Goal: Communication & Community: Ask a question

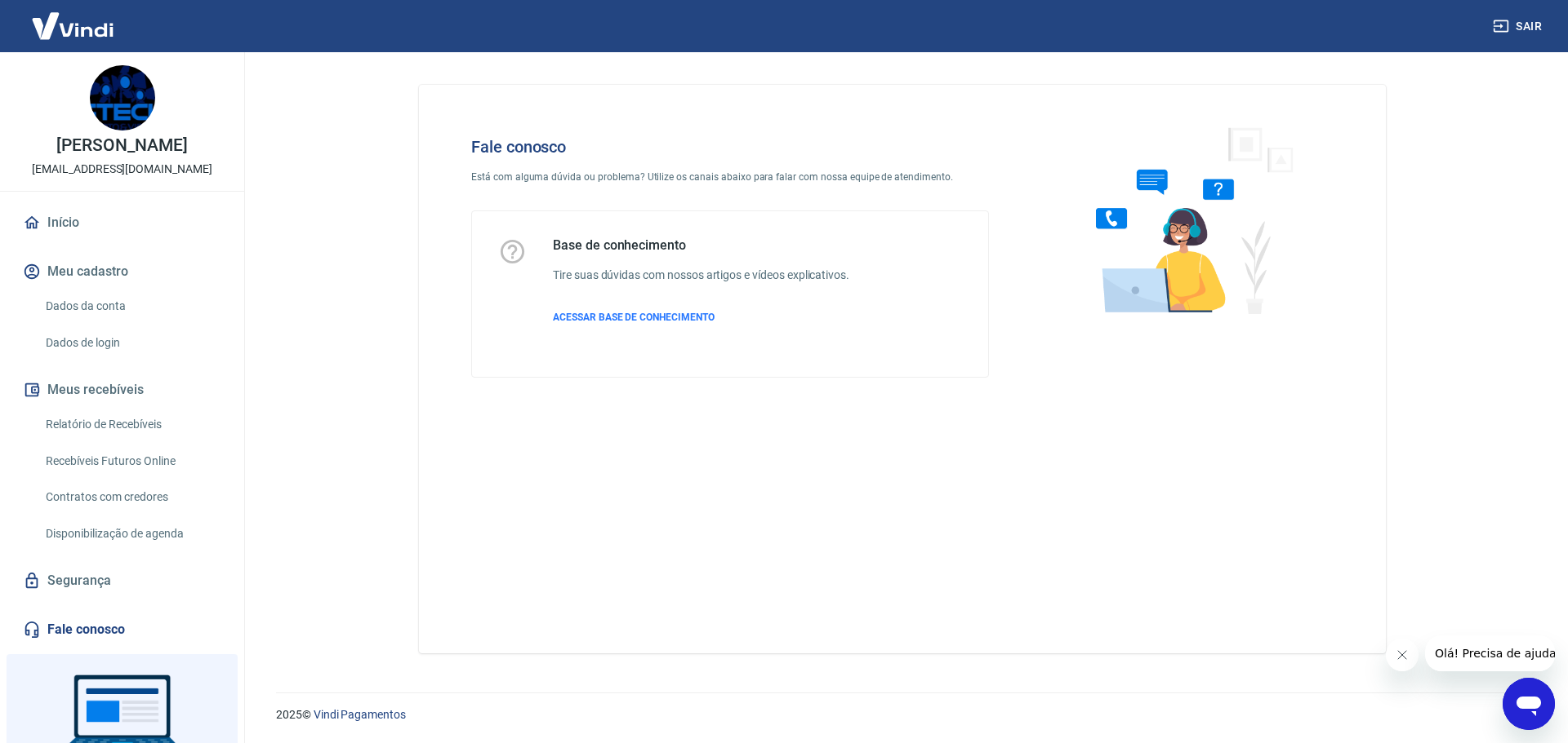
click at [1538, 705] on icon "Abrir janela de mensagens" at bounding box center [1528, 706] width 25 height 19
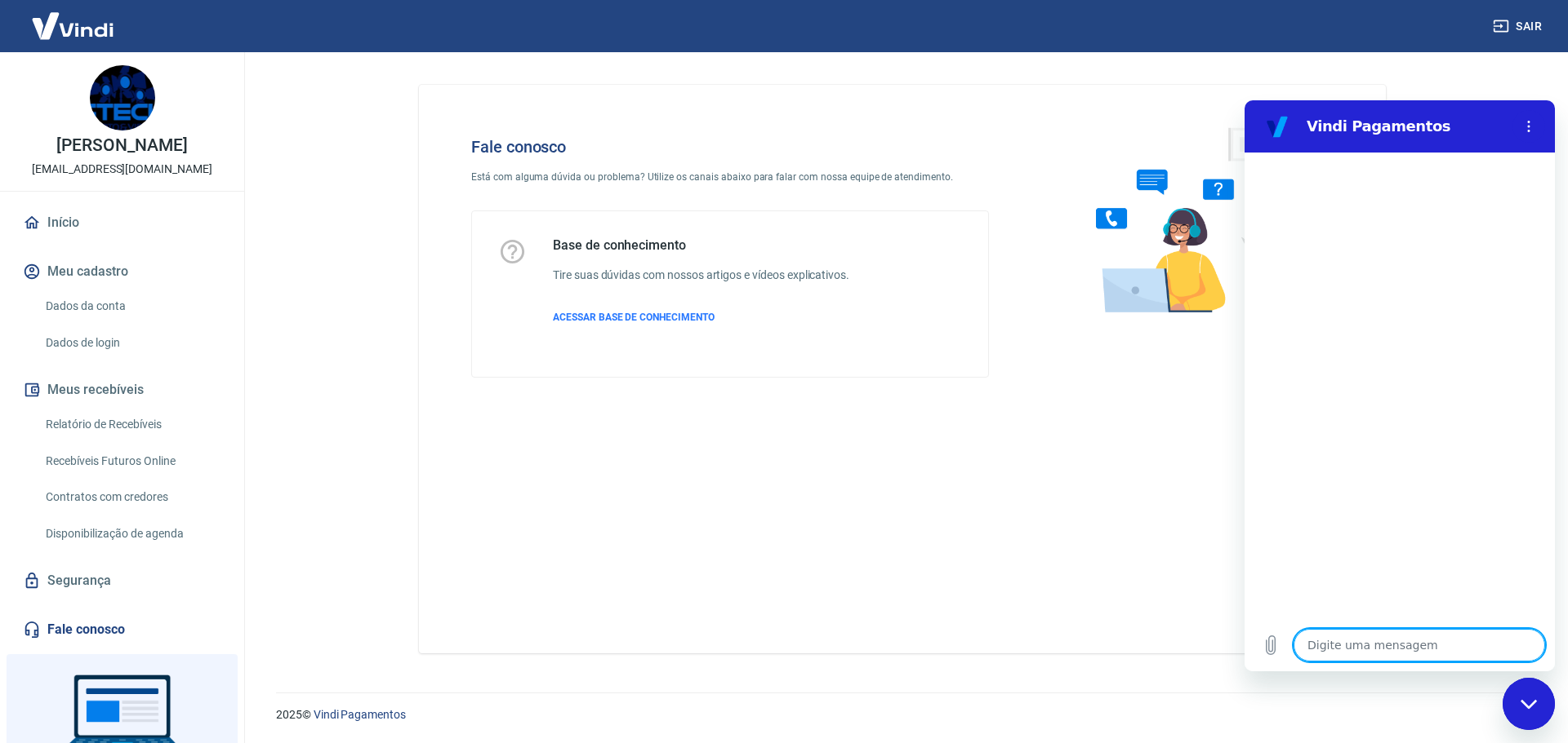
type textarea "b"
type textarea "x"
type textarea "bo"
type textarea "x"
type textarea "boa"
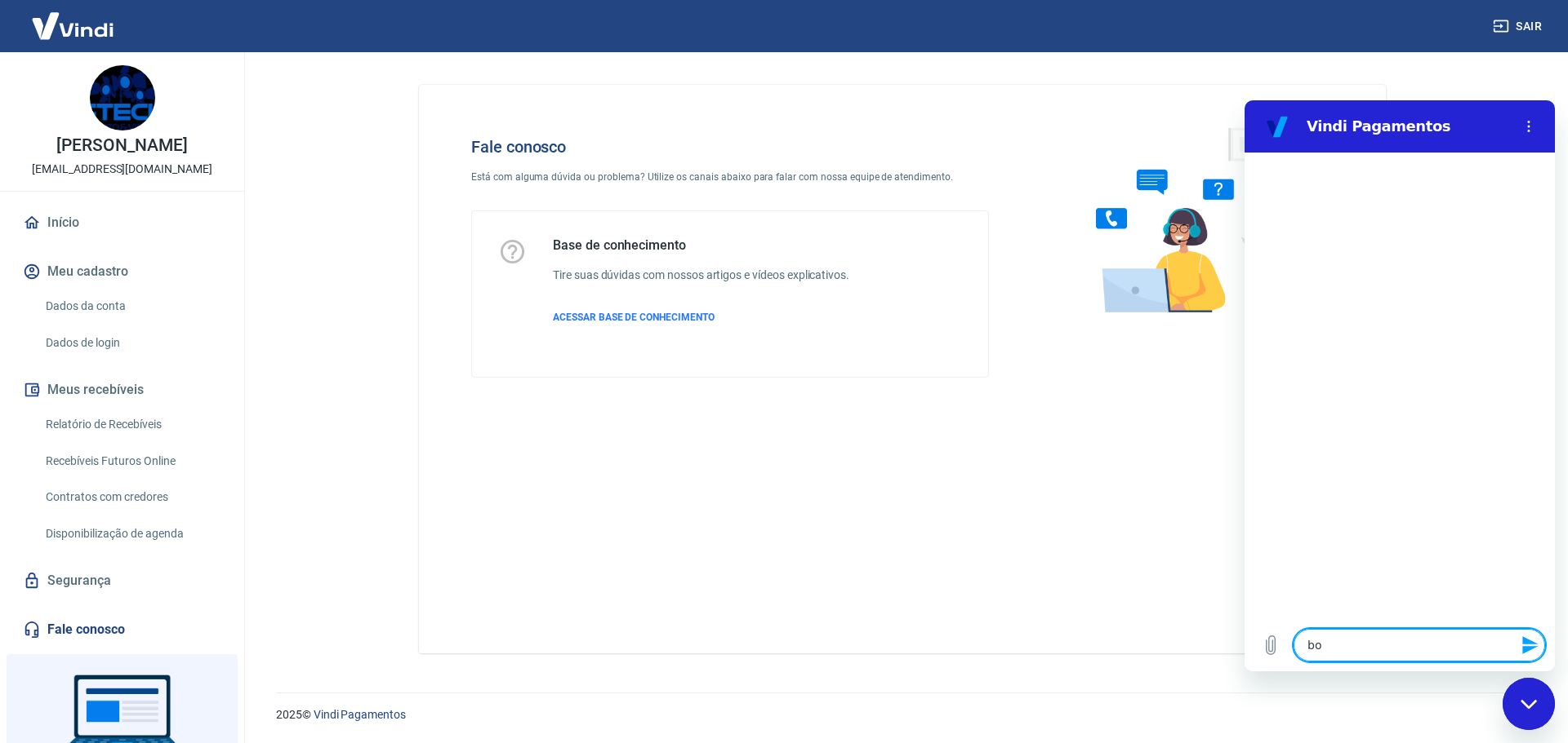
type textarea "x"
type textarea "boa"
type textarea "x"
type textarea "boa t"
type textarea "x"
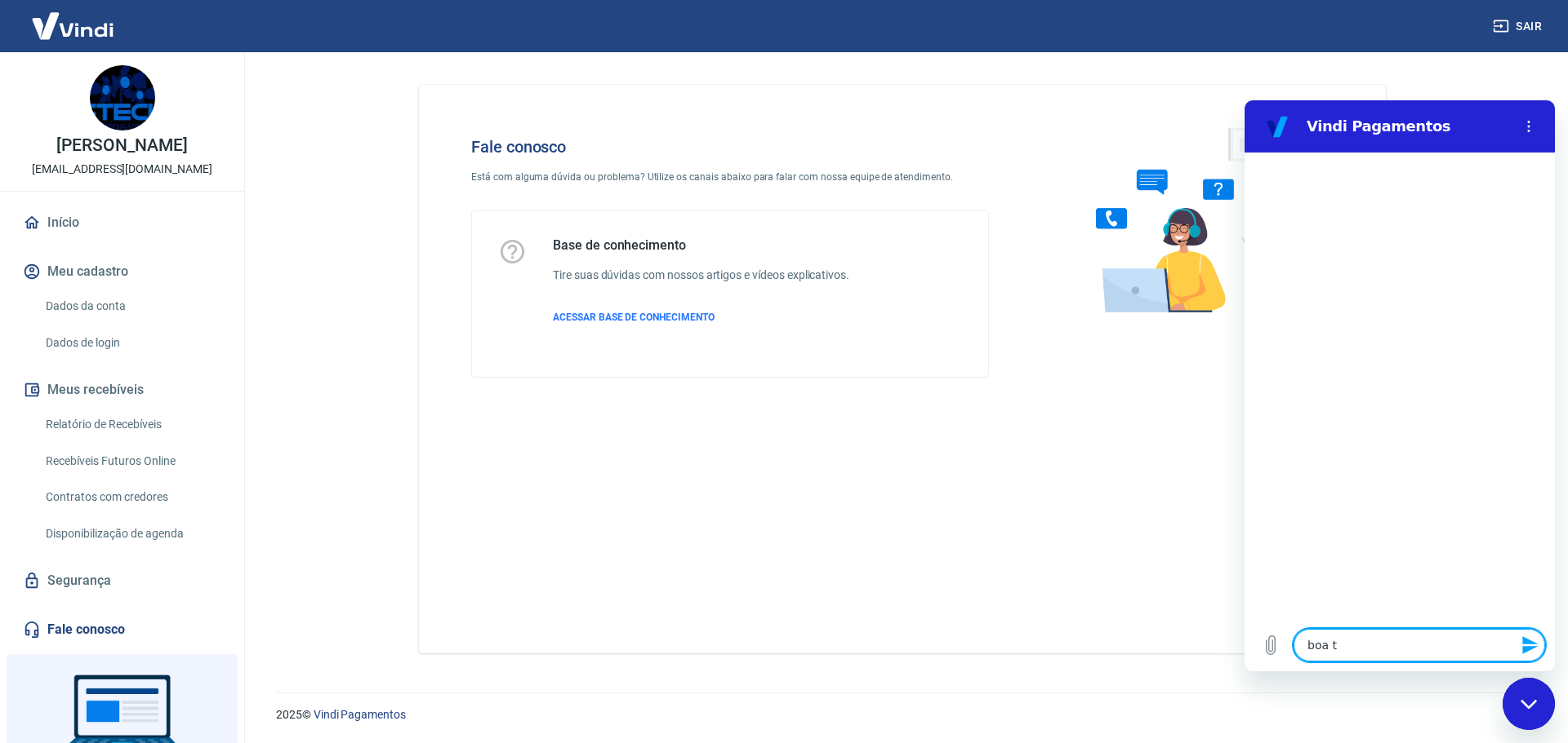
type textarea "boa ta"
type textarea "x"
type textarea "boa tar"
type textarea "x"
type textarea "boa tard"
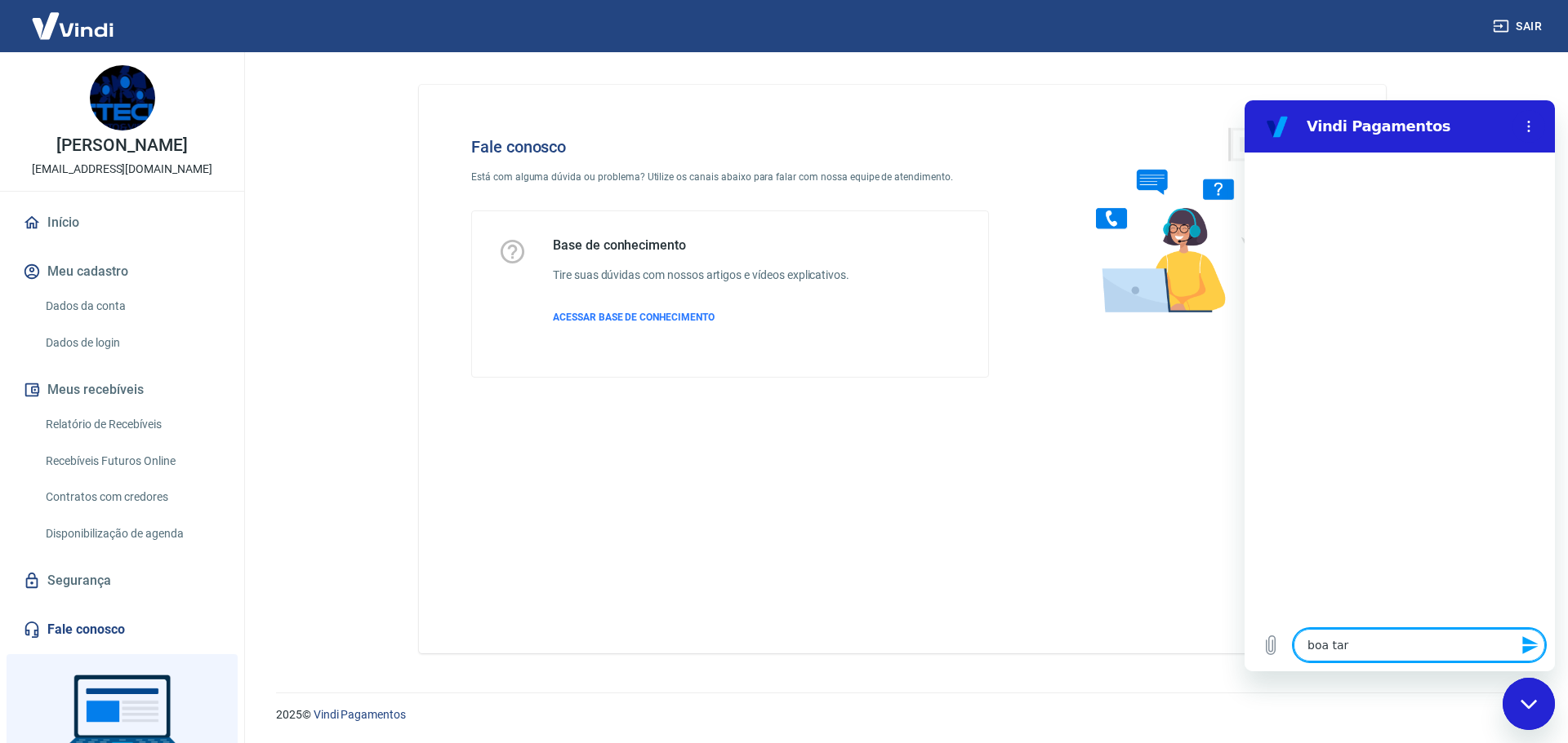
type textarea "x"
type textarea "boa tarde"
type textarea "x"
type textarea "boa tarde,"
type textarea "x"
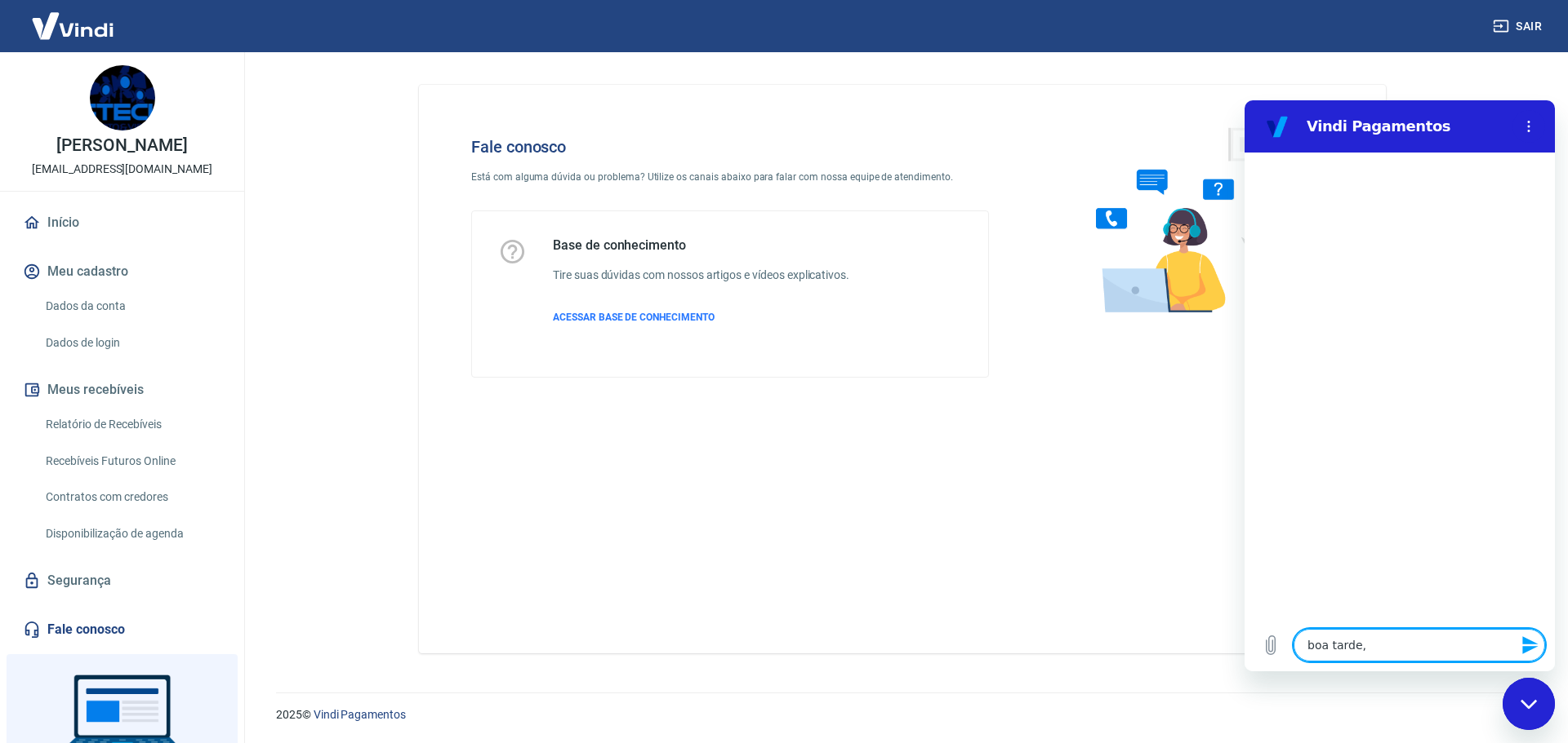
type textarea "boa tarde,"
type textarea "x"
type textarea "boa tarde, f"
type textarea "x"
type textarea "boa tarde, fa"
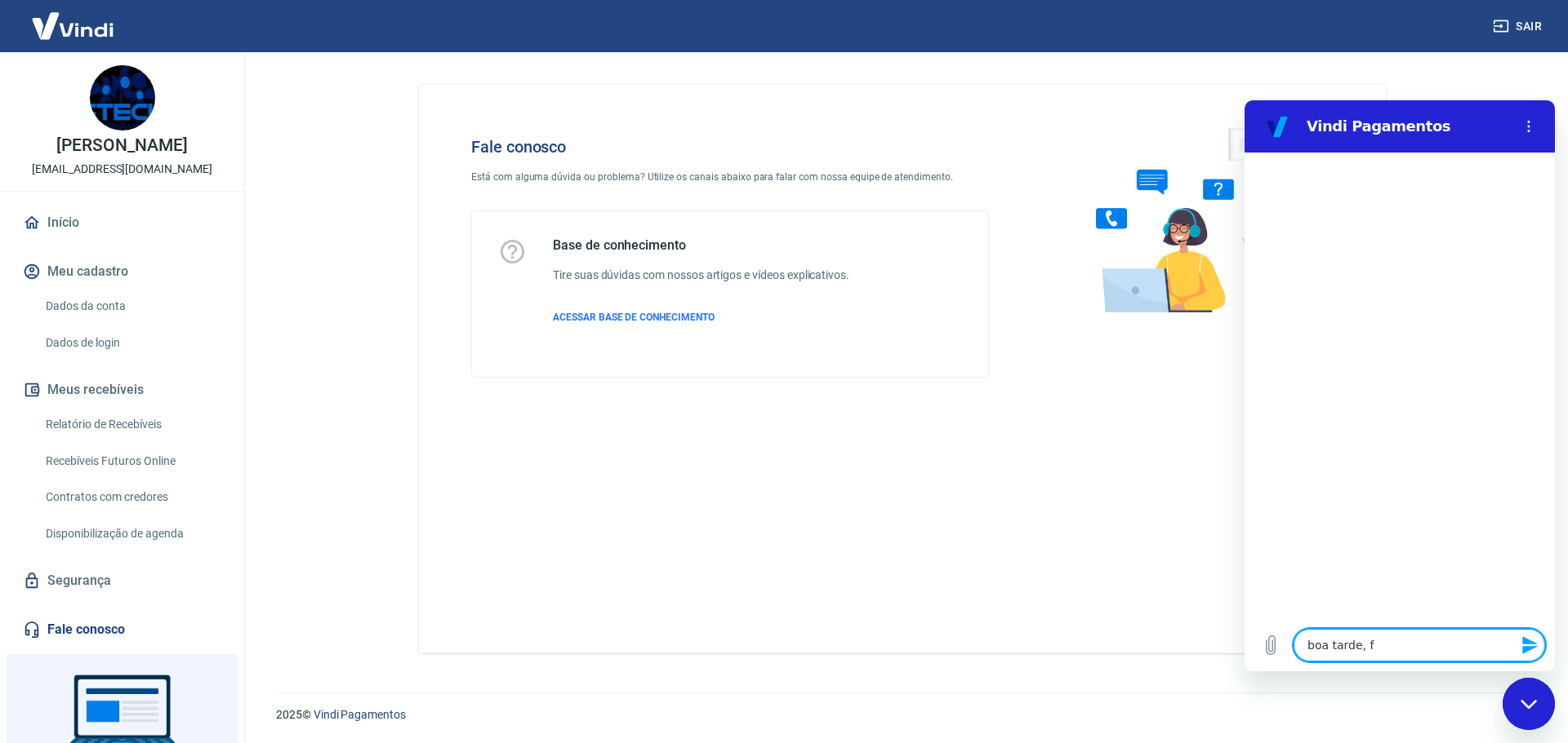
type textarea "x"
type textarea "boa tarde, fal"
type textarea "x"
type textarea "boa tarde, fala"
type textarea "x"
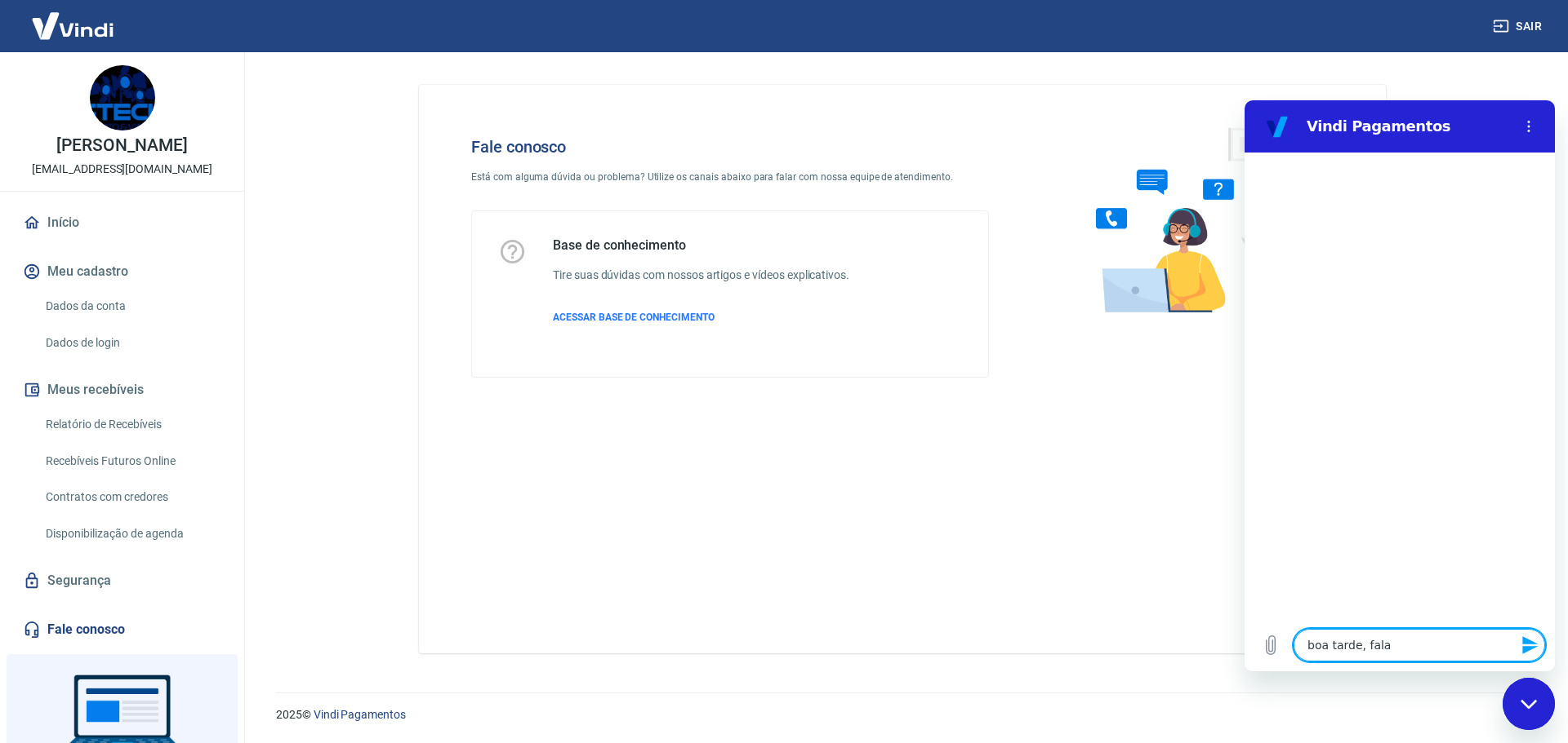
type textarea "boa tarde, falar"
type textarea "x"
type textarea "boa tarde, falar"
type textarea "x"
type textarea "boa tarde, falar d"
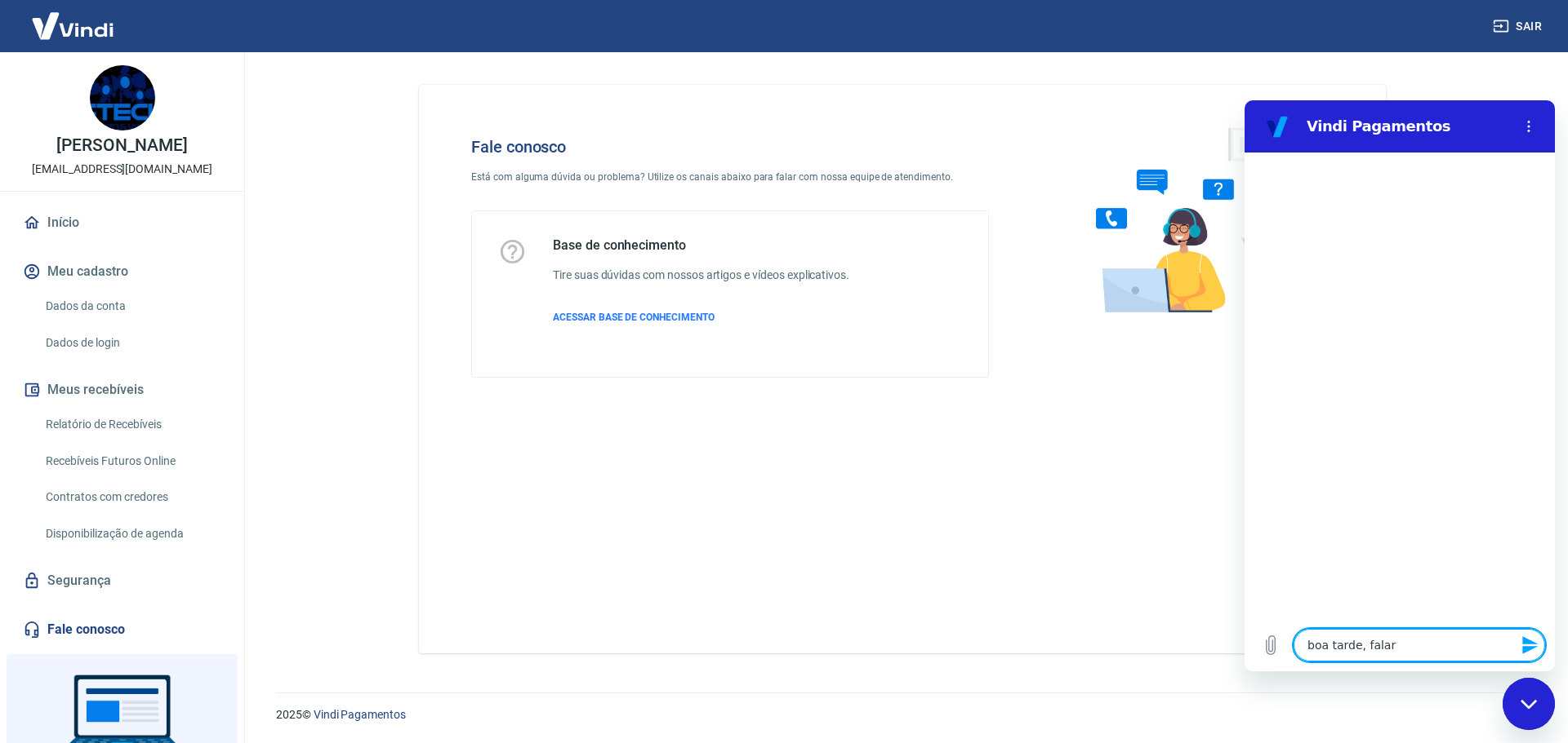
type textarea "x"
type textarea "boa tarde, falar de"
type textarea "x"
type textarea "boa tarde, falar de"
type textarea "x"
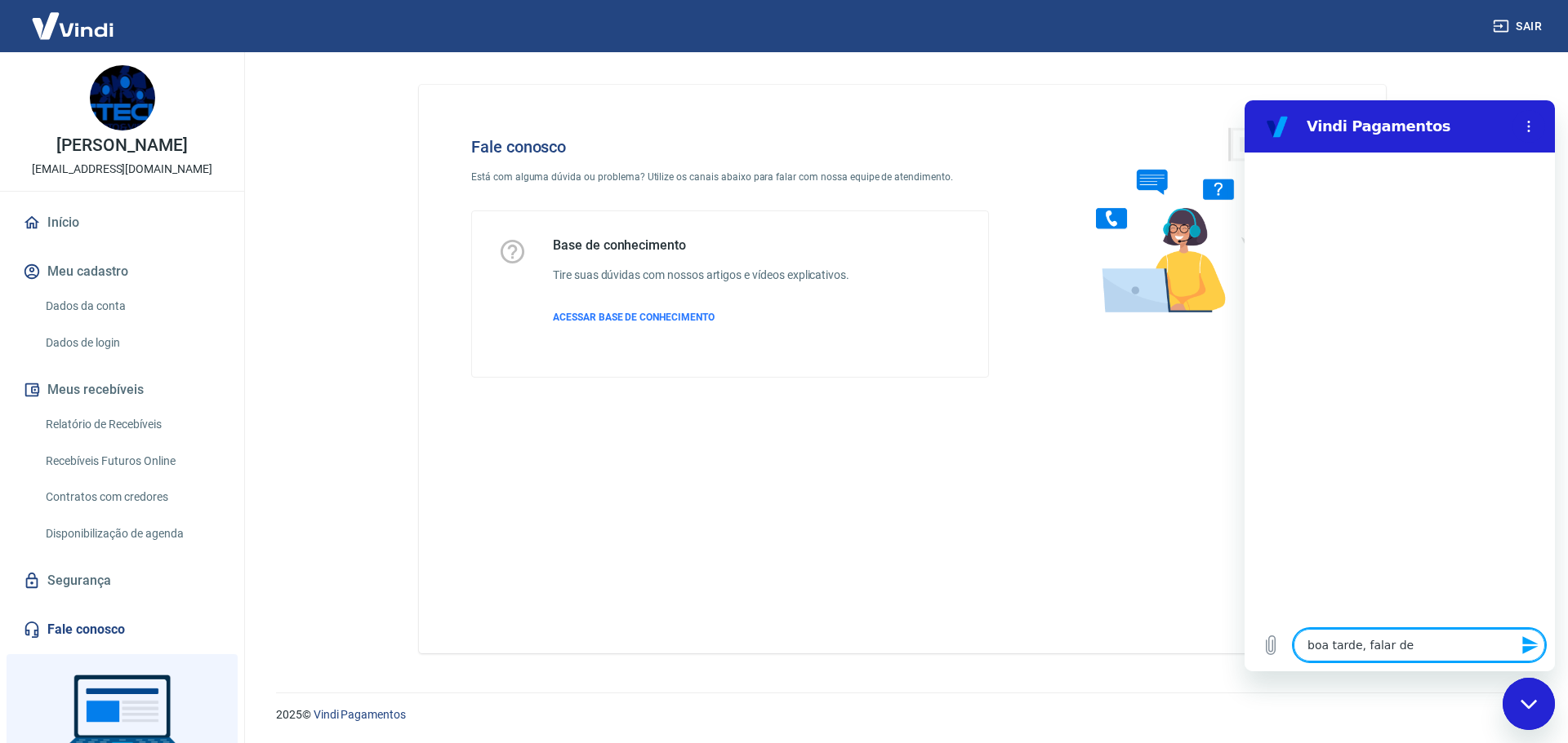
type textarea "boa tarde, falar de t"
type textarea "x"
type textarea "boa tarde, falar de ta"
type textarea "x"
type textarea "boa tarde, falar de tar"
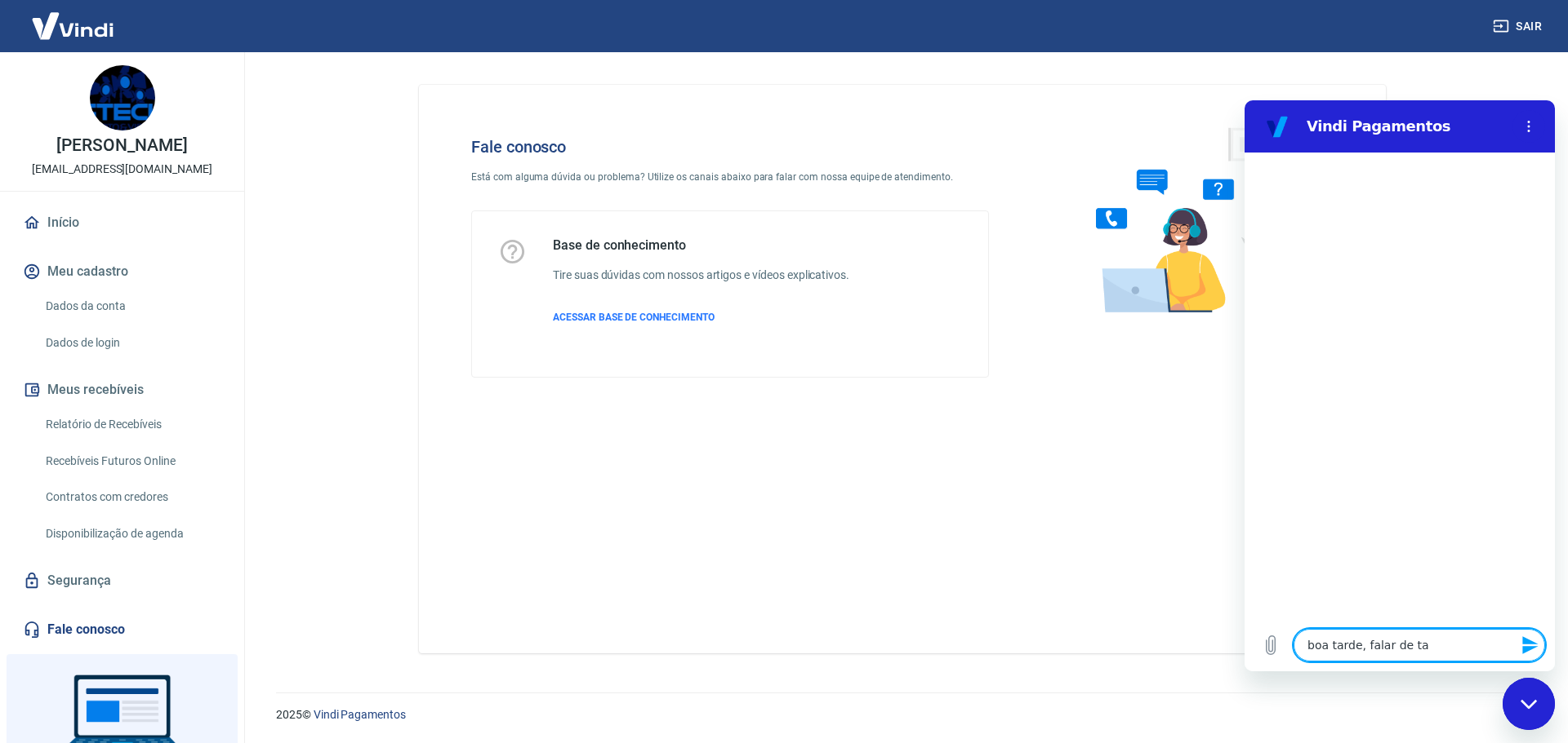
type textarea "x"
type textarea "boa tarde, falar de tari"
type textarea "x"
type textarea "boa tarde, falar de tarif"
type textarea "x"
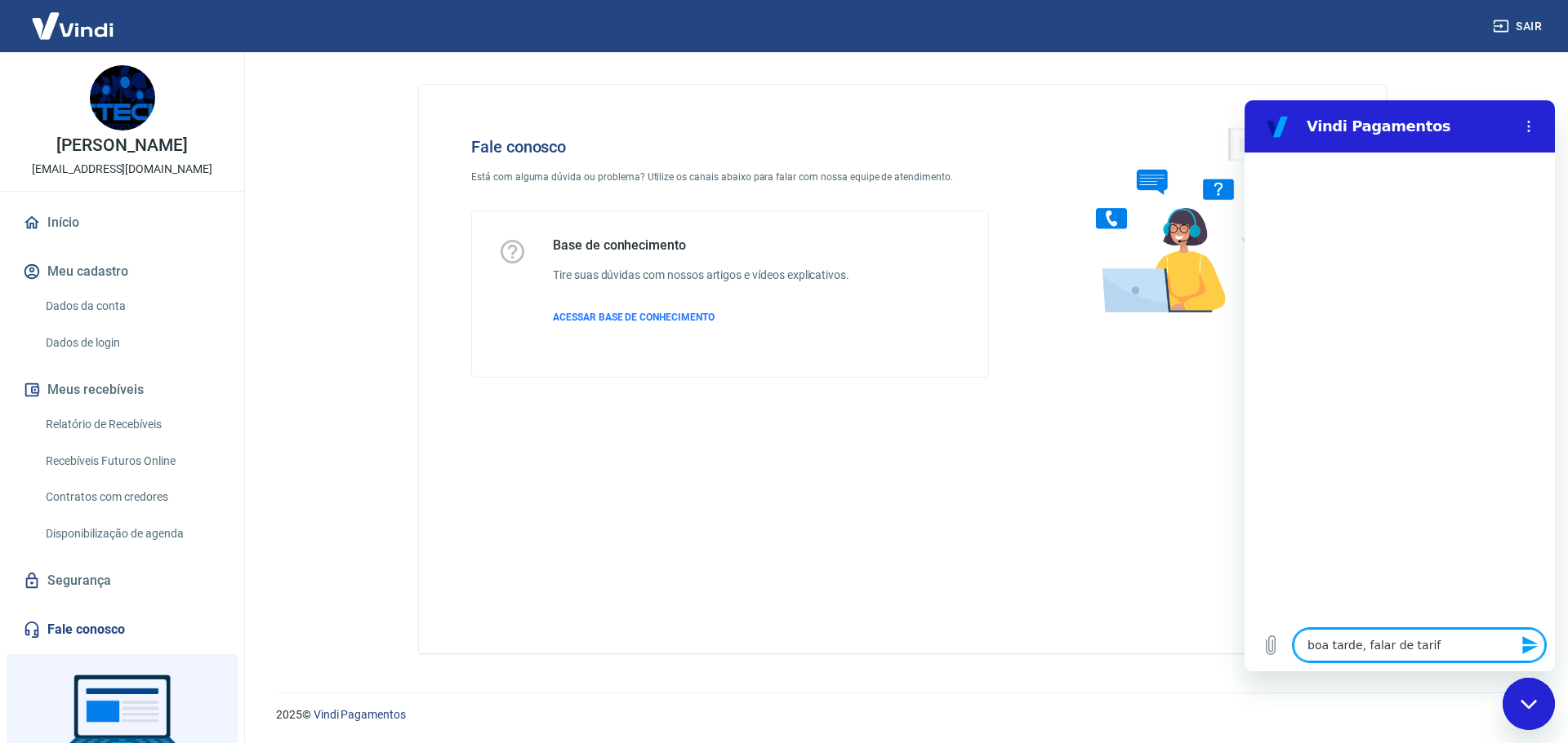
type textarea "boa tarde, falar de tarifa"
type textarea "x"
type textarea "boa tarde, falar de tarifas"
type textarea "x"
type textarea "boa tarde, falar de tarifa"
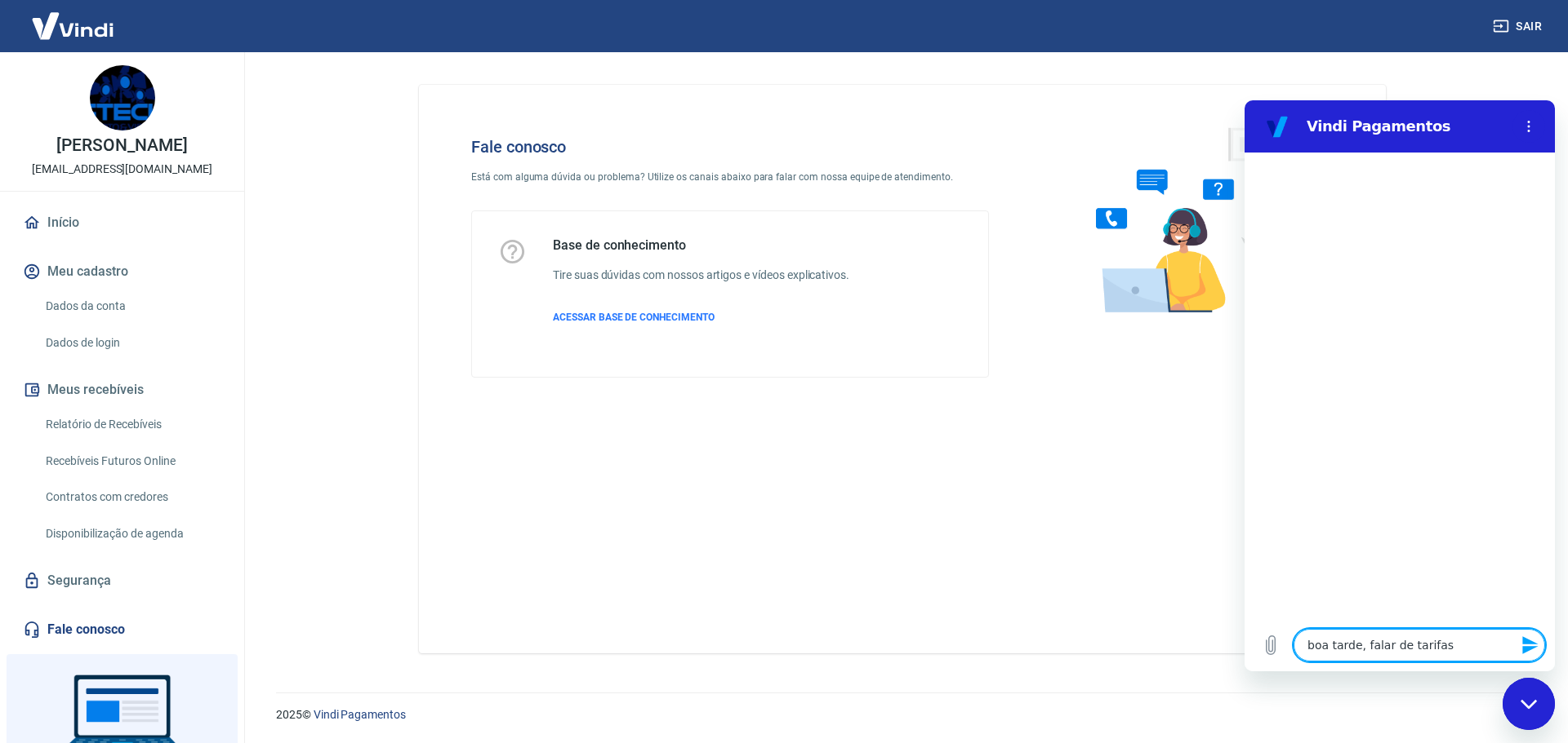
type textarea "x"
type textarea "boa tarde, falar de tarifas"
type textarea "x"
type textarea "boa tarde, falar de tarifas."
type textarea "x"
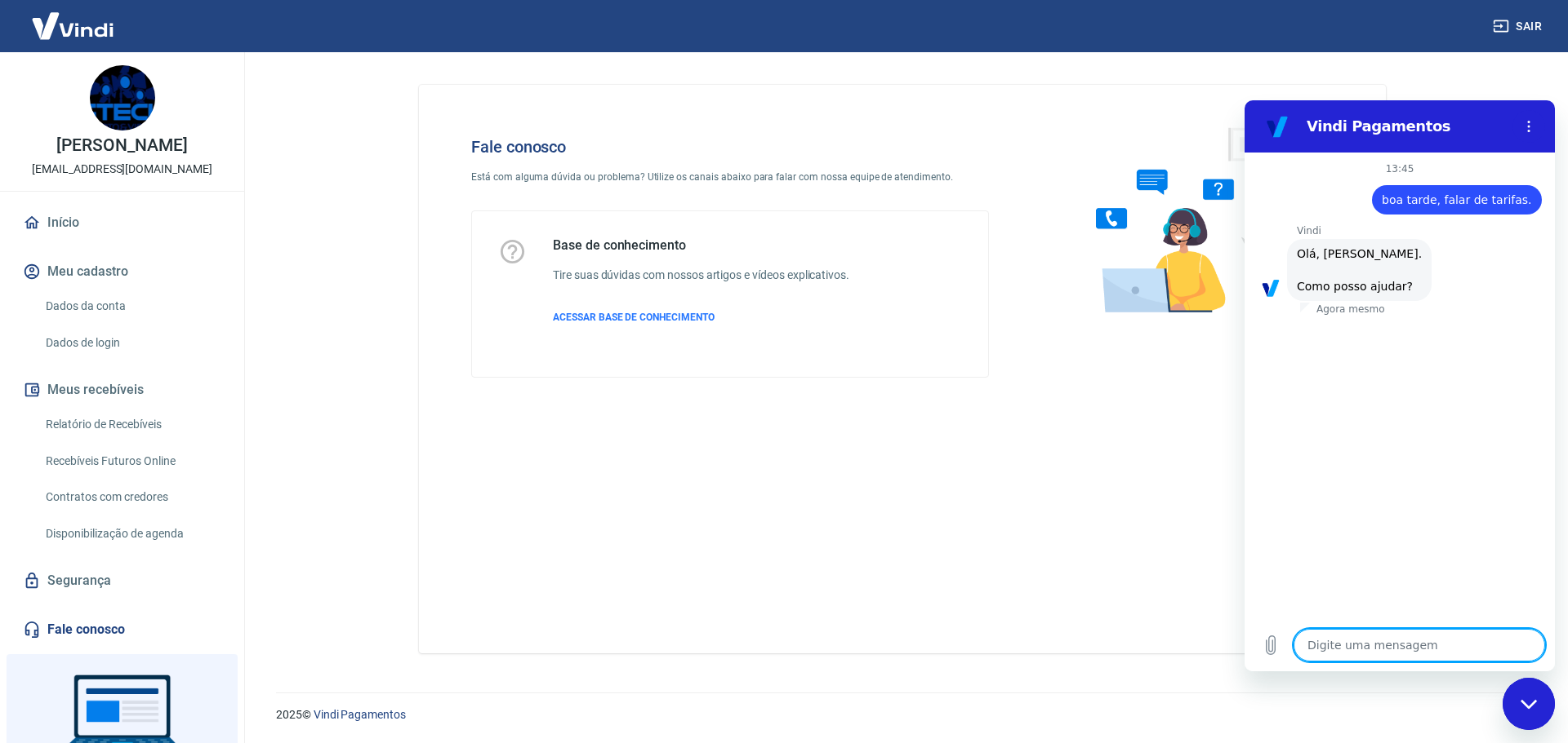
scroll to position [38, 0]
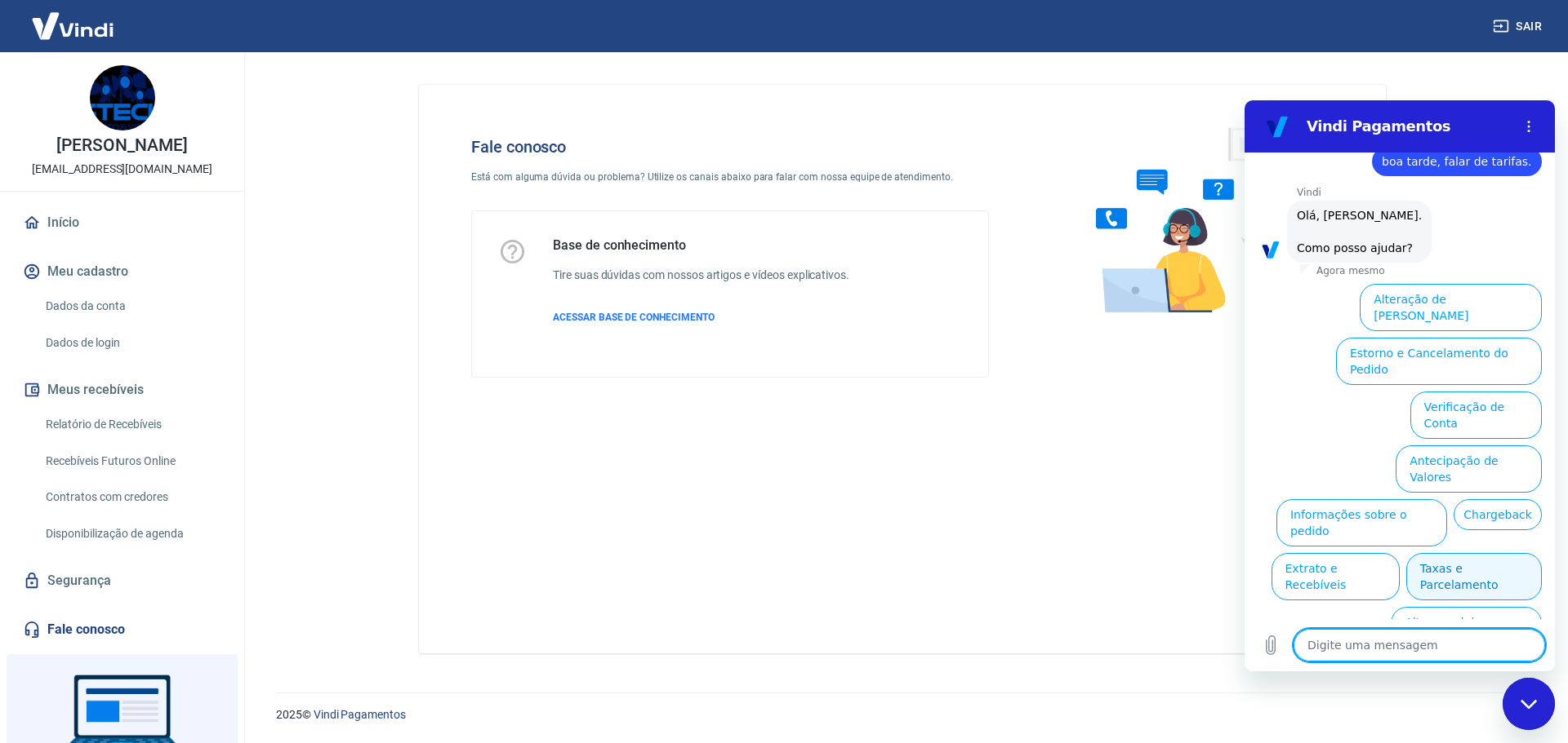
click at [1468, 553] on button "Taxas e Parcelamento" at bounding box center [1474, 577] width 135 height 47
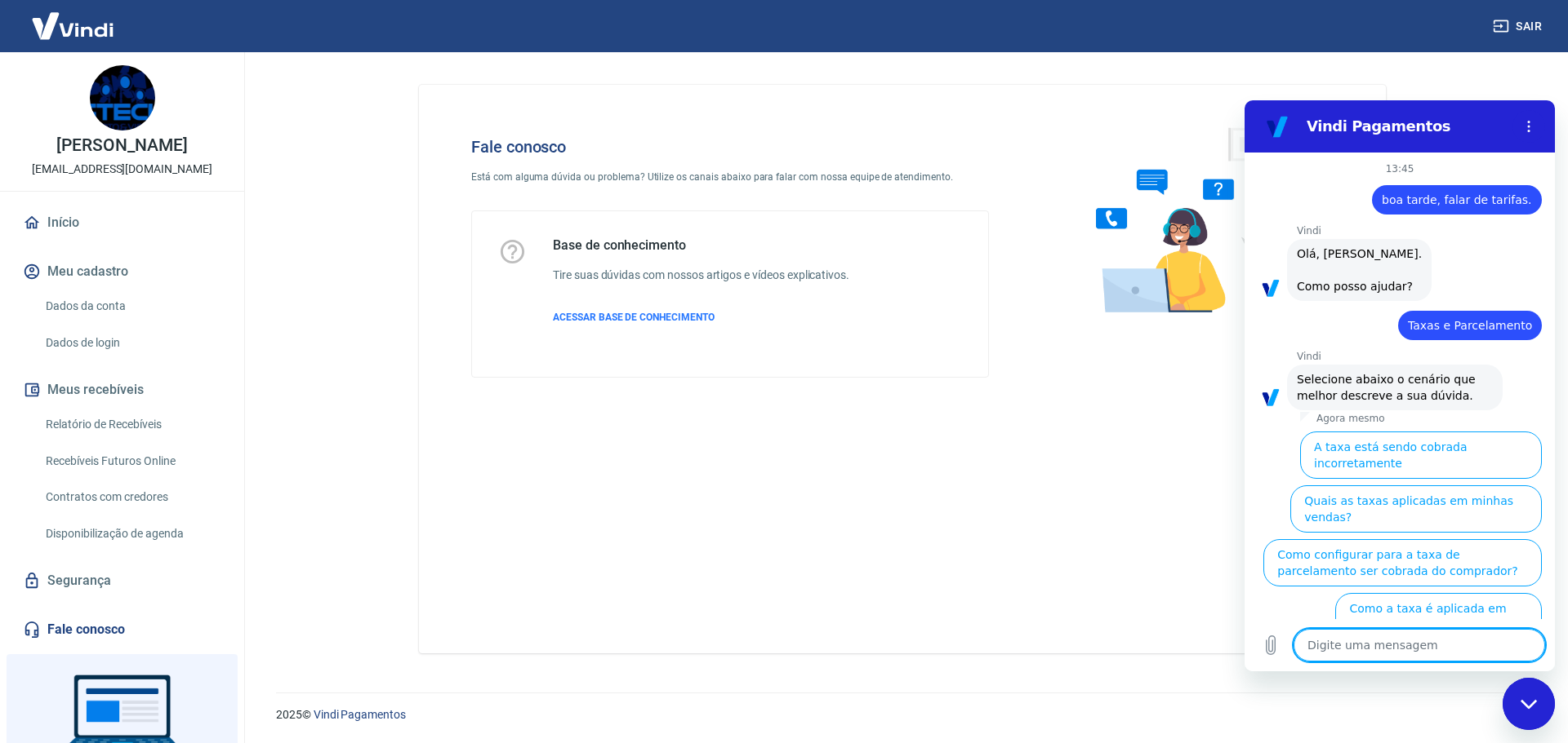
scroll to position [30, 0]
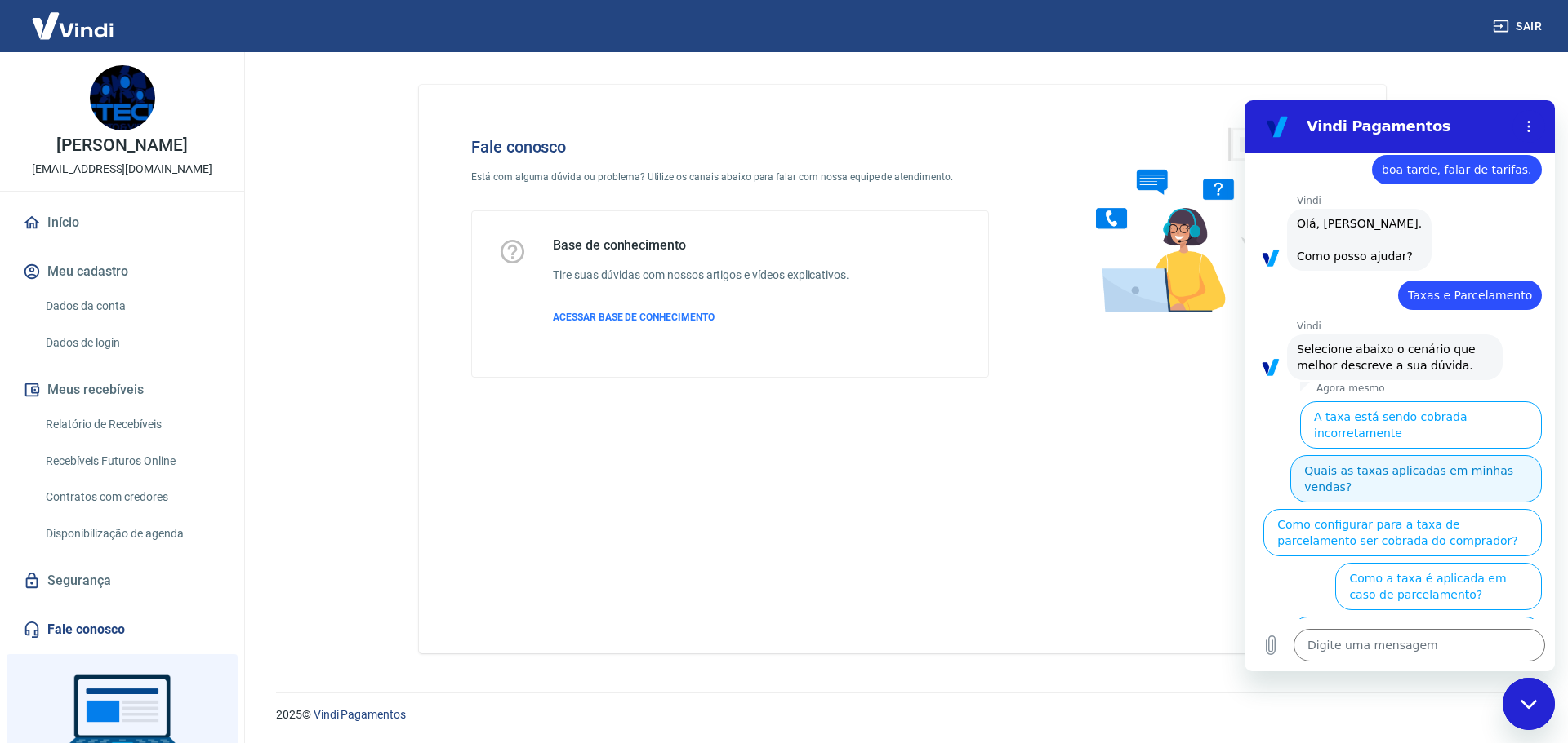
click at [1387, 456] on button "Quais as taxas aplicadas em minhas vendas?" at bounding box center [1415, 479] width 251 height 47
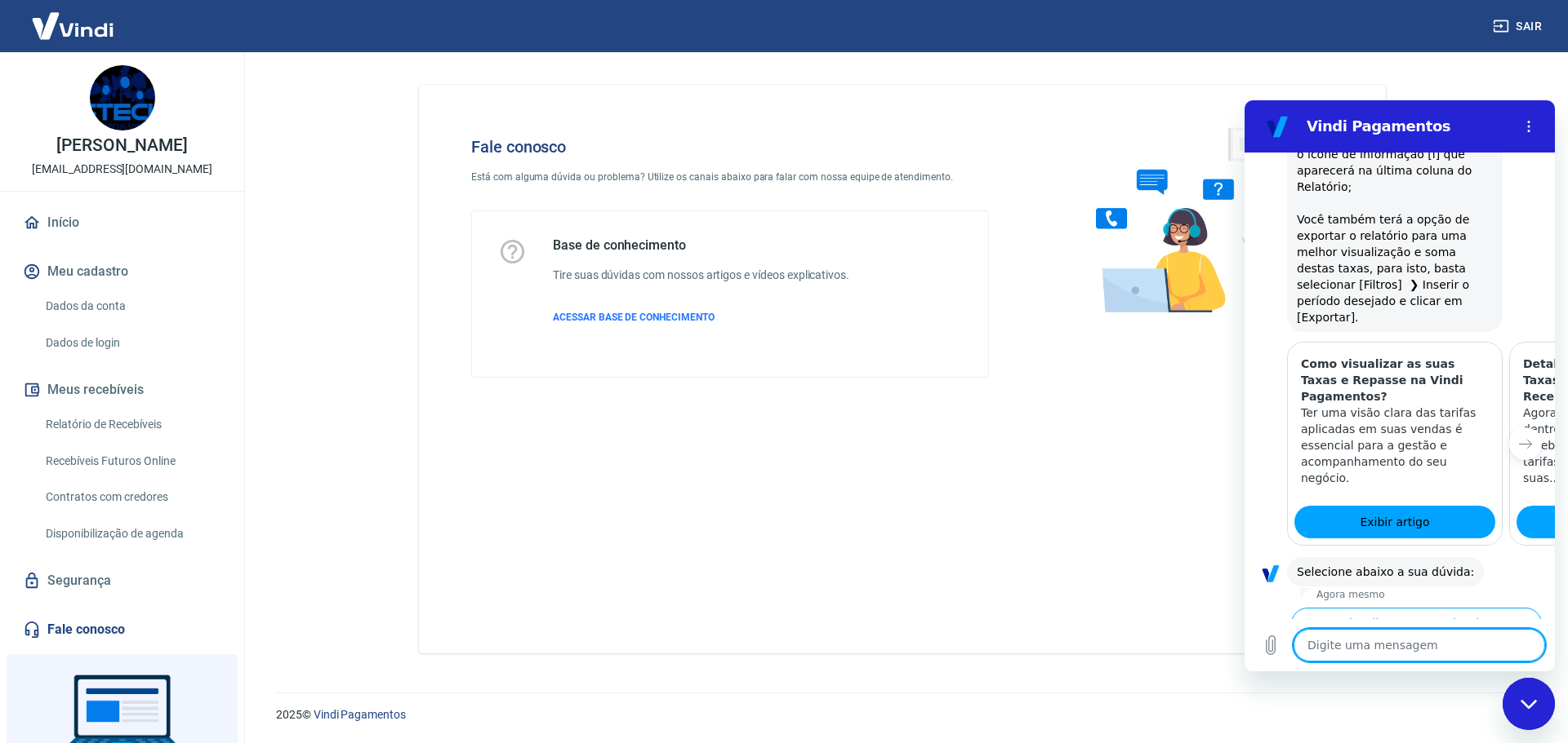
scroll to position [809, 0]
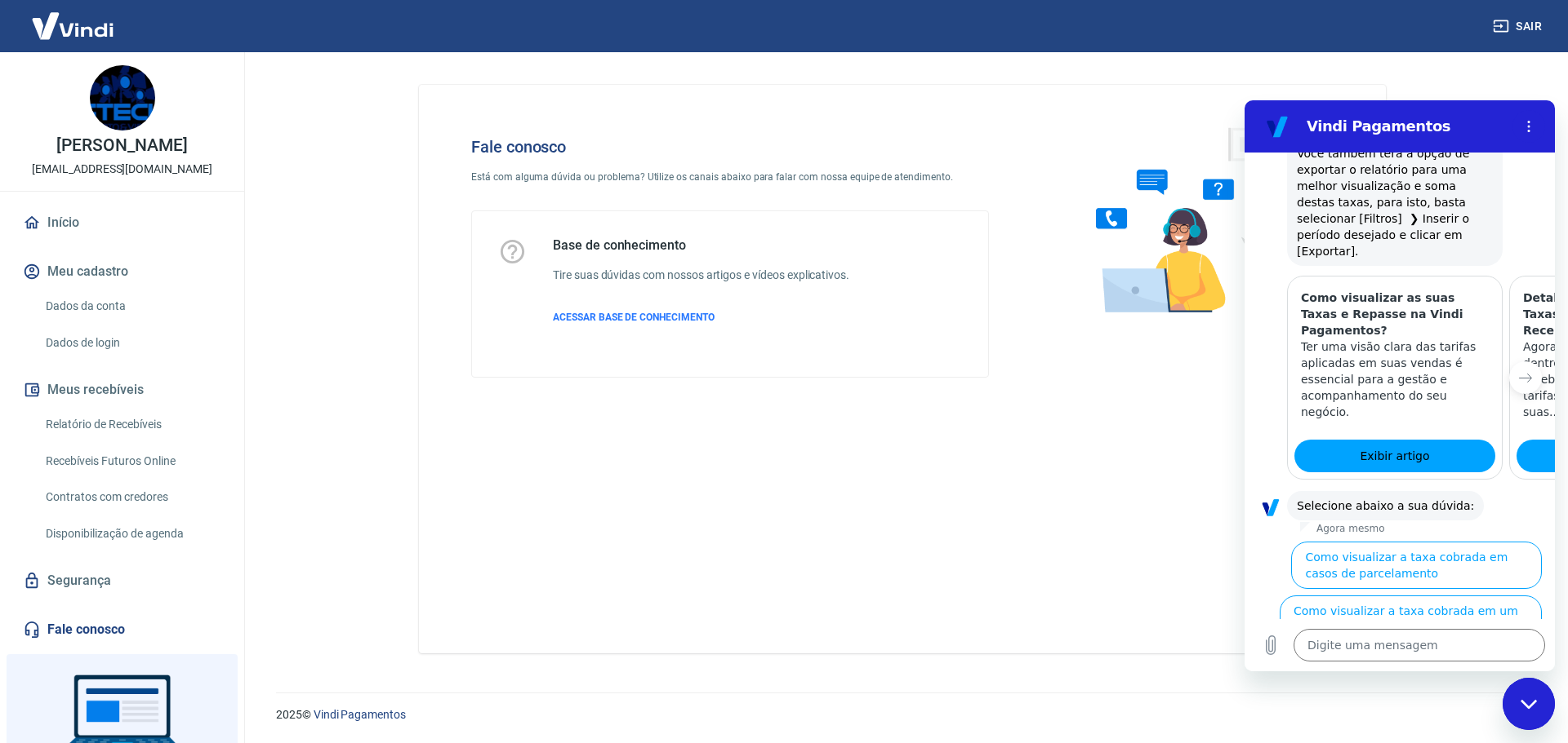
click at [1423, 650] on button "Como visualizar o total de taxas cobradas em minhas vendas" at bounding box center [1413, 674] width 257 height 47
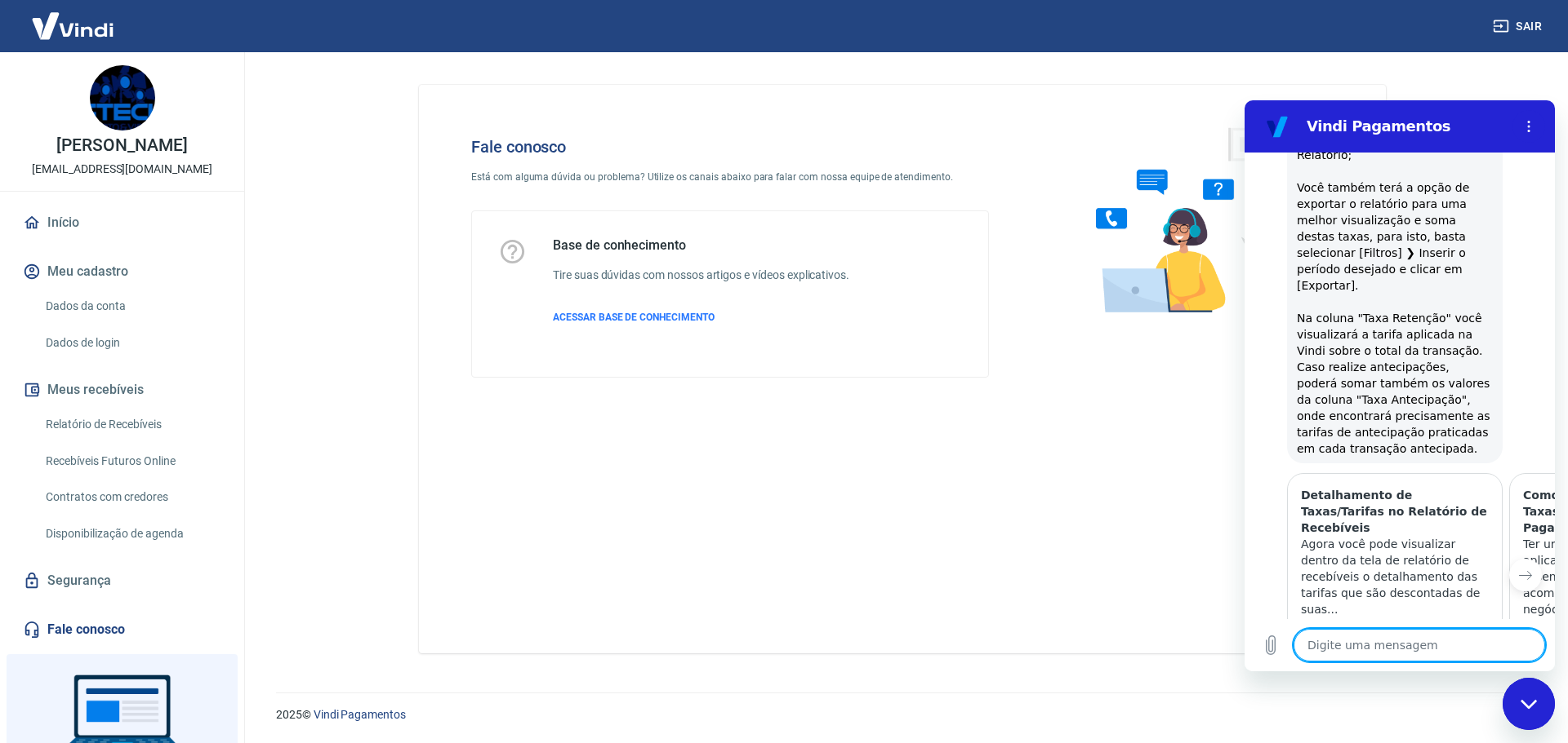
scroll to position [1522, 0]
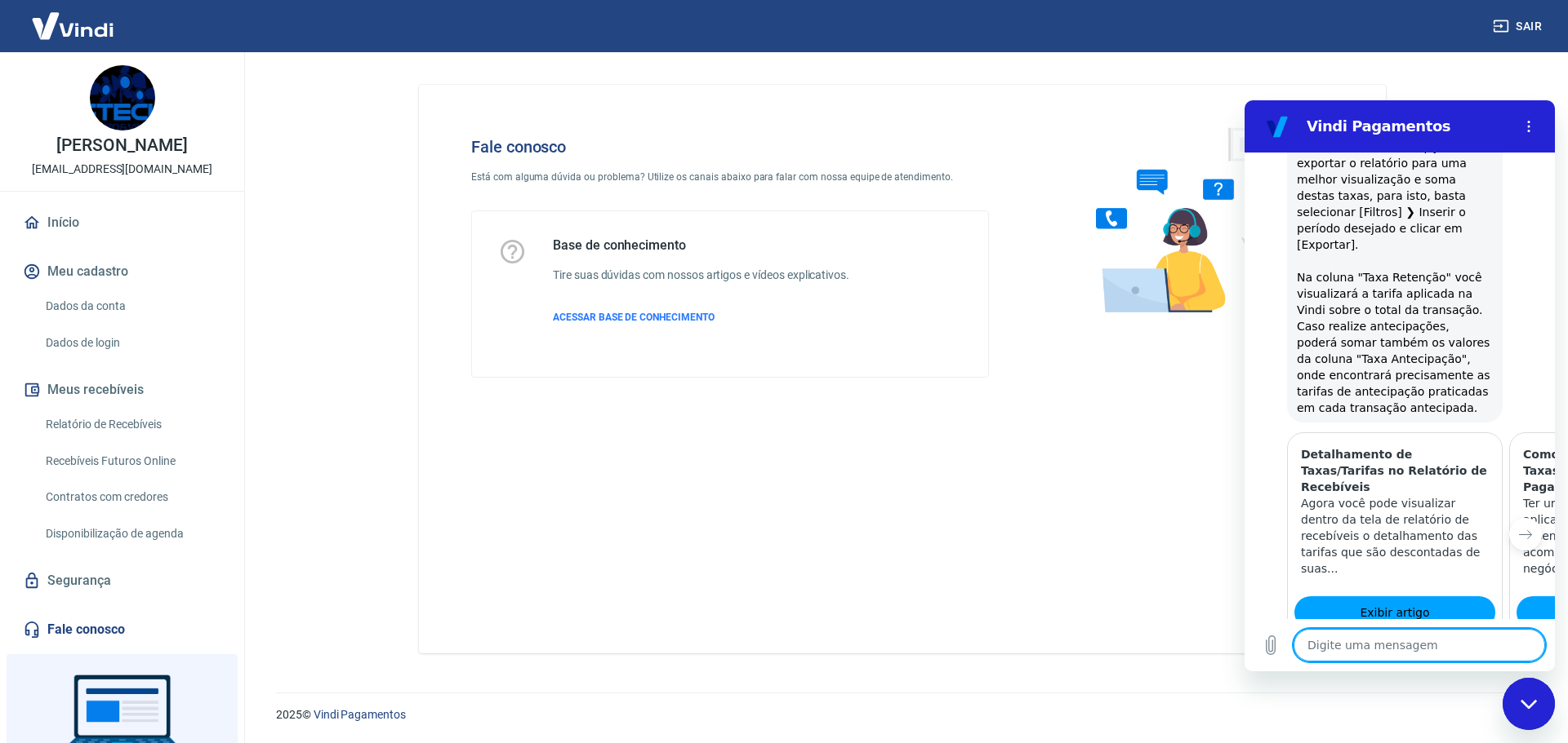
click at [1451, 698] on button "Sim" at bounding box center [1461, 714] width 47 height 31
type textarea "x"
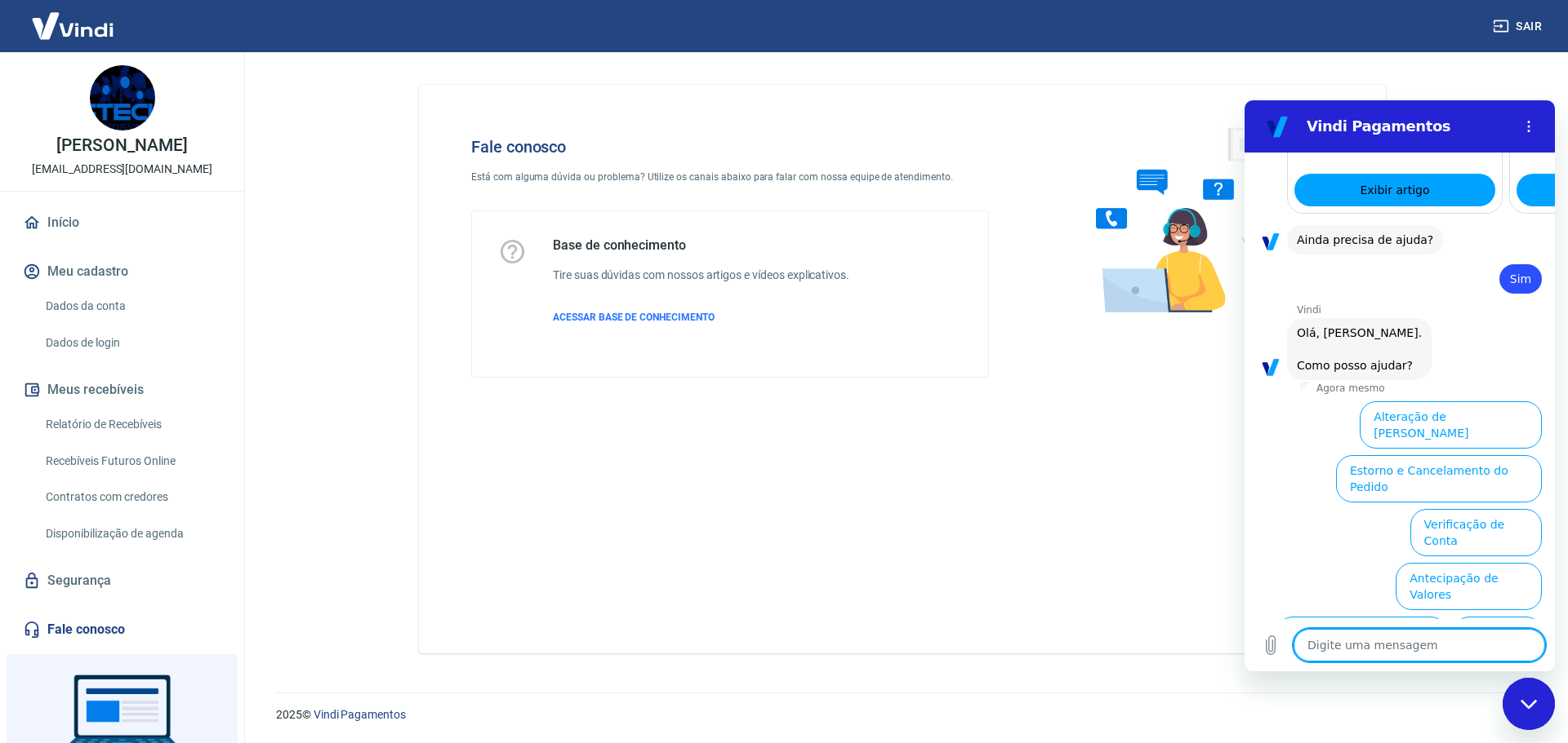
scroll to position [1948, 0]
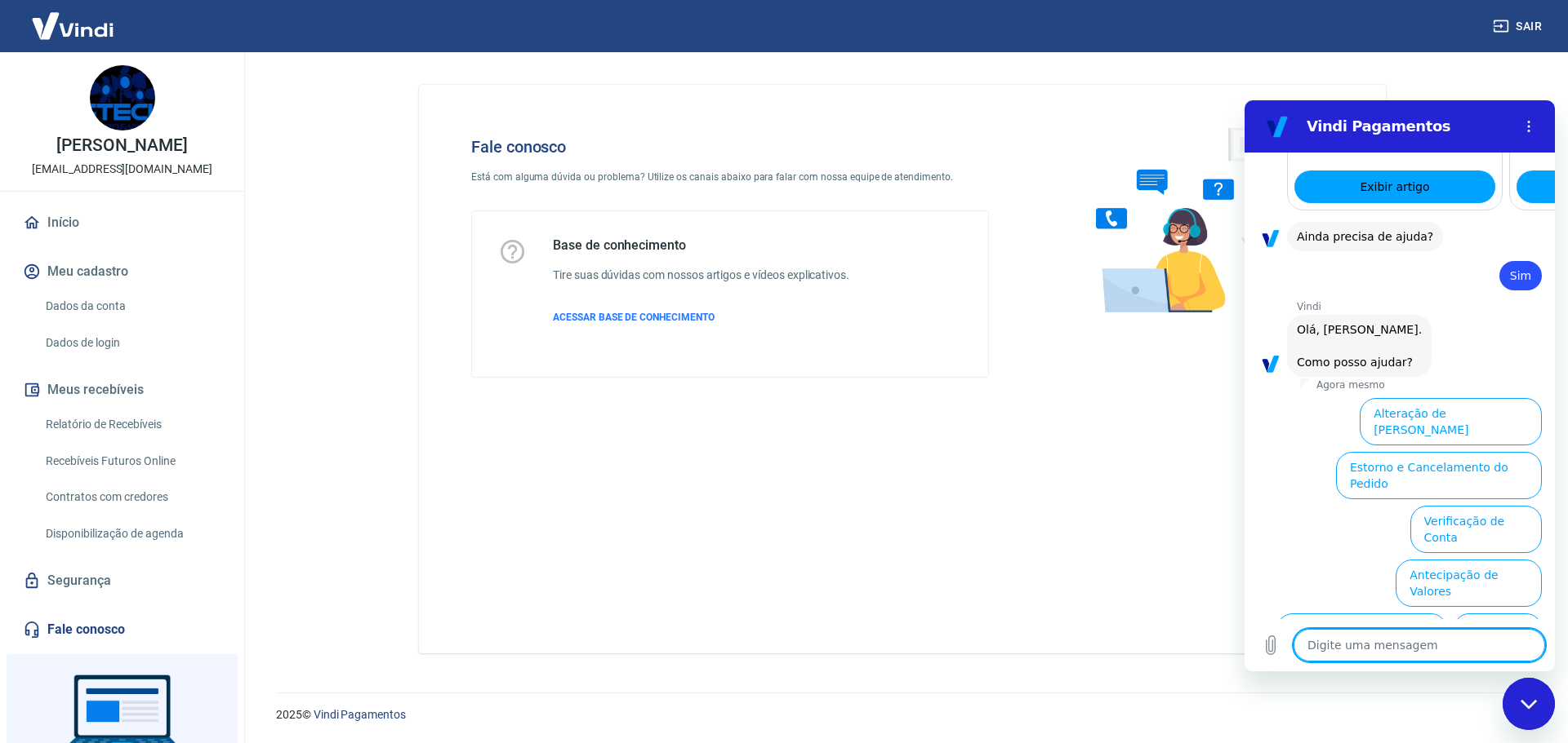
click at [1387, 642] on textarea at bounding box center [1418, 645] width 251 height 33
type textarea "fa"
type textarea "x"
type textarea "falk"
type textarea "x"
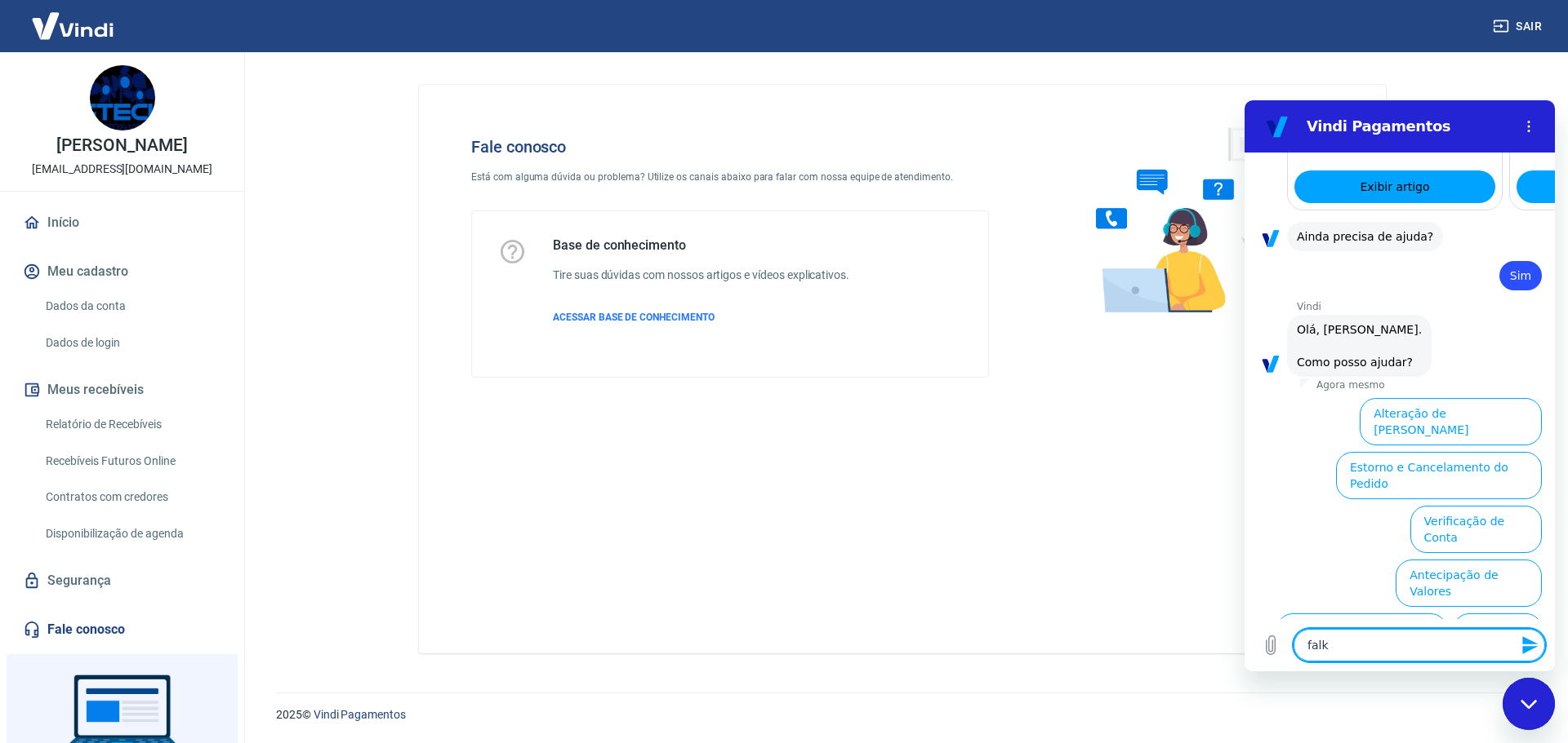
type textarea "falka"
type textarea "x"
type textarea "falk"
type textarea "x"
type textarea "fal"
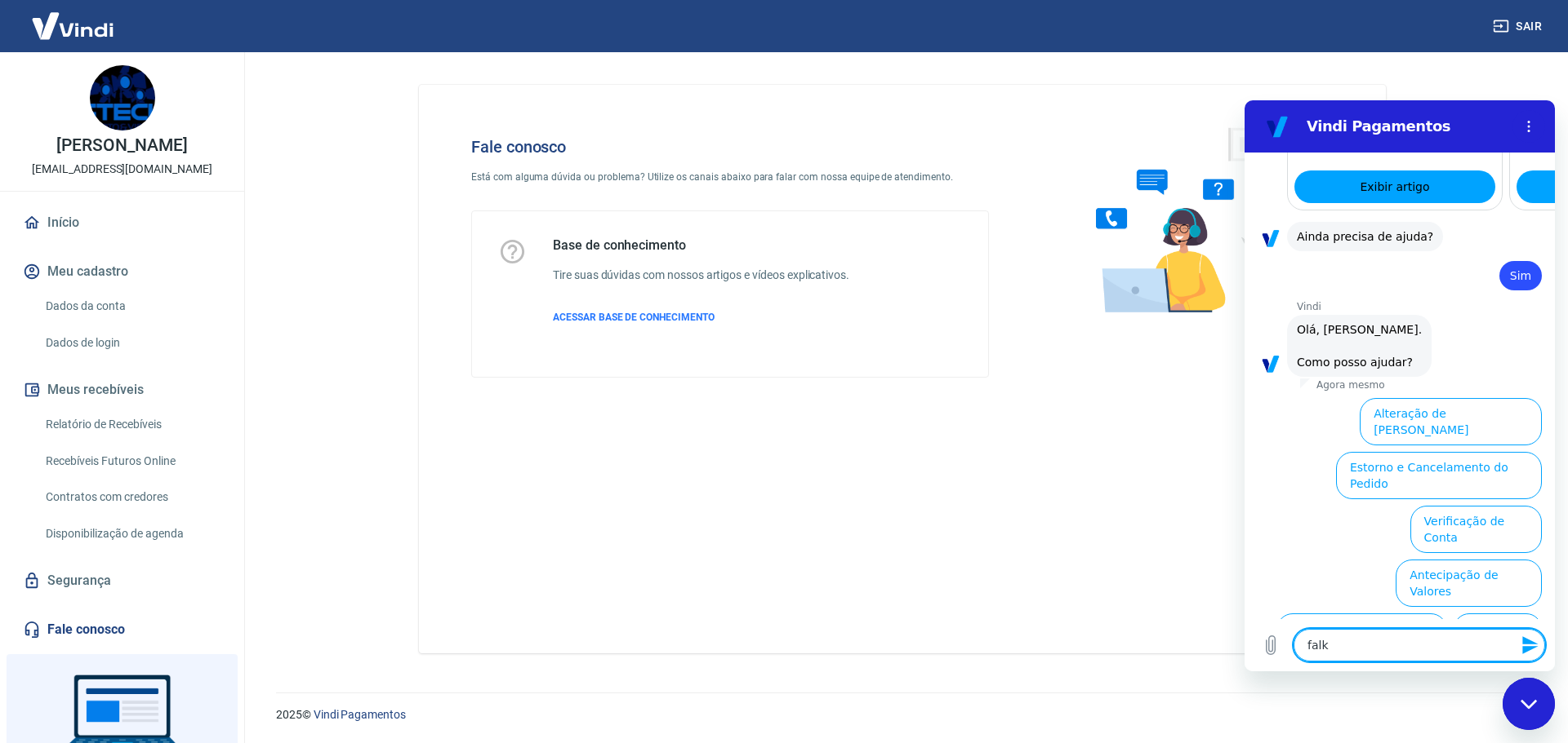
type textarea "x"
type textarea "fa"
type textarea "x"
type textarea "fal"
type textarea "x"
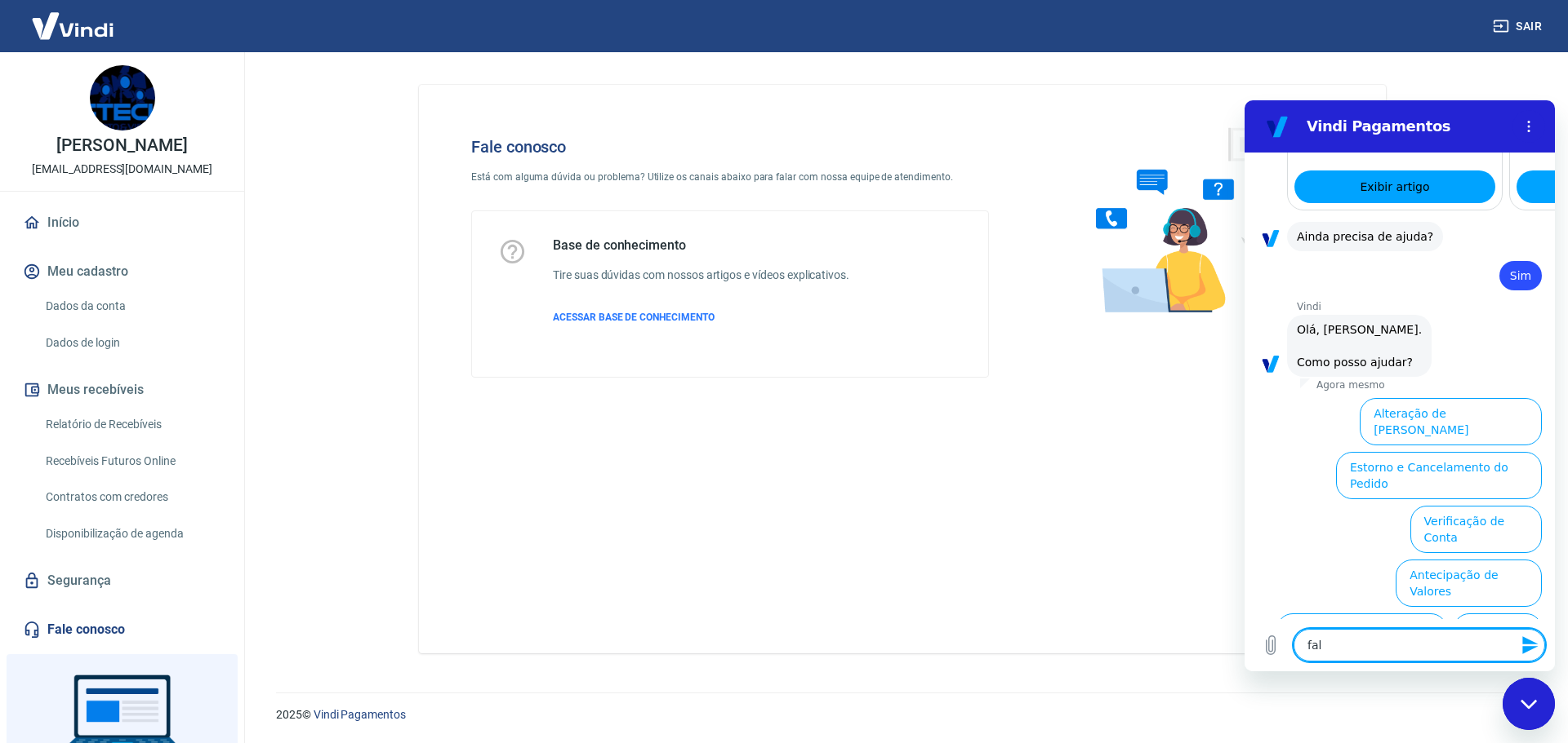
type textarea "fala"
type textarea "x"
type textarea "falar"
type textarea "x"
type textarea "falara"
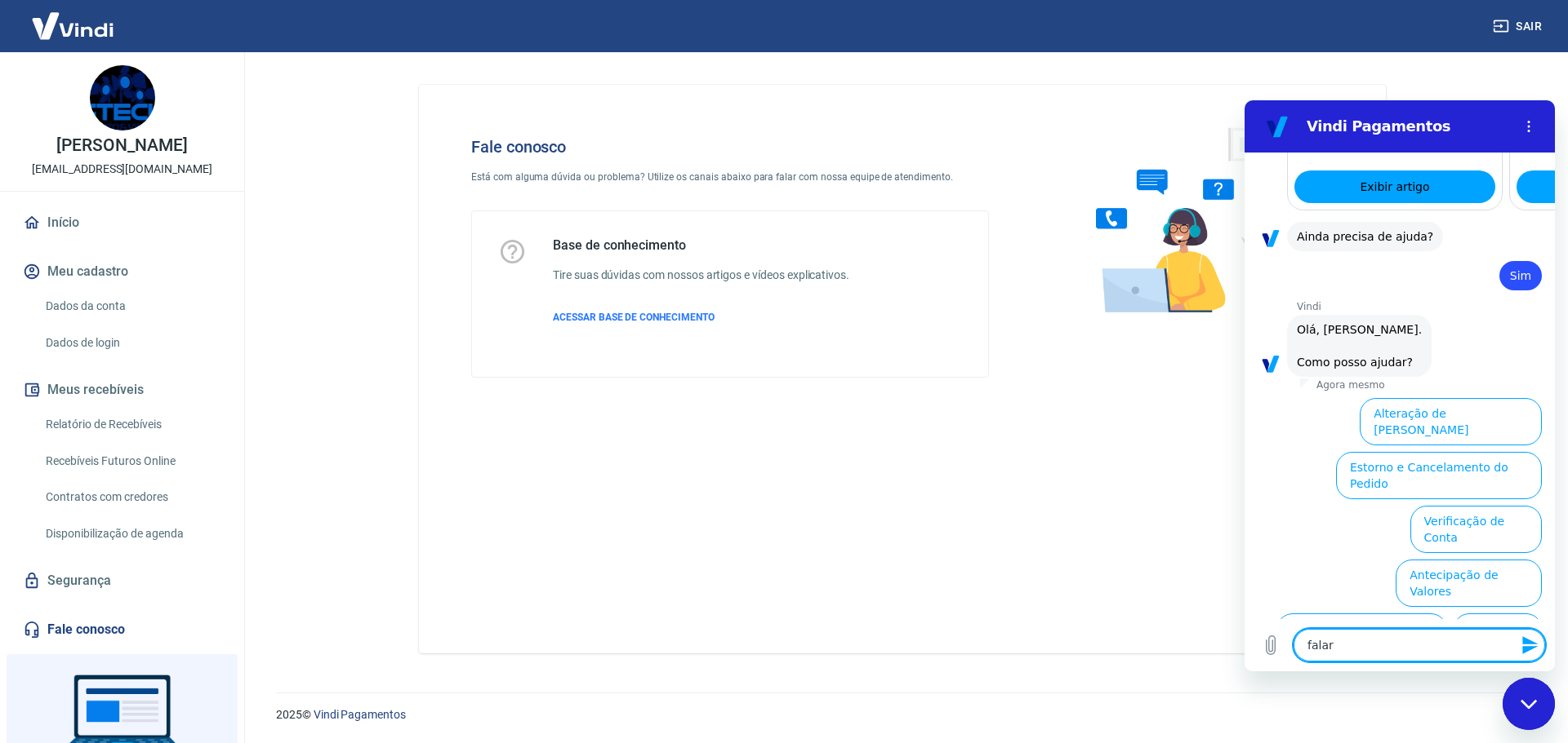
type textarea "x"
type textarea "falara"
type textarea "x"
type textarea "falara c"
type textarea "x"
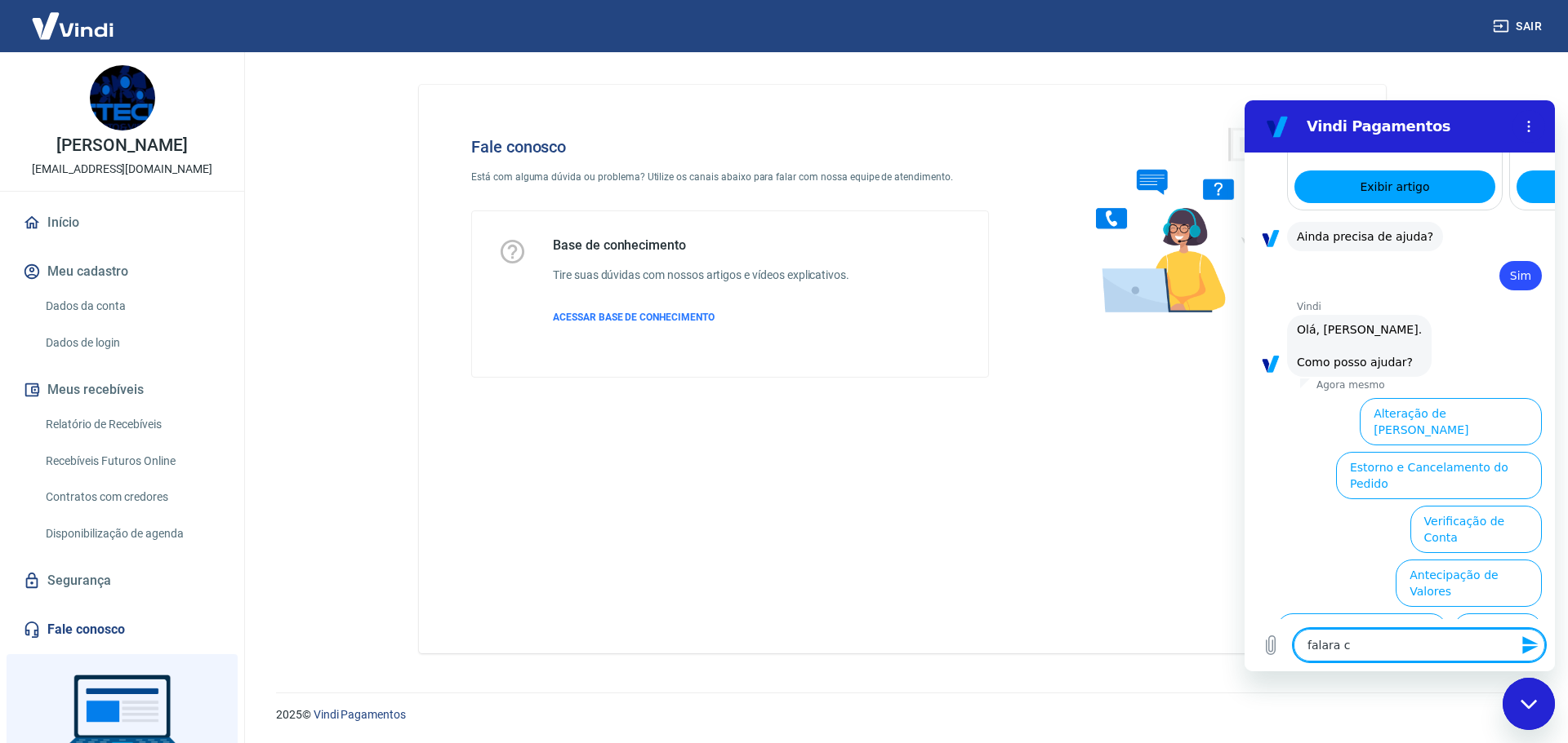
type textarea "falara cm"
type textarea "x"
type textarea "falara c"
type textarea "x"
type textarea "falara"
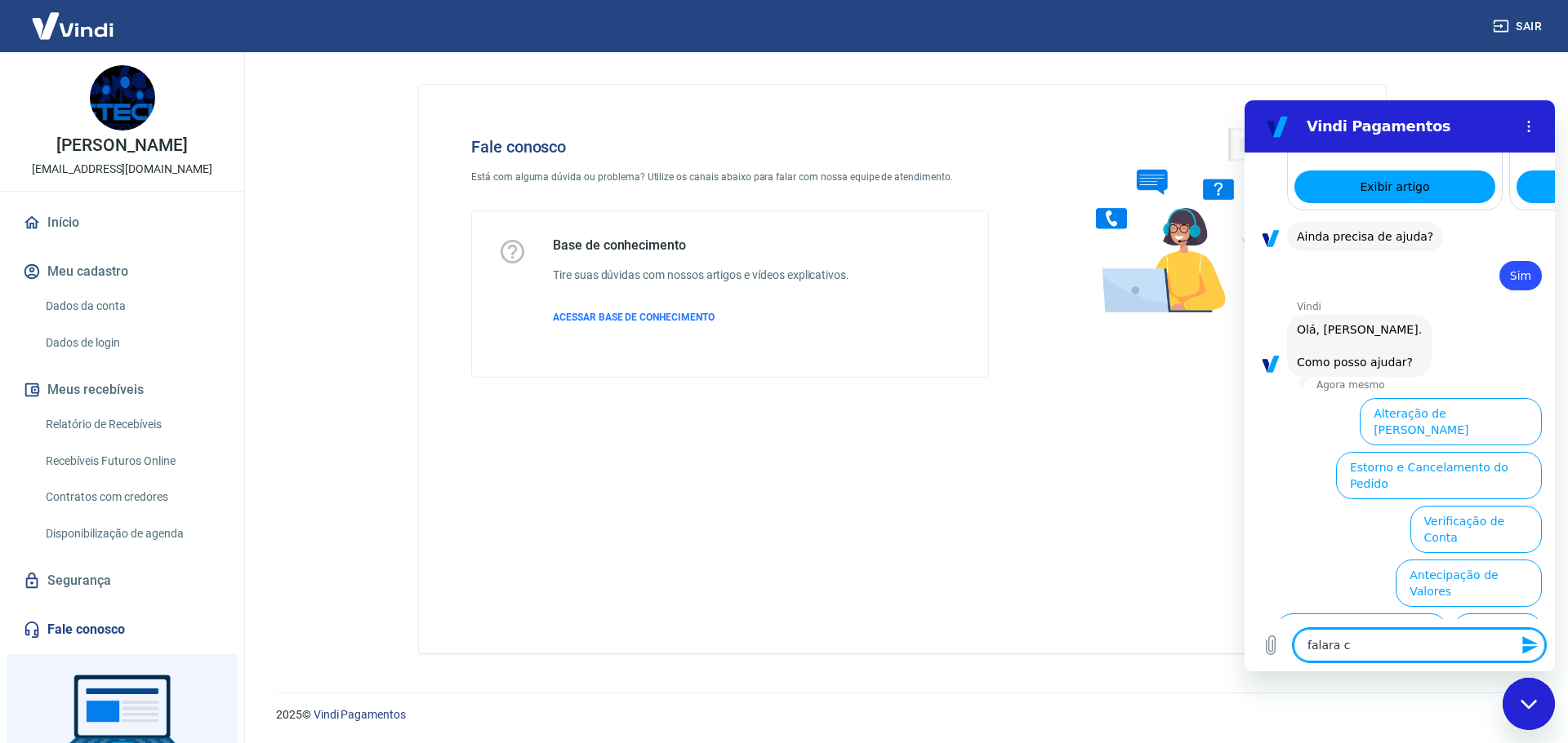
type textarea "x"
type textarea "falara"
type textarea "x"
type textarea "falar"
type textarea "x"
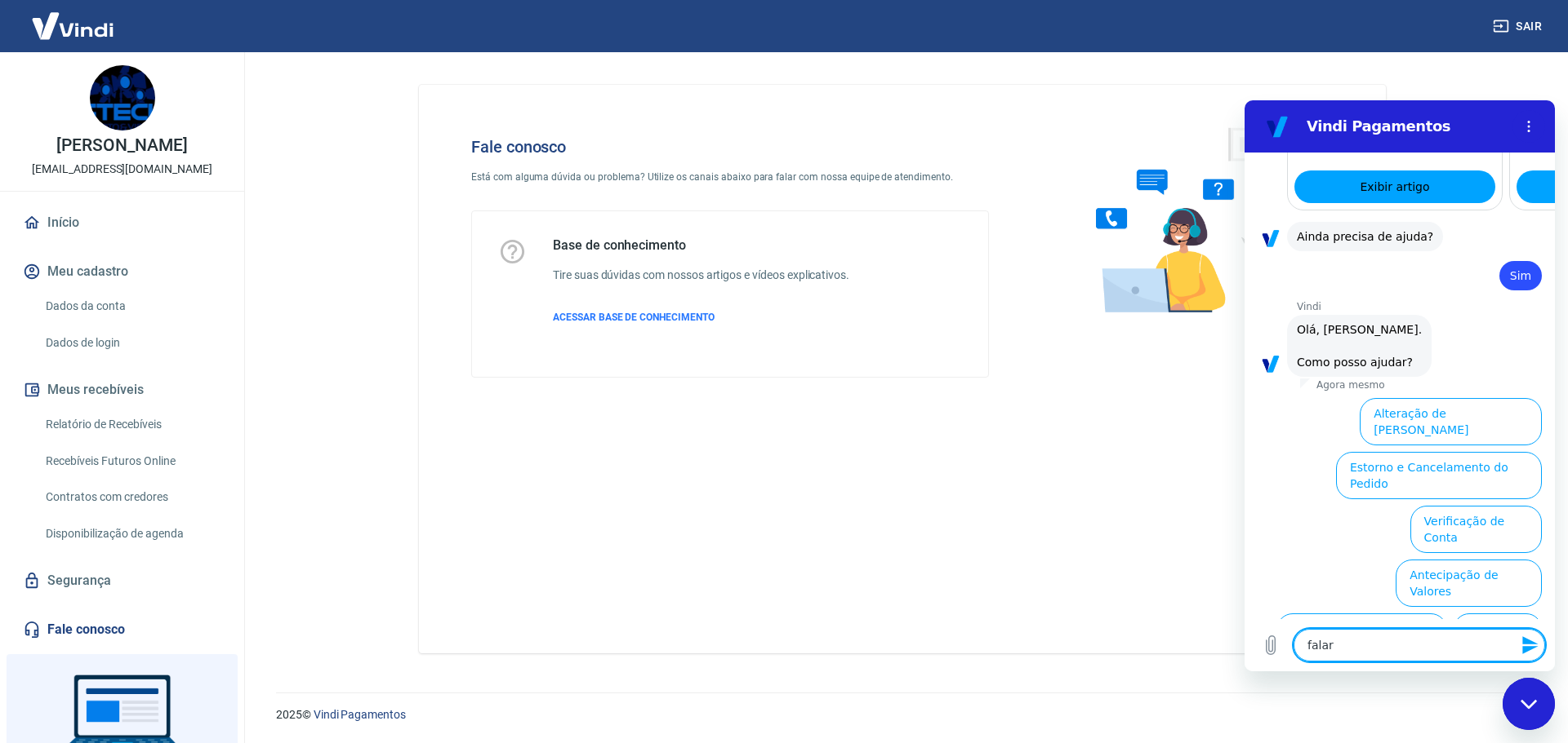
type textarea "falar"
type textarea "x"
type textarea "falar c"
type textarea "x"
type textarea "falar co"
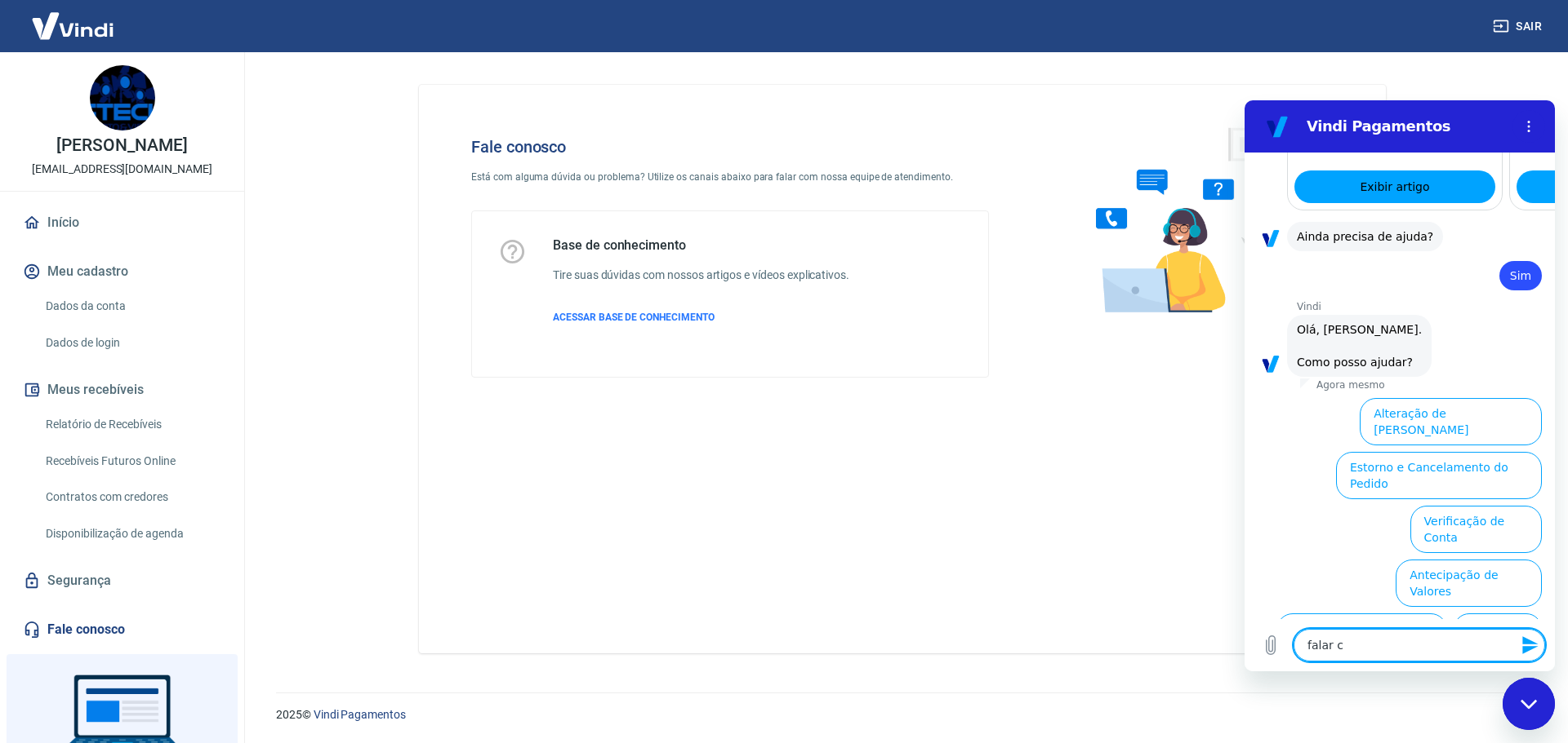
type textarea "x"
type textarea "falar com"
type textarea "x"
type textarea "falar com"
type textarea "x"
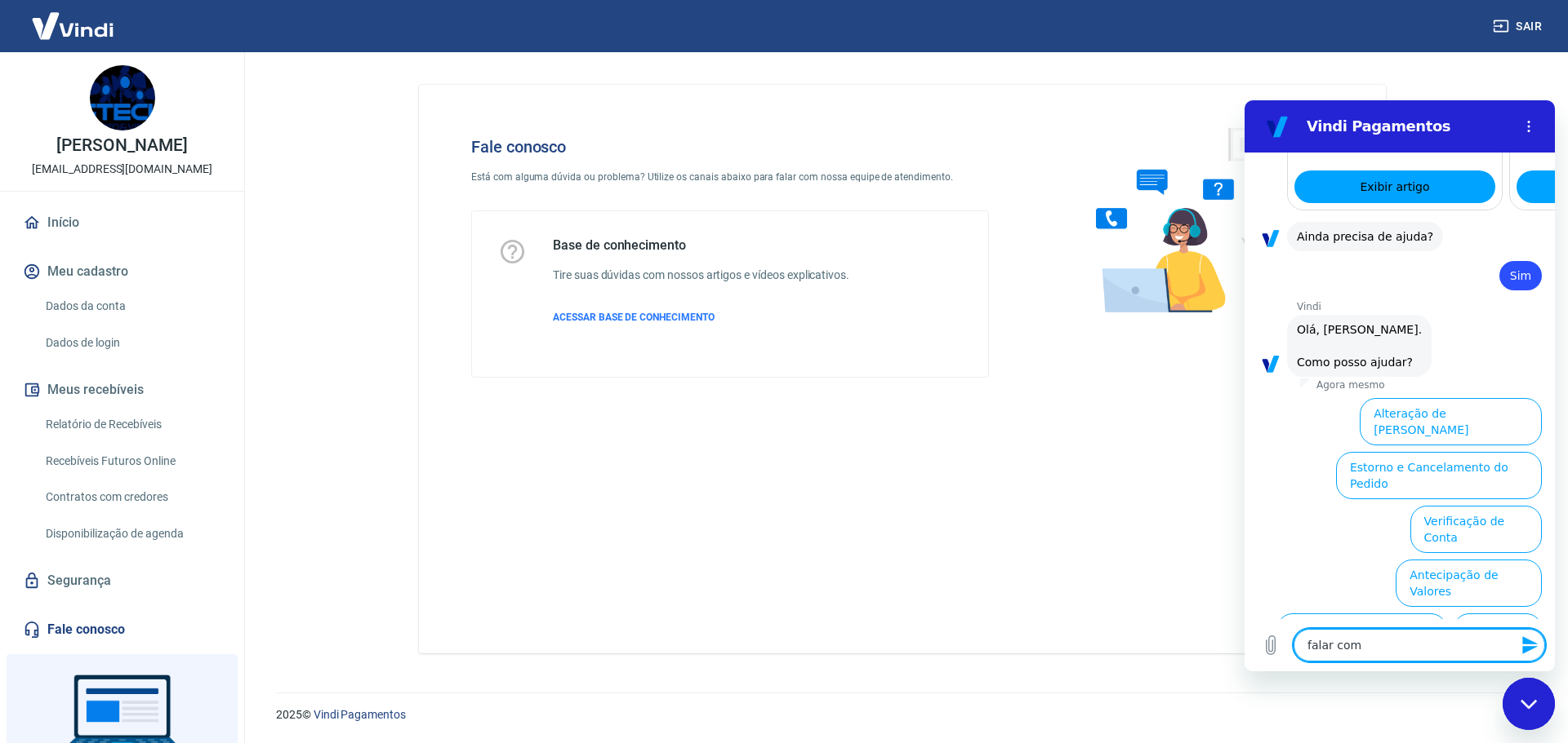
type textarea "falar com a"
type textarea "x"
type textarea "falar com at"
type textarea "x"
type textarea "falar com ate"
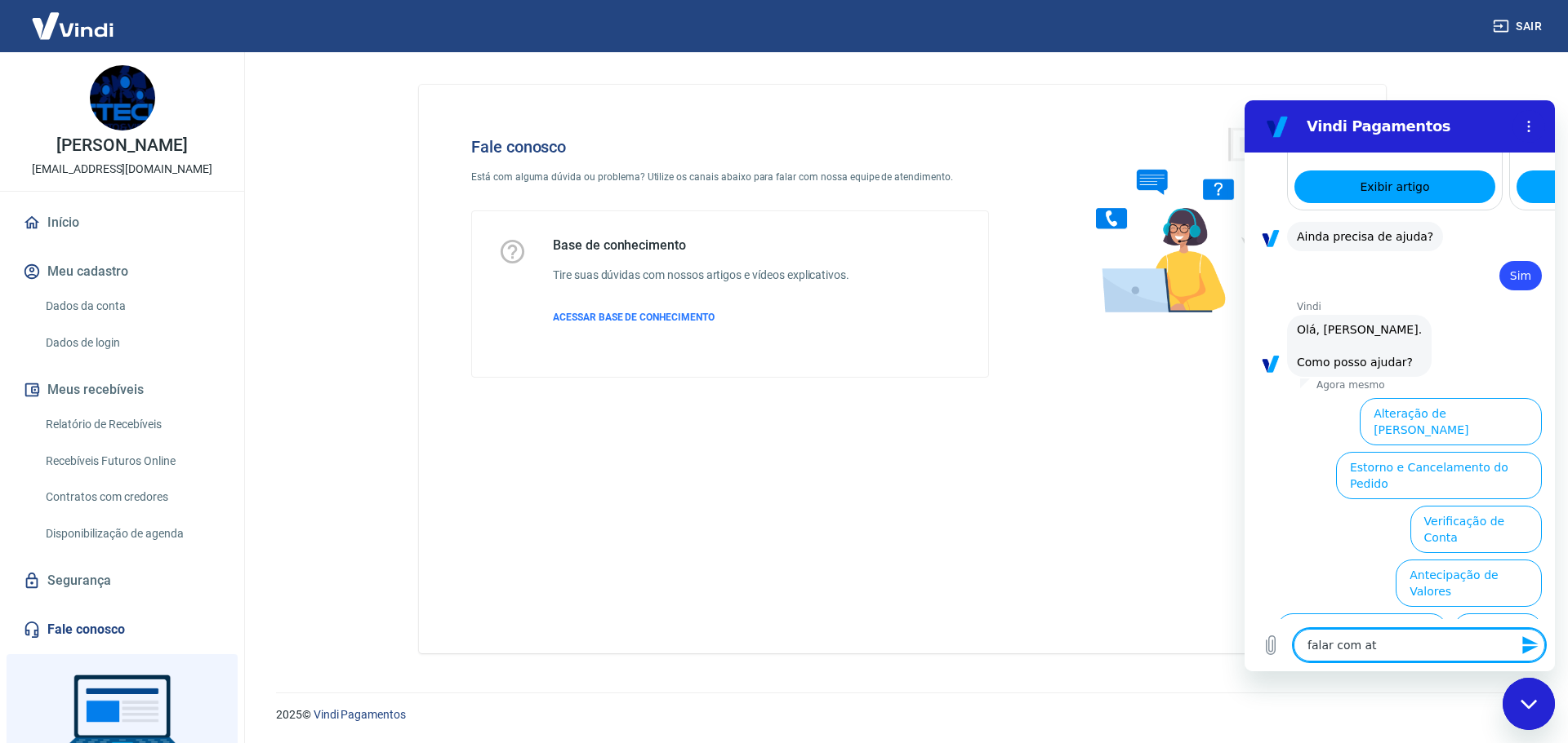
type textarea "x"
type textarea "falar com [GEOGRAPHIC_DATA]"
type textarea "x"
type textarea "falar com atend"
type textarea "x"
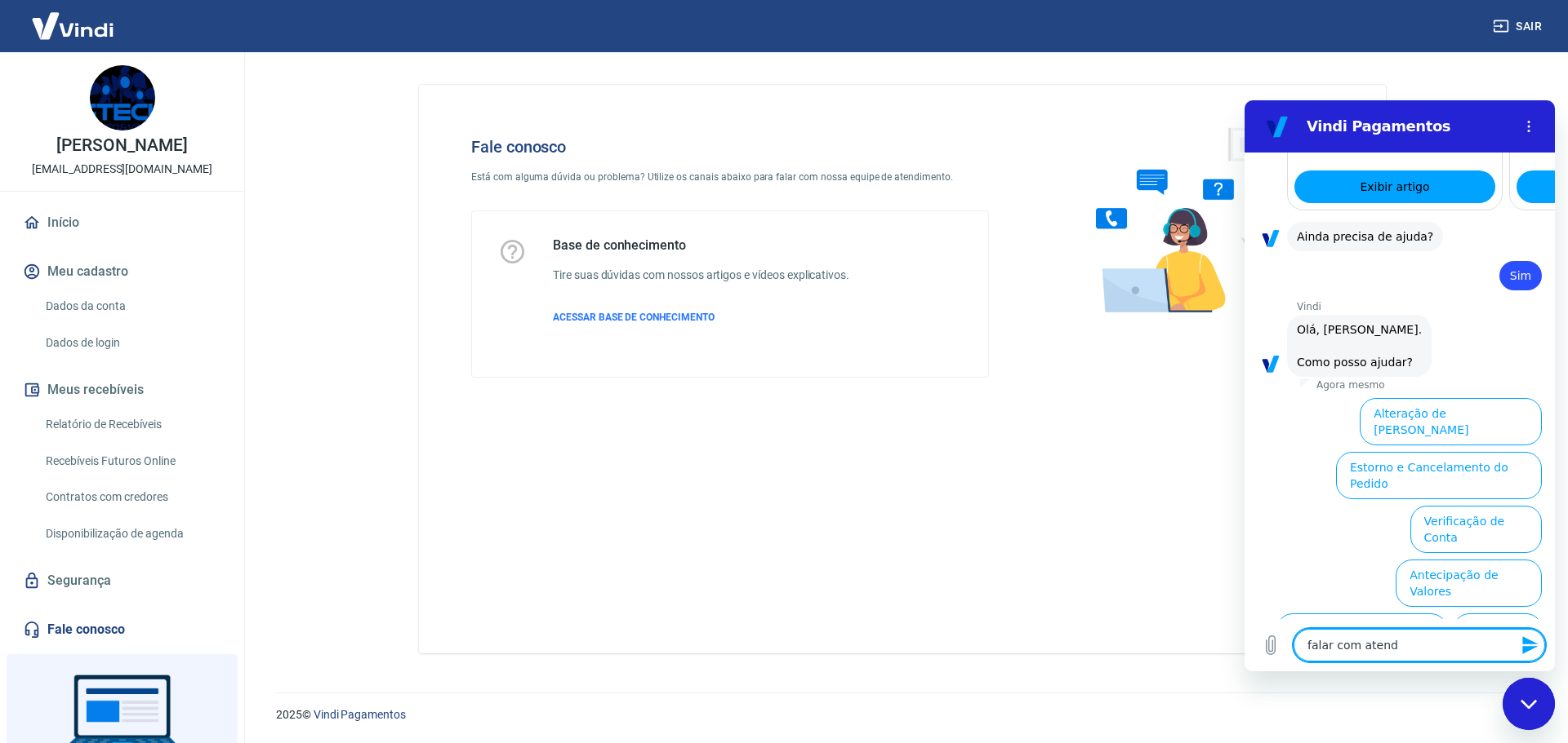
type textarea "falar com atende"
type textarea "x"
type textarea "falar com atenden"
type textarea "x"
type textarea "falar com atendent"
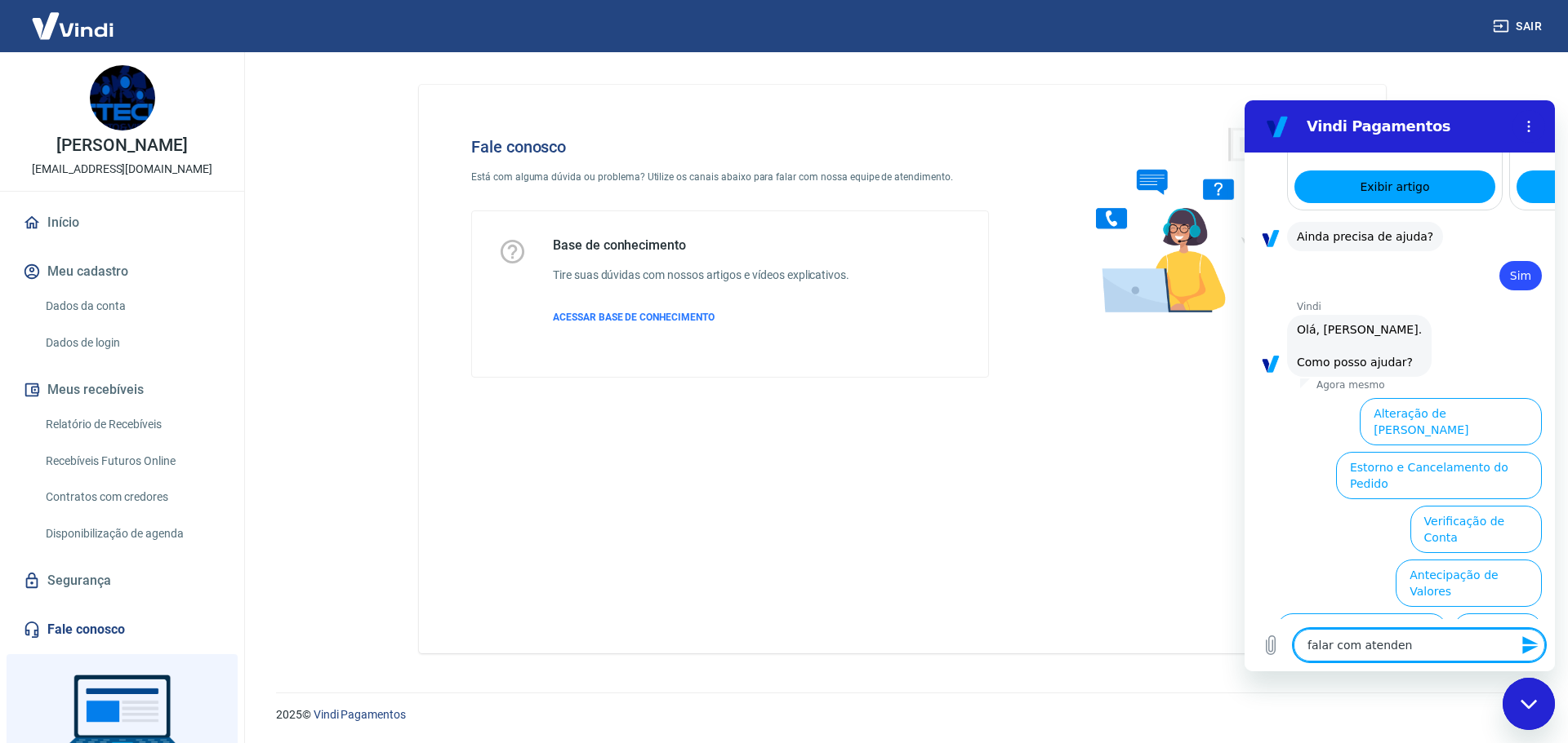
type textarea "x"
type textarea "falar com atendente"
type textarea "x"
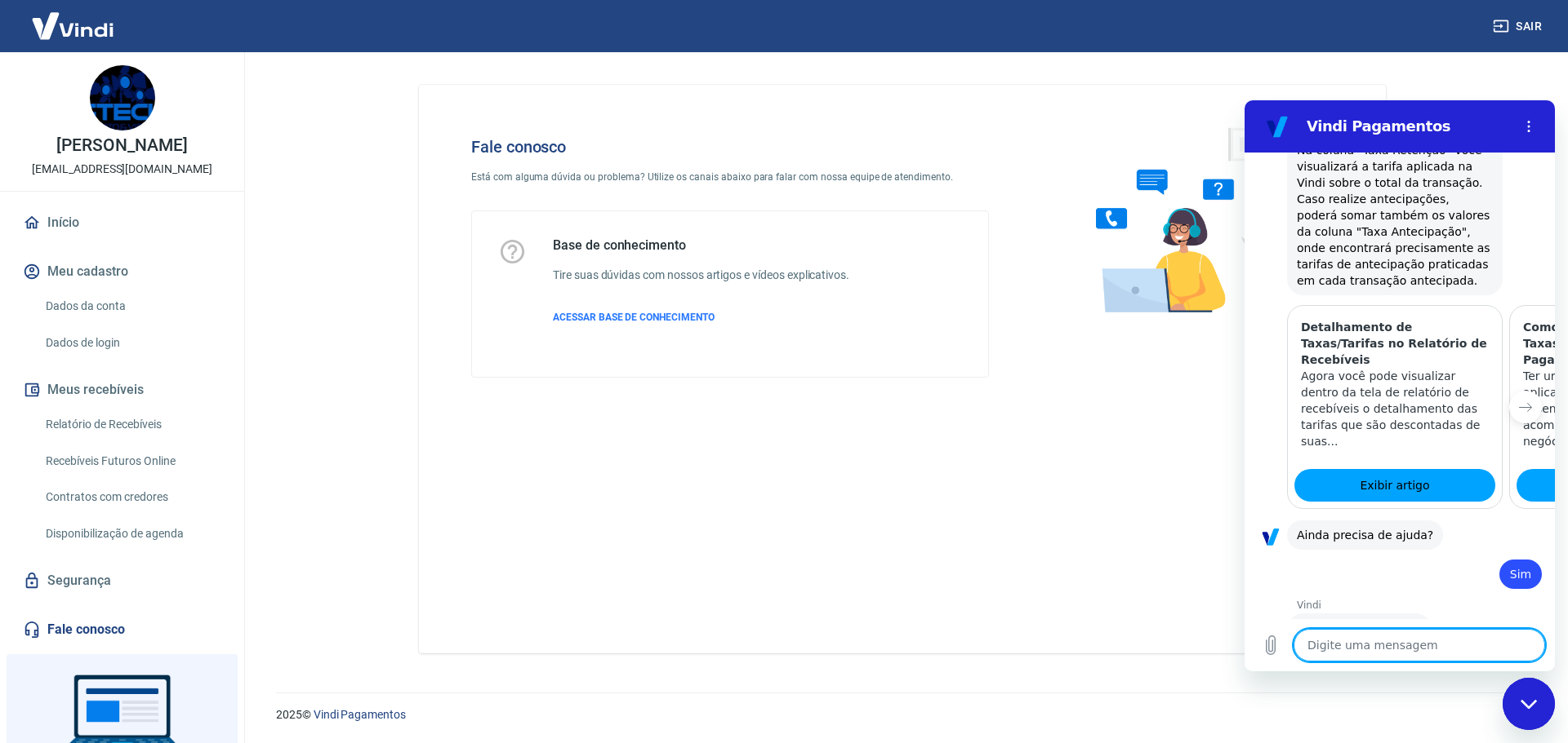
type textarea "x"
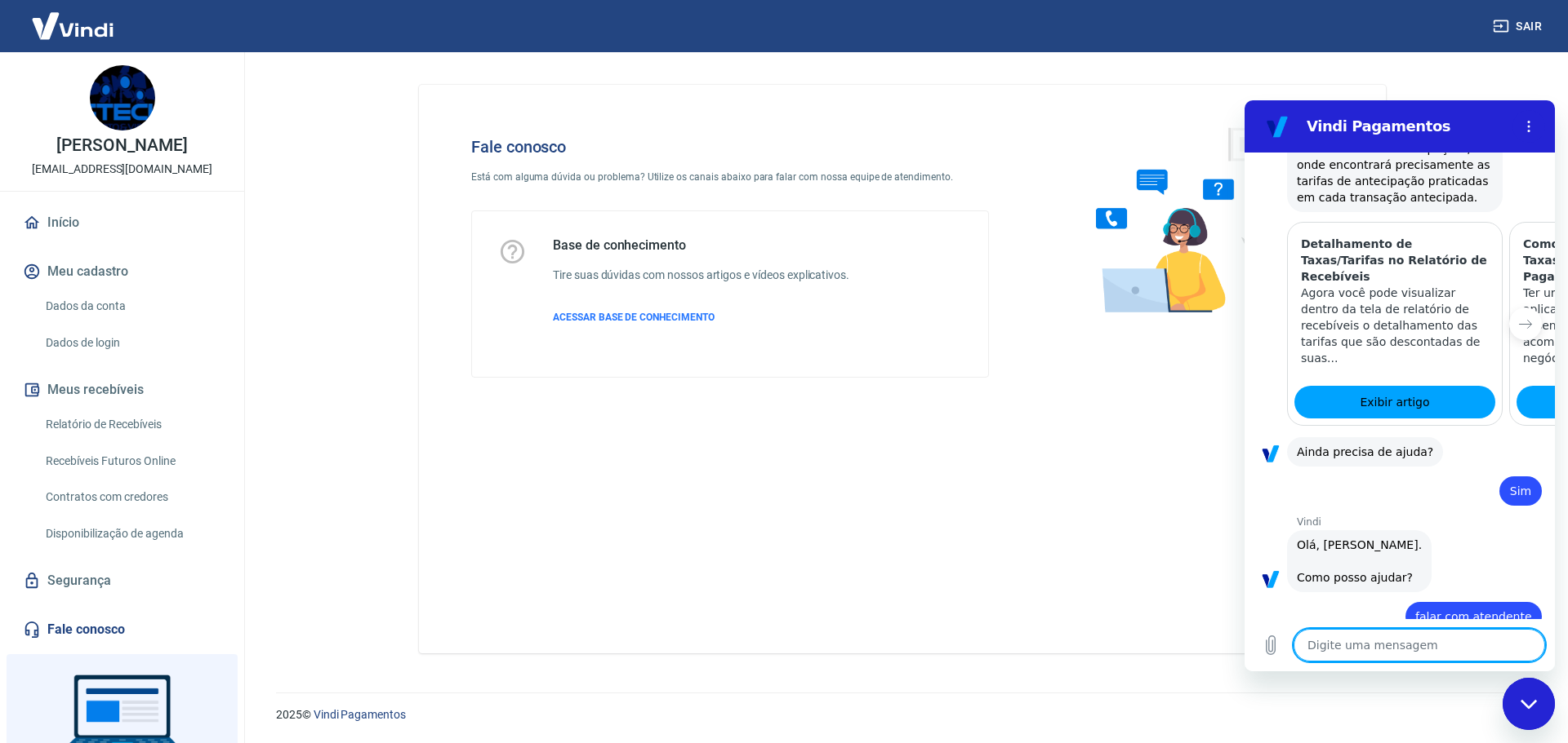
scroll to position [1736, 0]
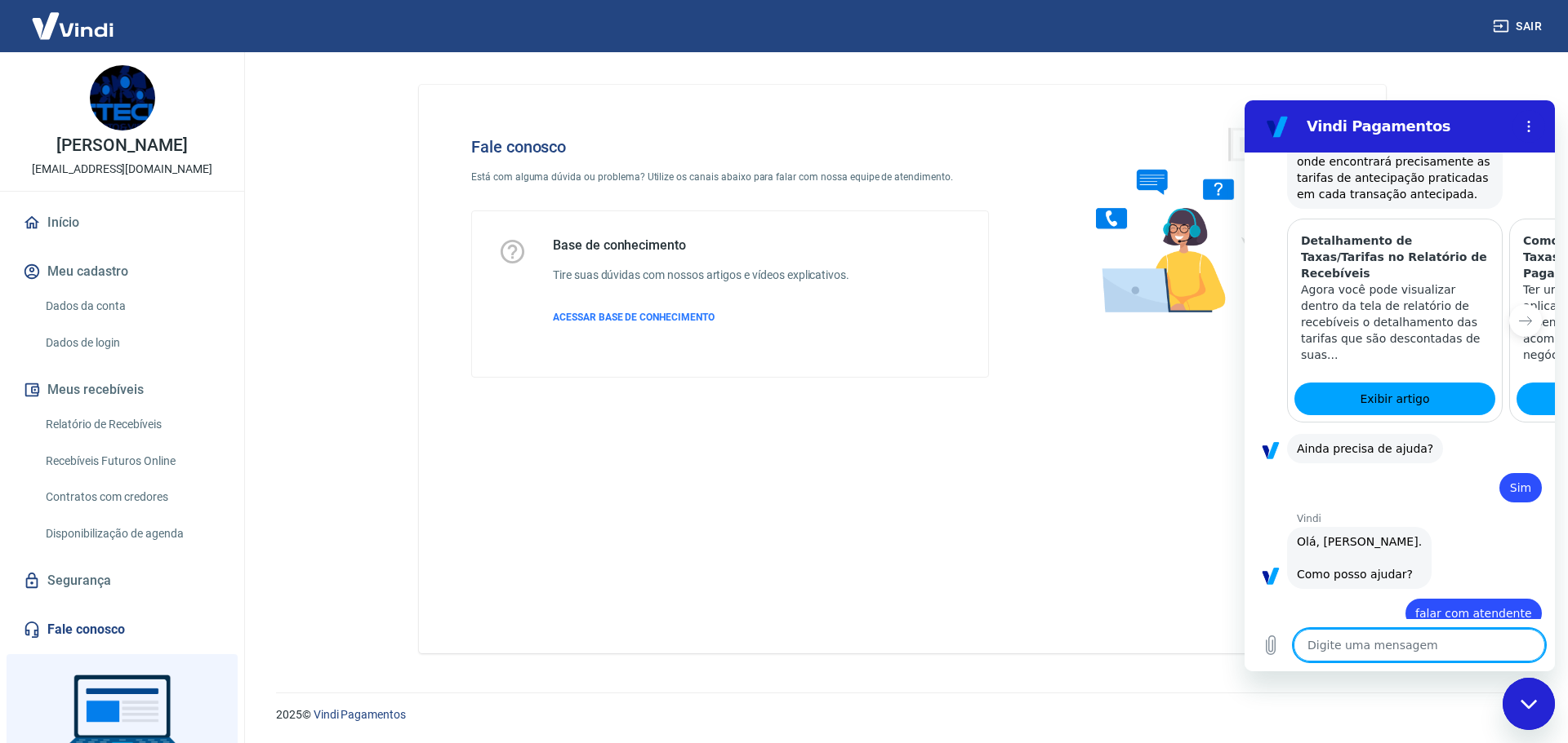
type textarea "f"
type textarea "x"
type textarea "fa"
type textarea "x"
type textarea "fal"
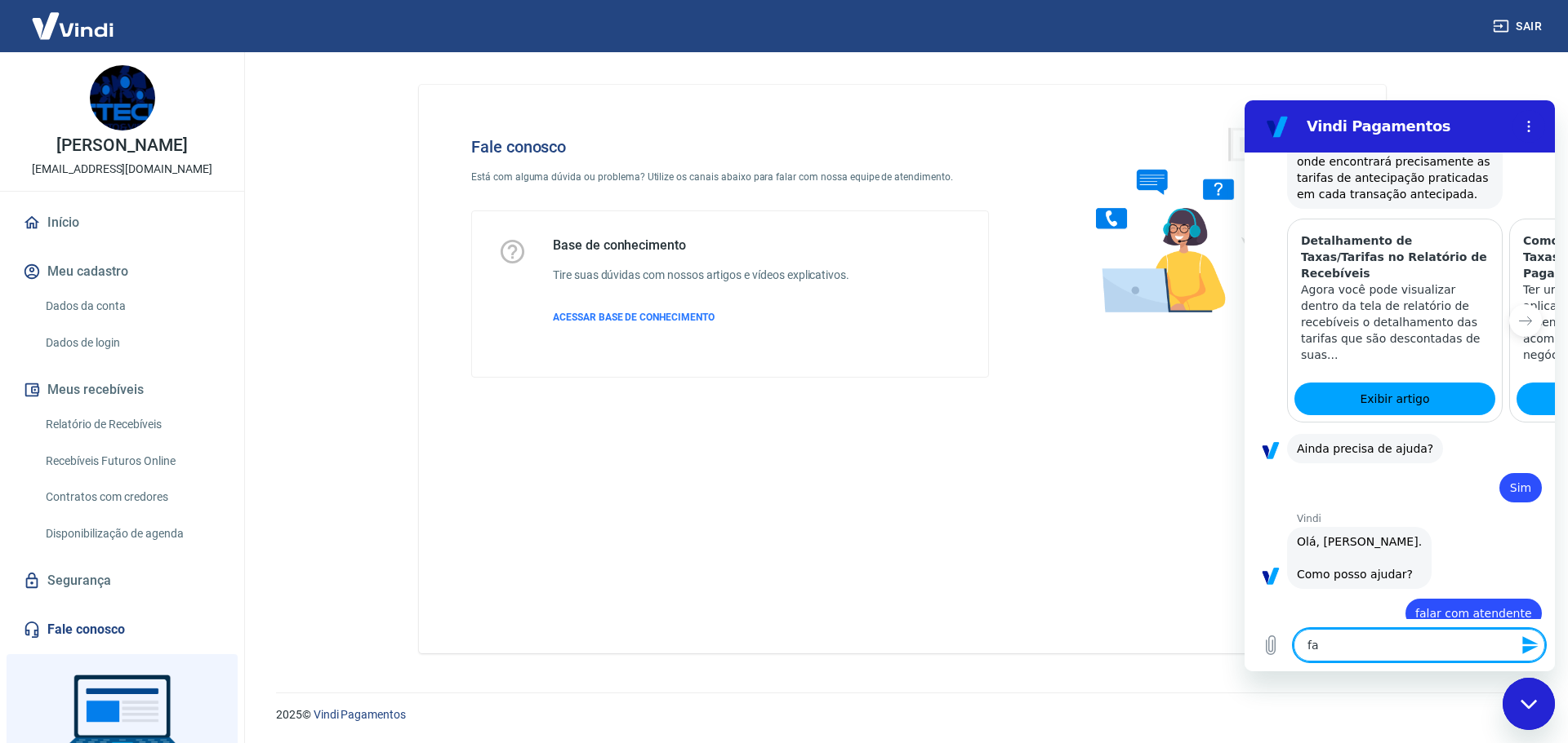
type textarea "x"
type textarea "fala"
type textarea "x"
type textarea "falar"
type textarea "x"
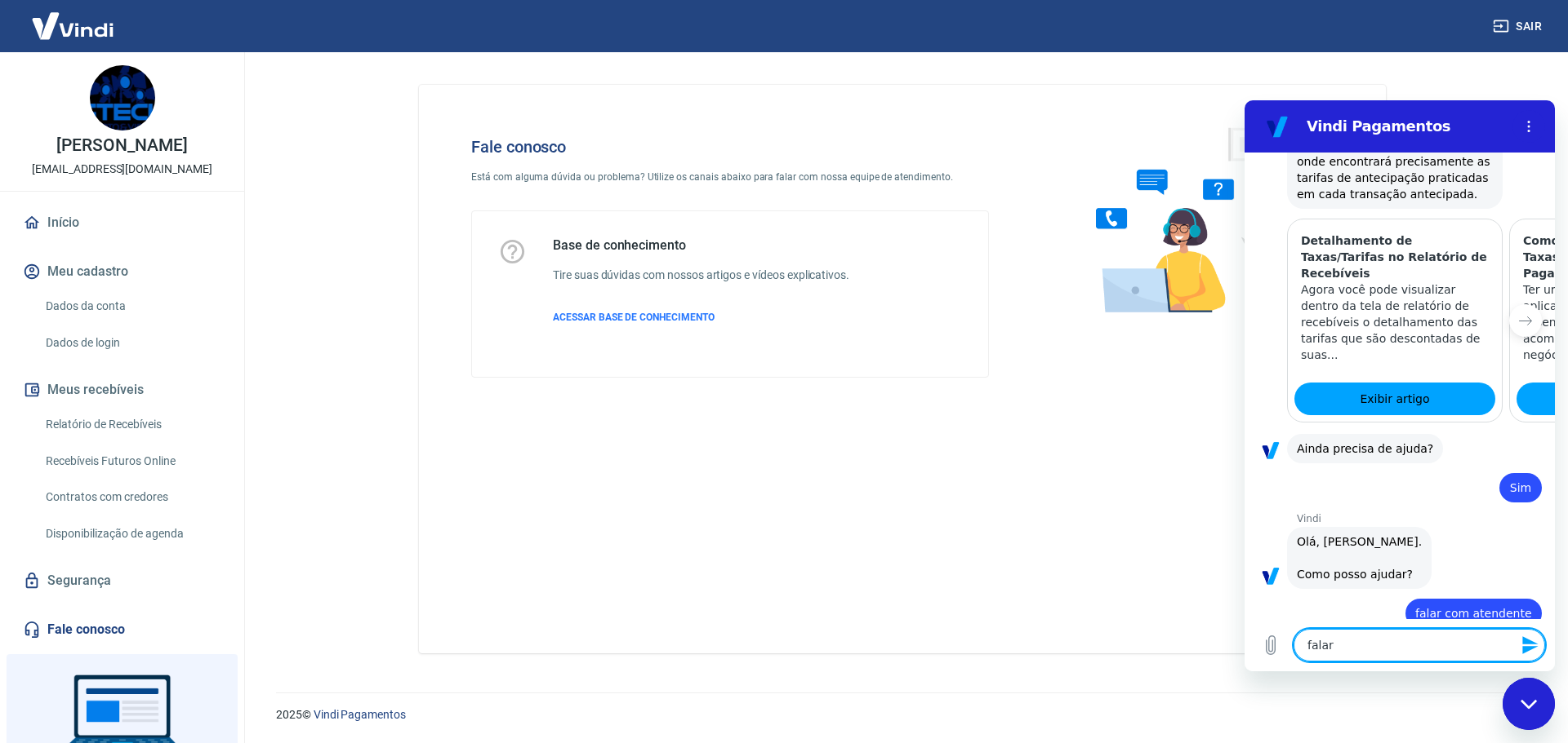
type textarea "falar"
type textarea "x"
type textarea "falar c"
type textarea "x"
type textarea "falar co"
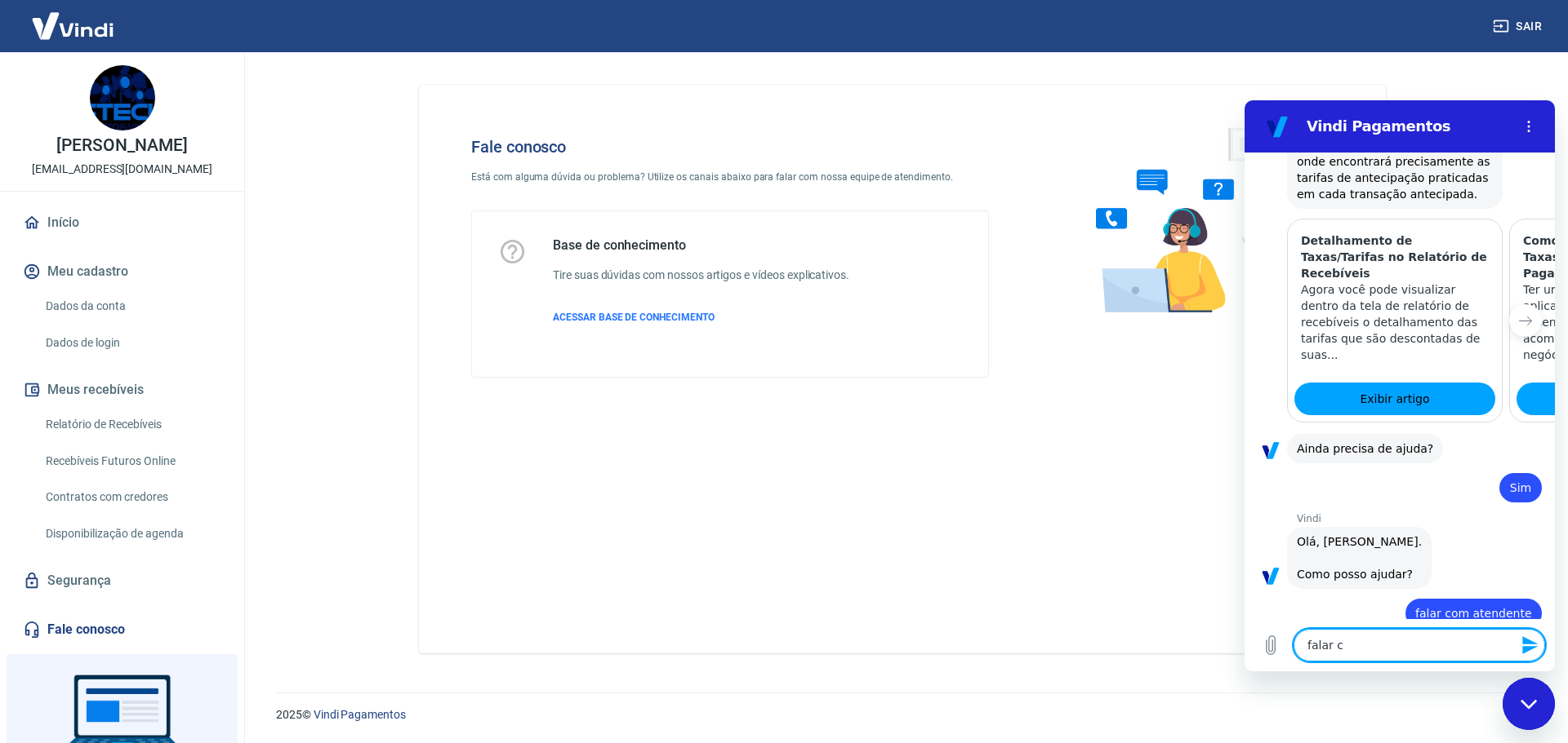
type textarea "x"
type textarea "falar com"
type textarea "x"
type textarea "falar com"
type textarea "x"
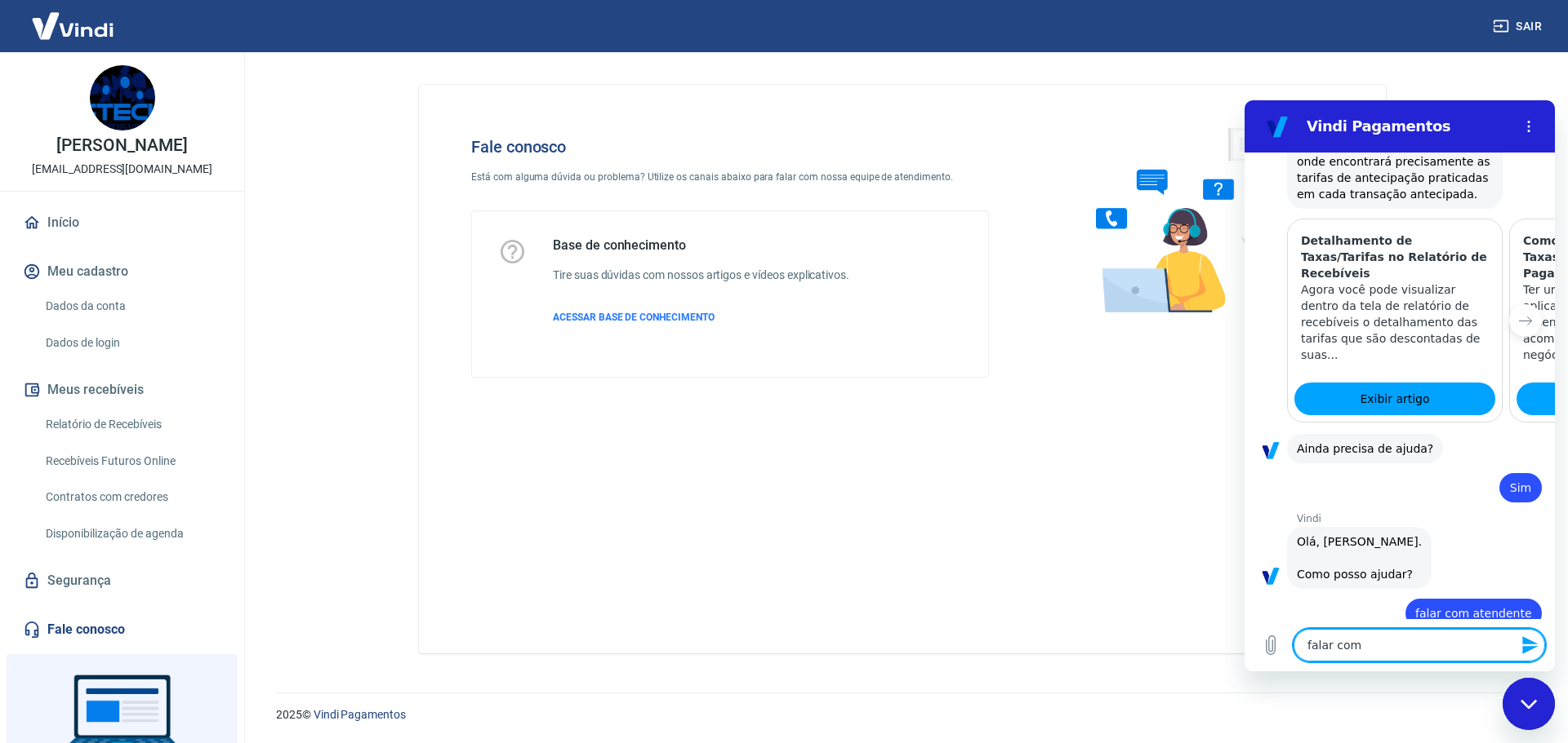
type textarea "falar com a"
type textarea "x"
type textarea "falar com at"
type textarea "x"
type textarea "falar com ate"
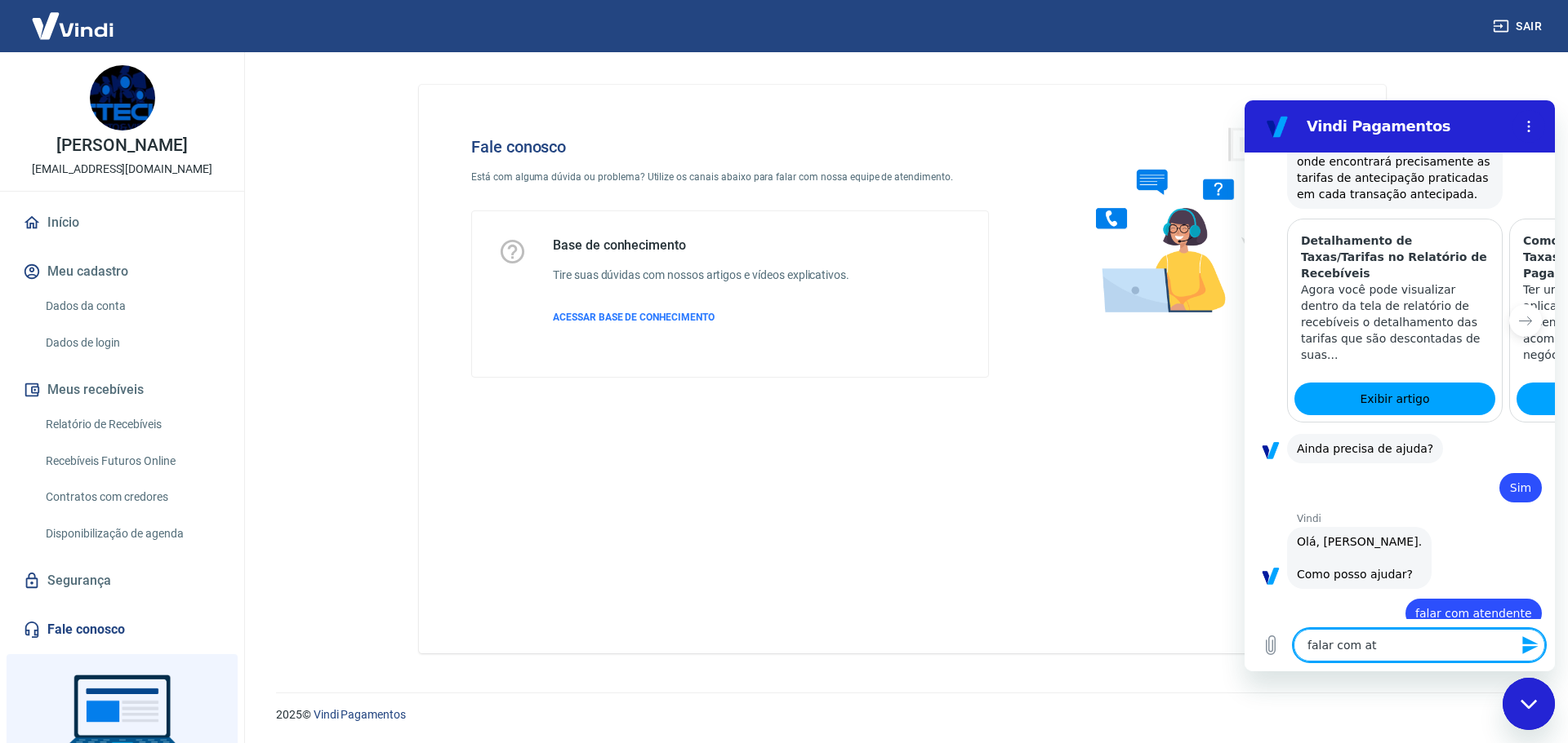
type textarea "x"
type textarea "falar com [GEOGRAPHIC_DATA]"
type textarea "x"
type textarea "falar com atend"
type textarea "x"
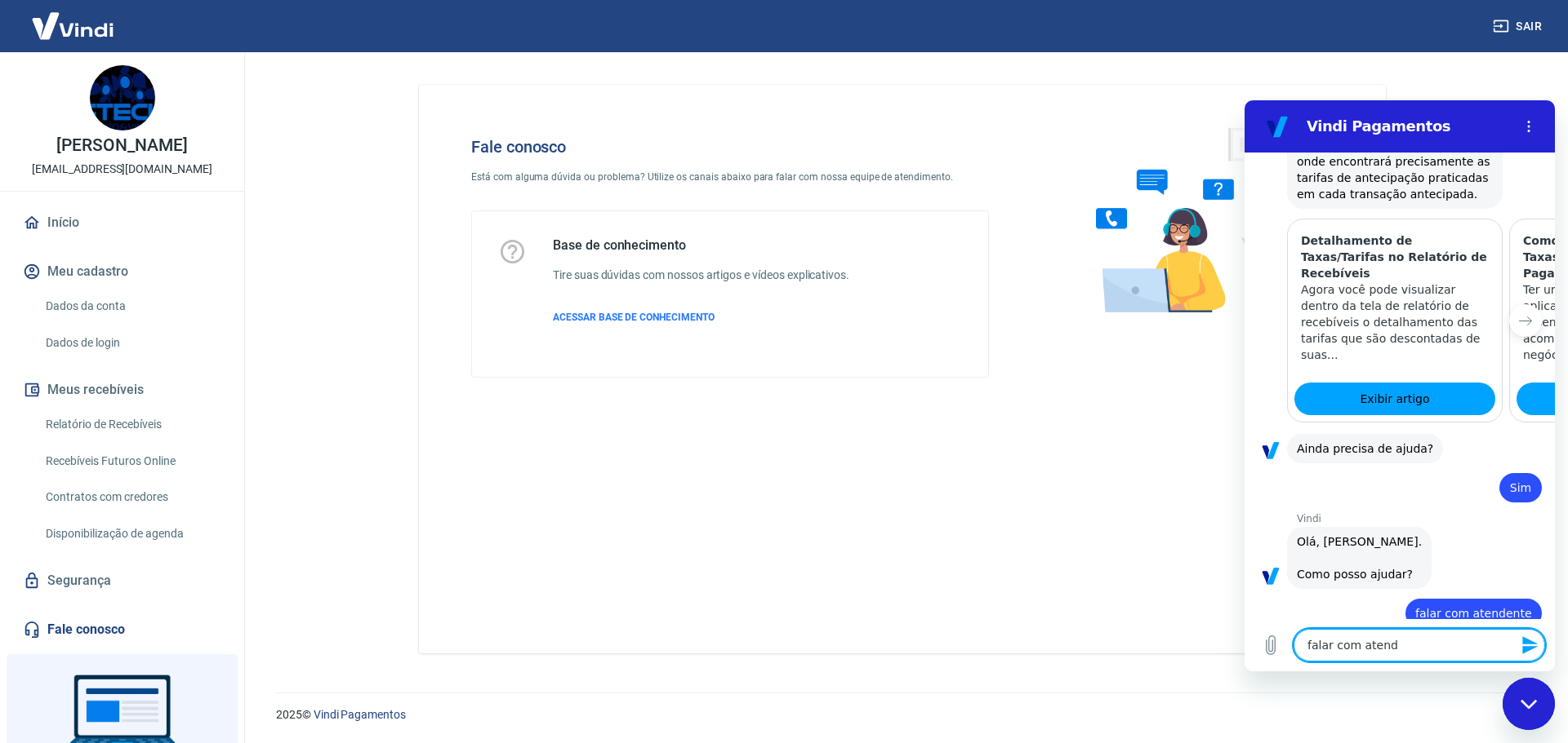
type textarea "falar com atendn"
type textarea "x"
type textarea "falar com atend"
type textarea "x"
type textarea "falar com atende"
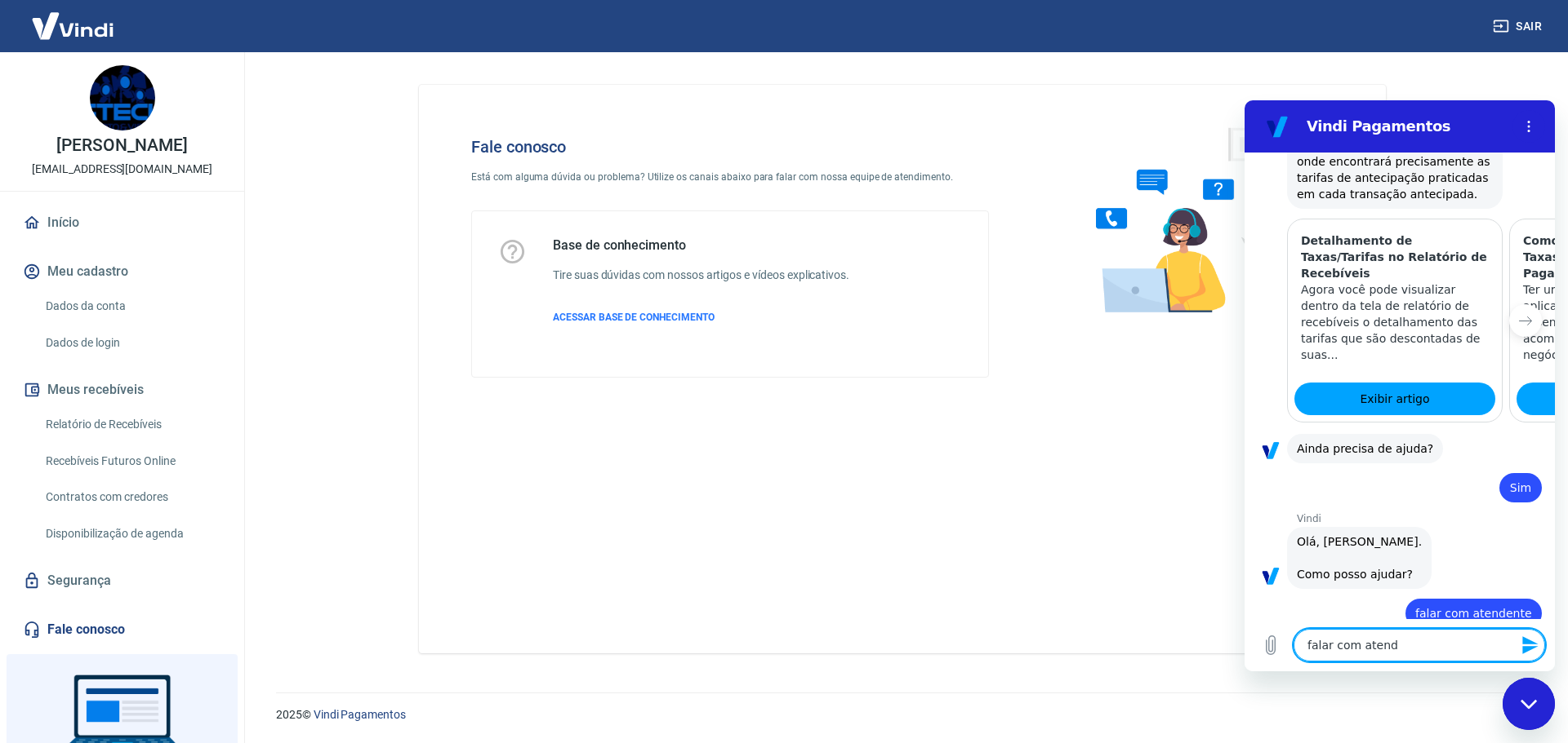
type textarea "x"
type textarea "falar com atenden"
type textarea "x"
type textarea "falar com atendent"
type textarea "x"
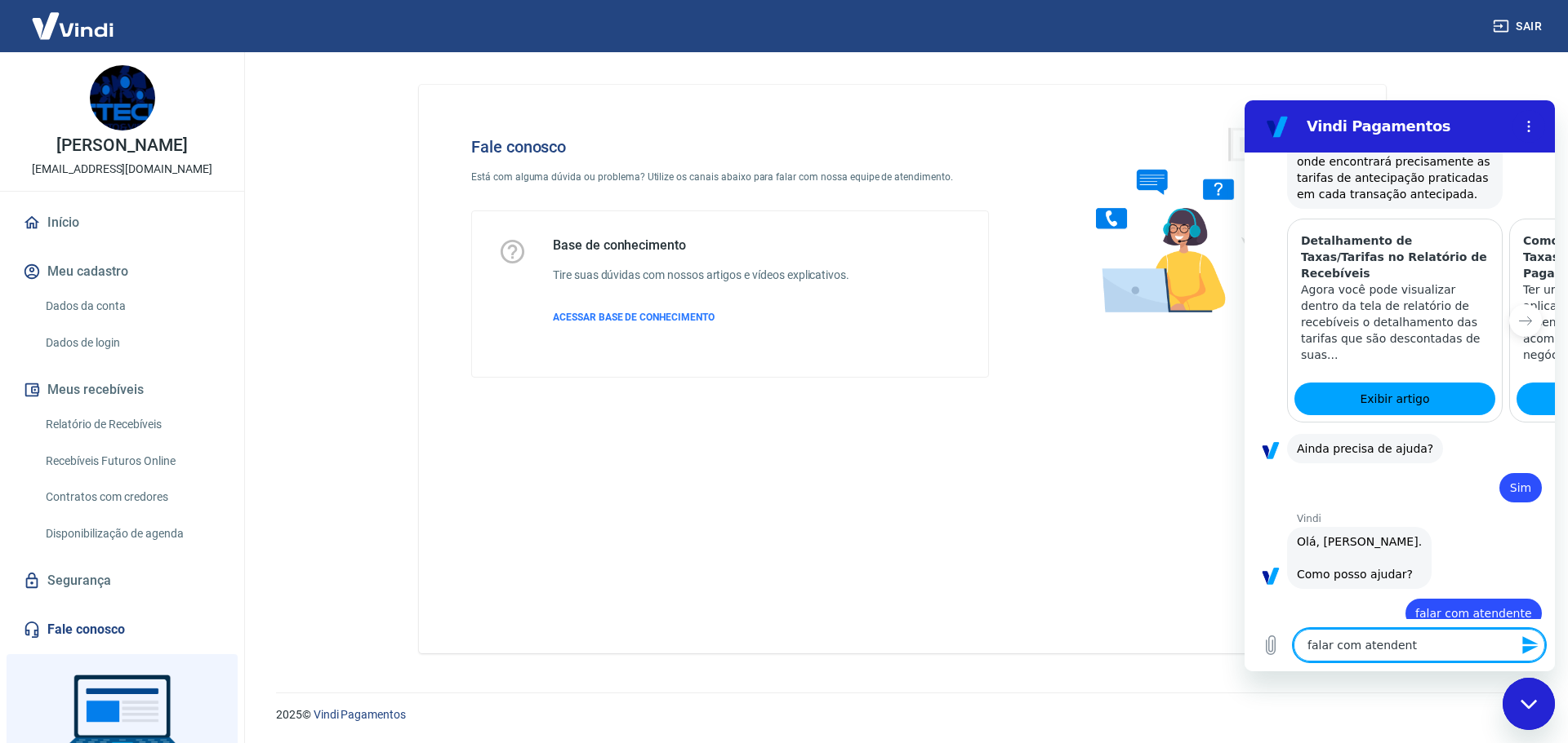
type textarea "falar com atendente"
type textarea "x"
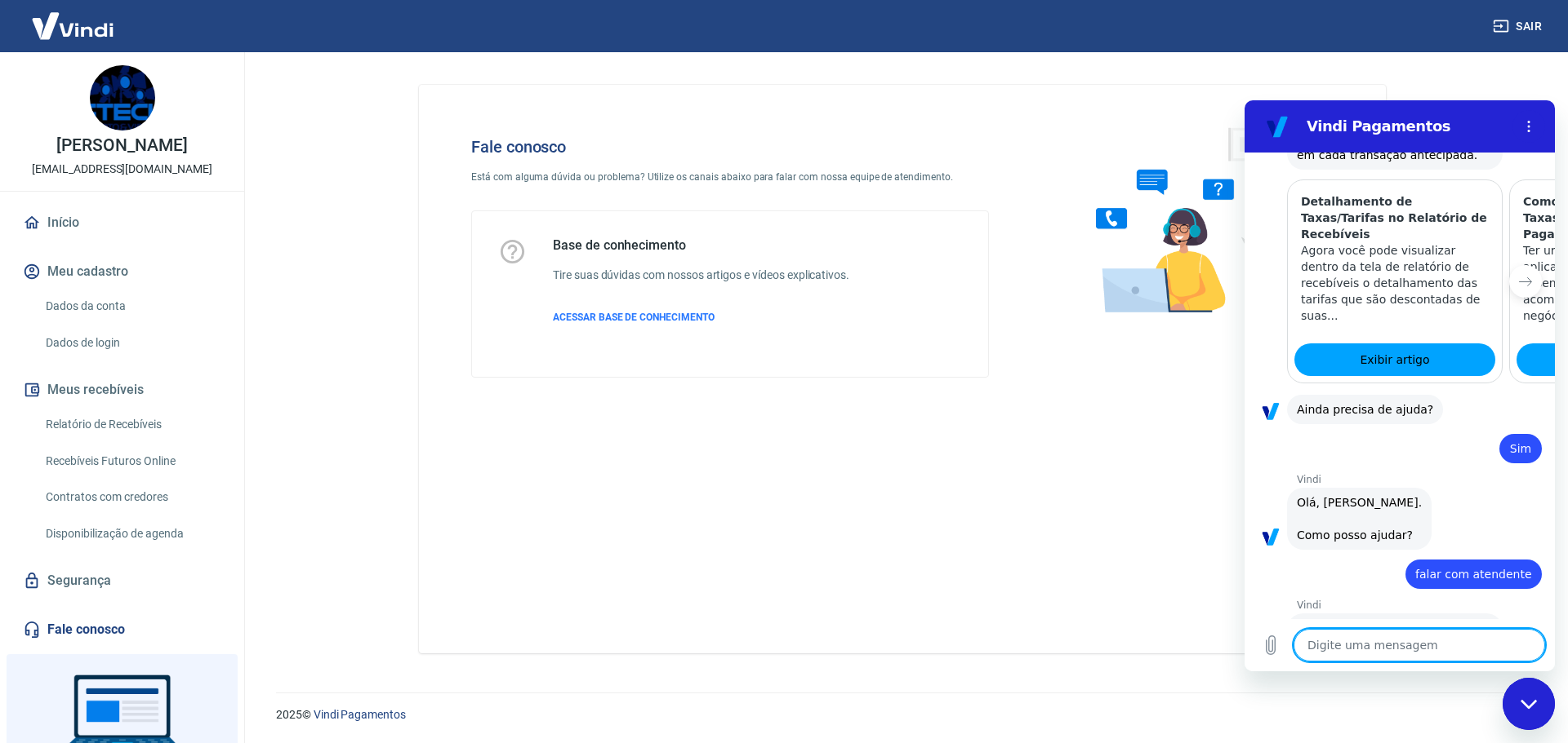
type textarea "x"
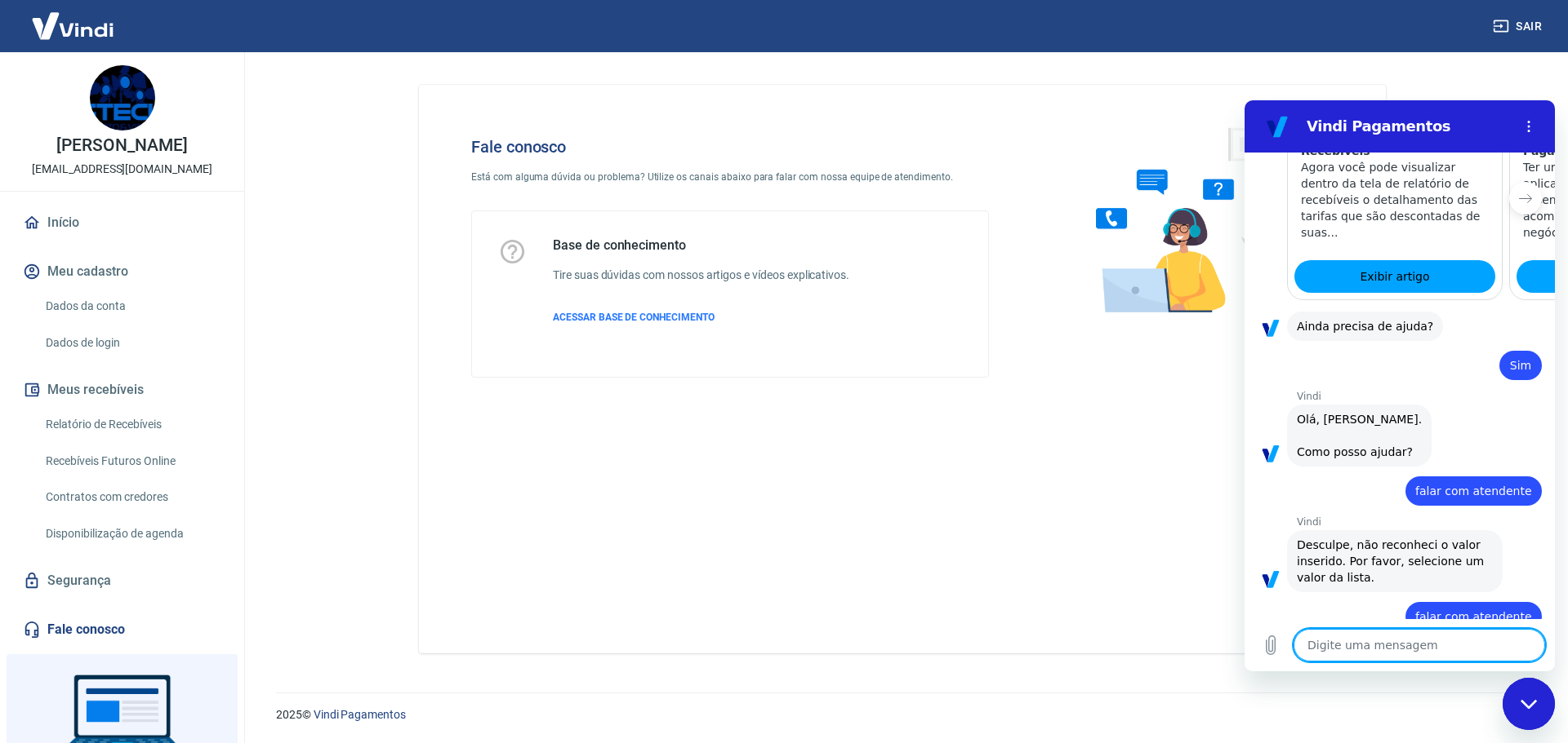
scroll to position [1861, 0]
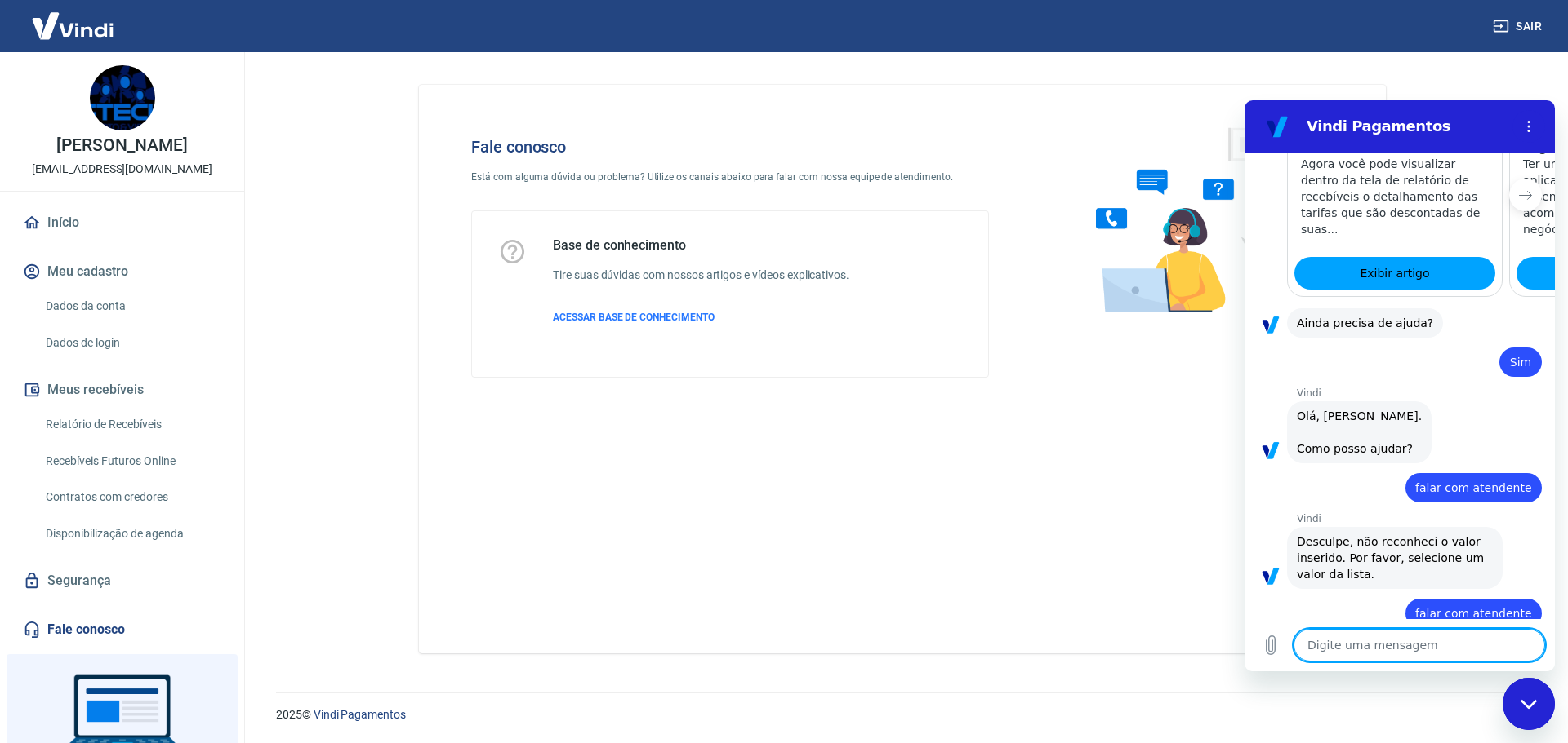
type textarea "a"
type textarea "x"
type textarea "at"
type textarea "x"
type textarea "ate"
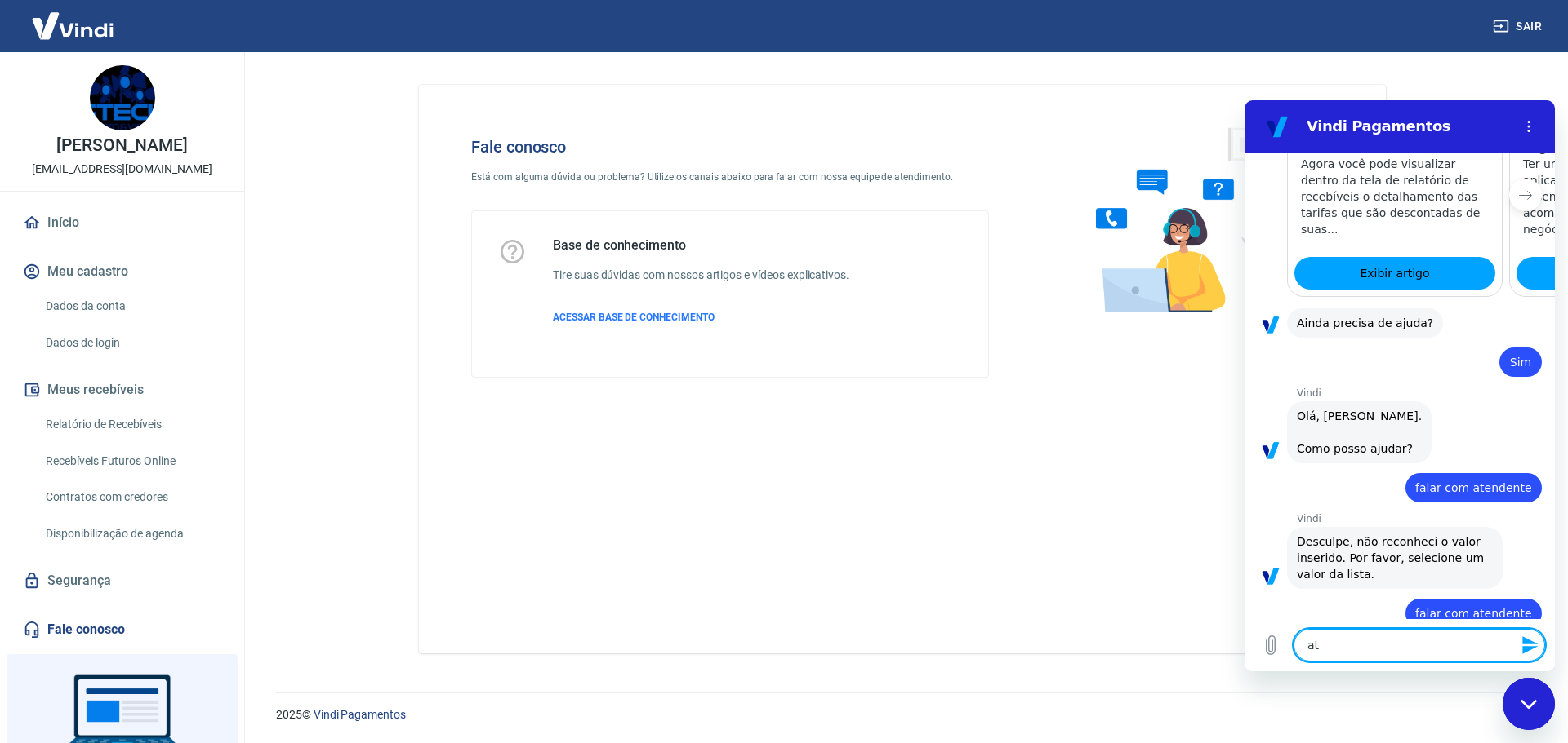
type textarea "x"
type textarea "aten"
type textarea "x"
type textarea "atend"
type textarea "x"
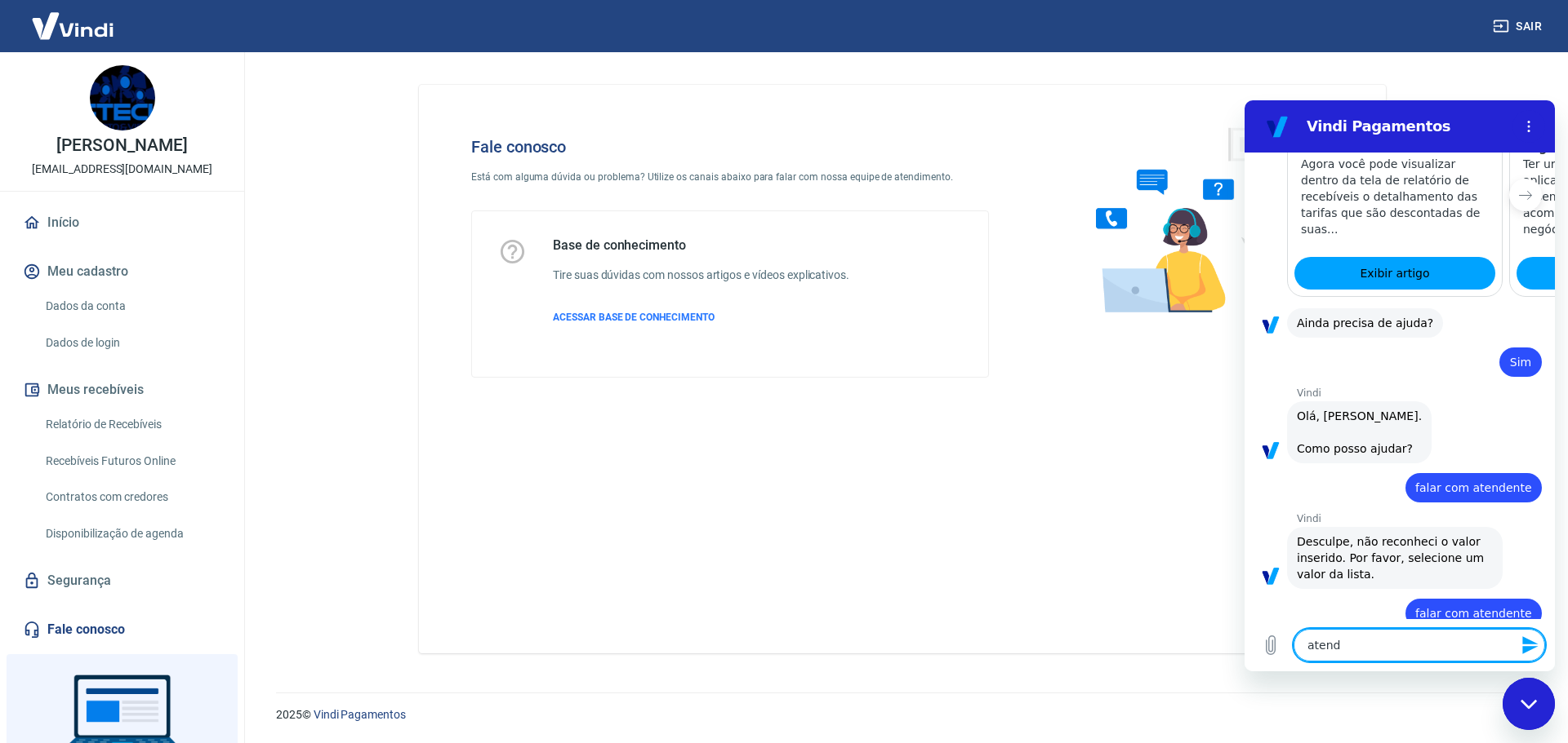
type textarea "atende"
type textarea "x"
type textarea "atenden"
type textarea "x"
type textarea "atendent"
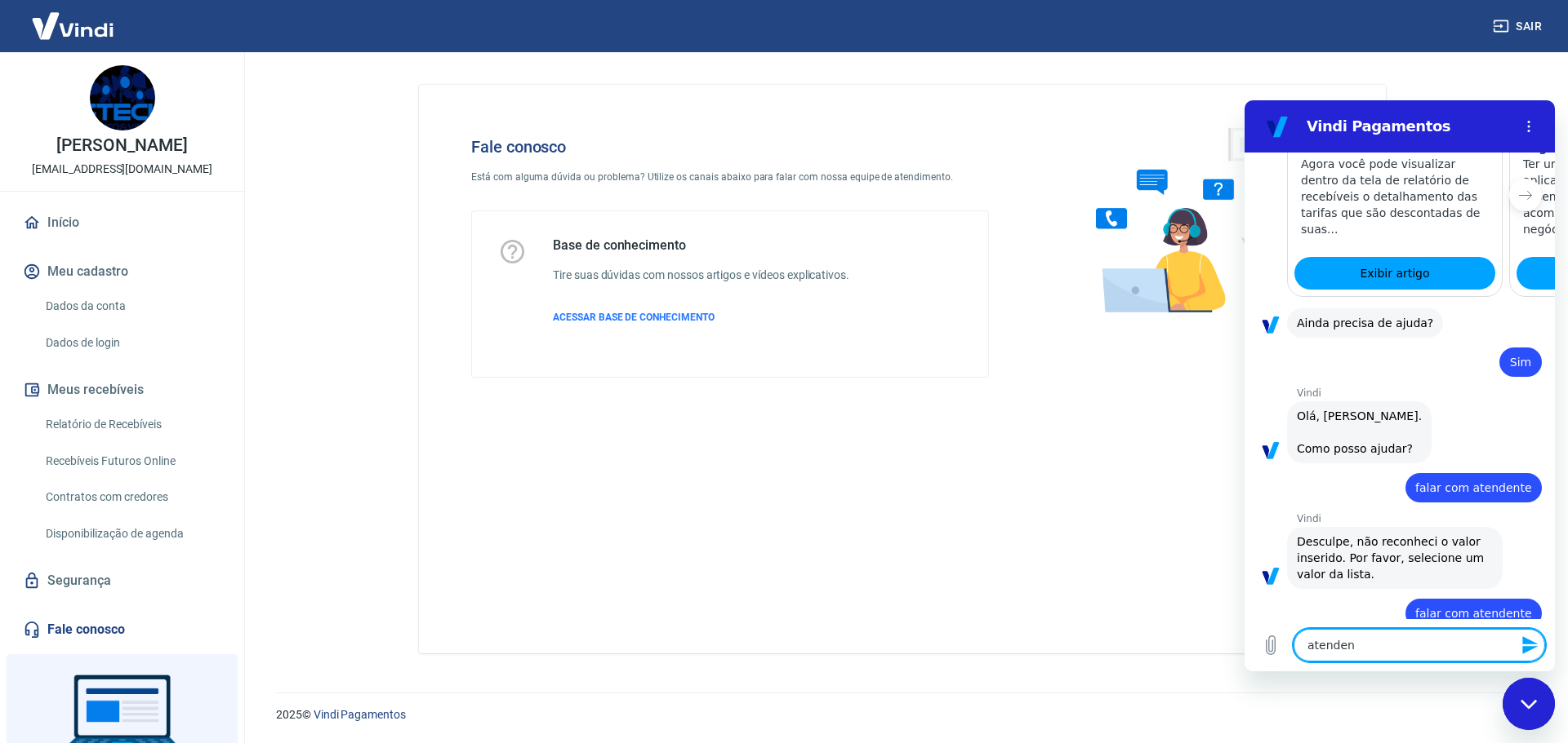
type textarea "x"
type textarea "atendente"
type textarea "x"
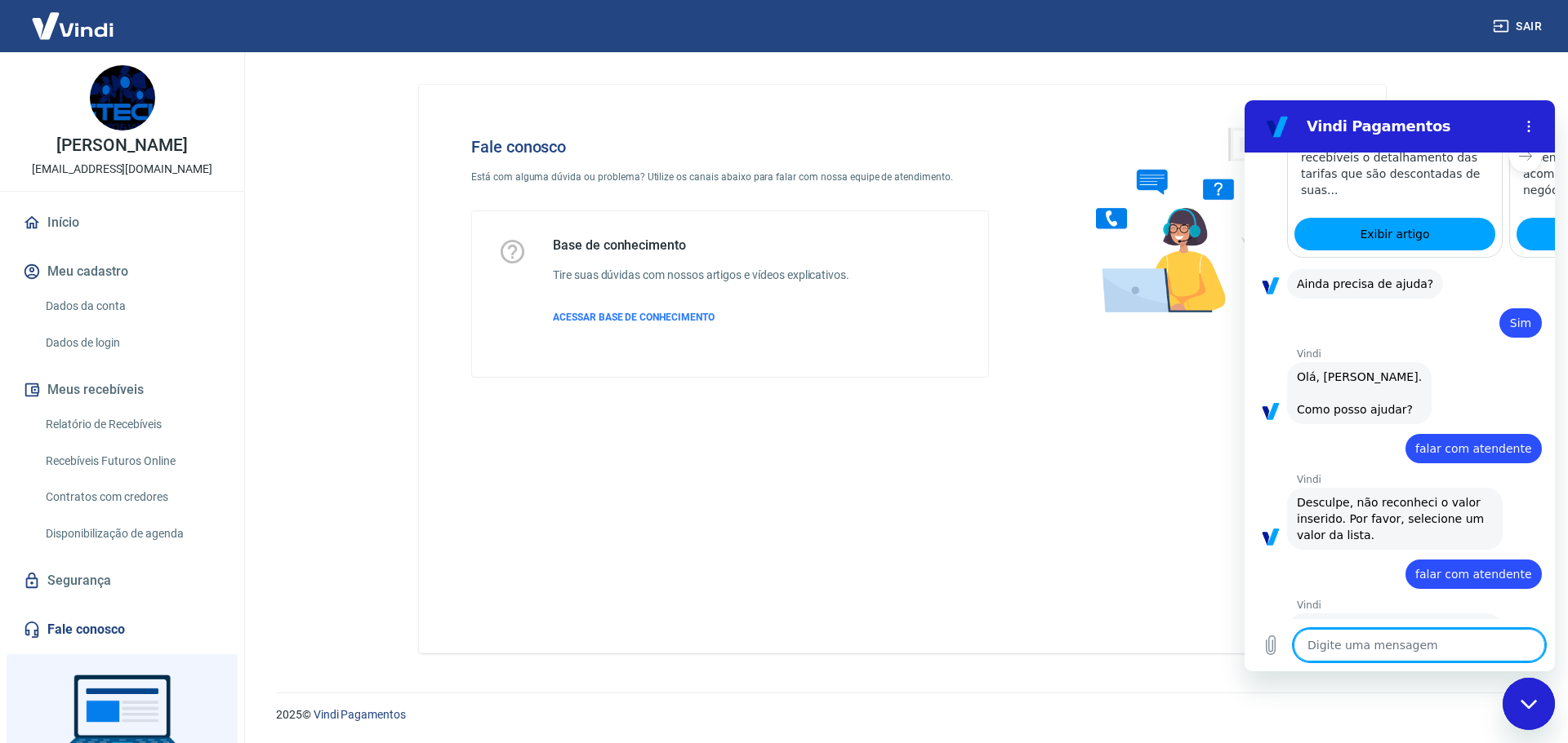
type textarea "x"
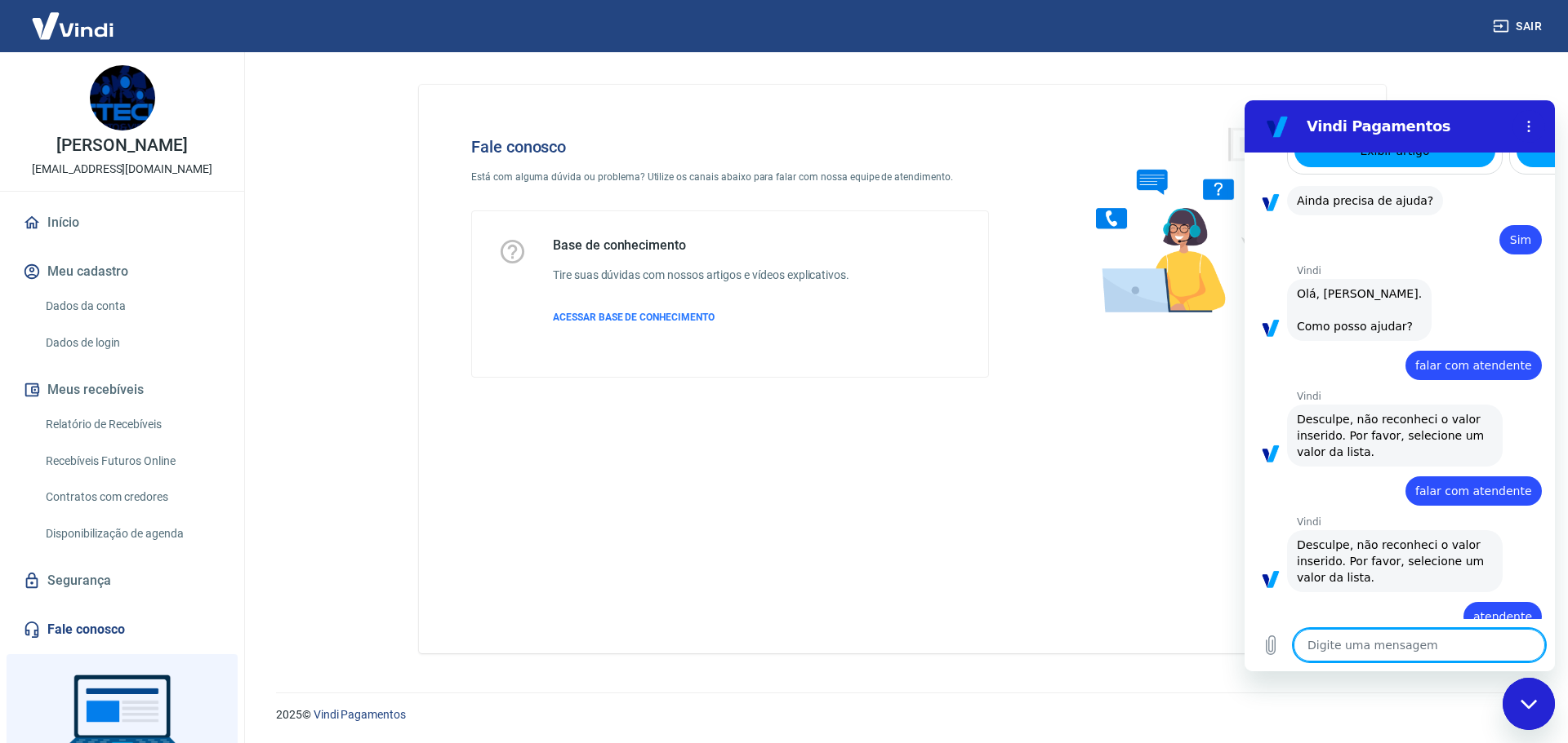
scroll to position [1987, 0]
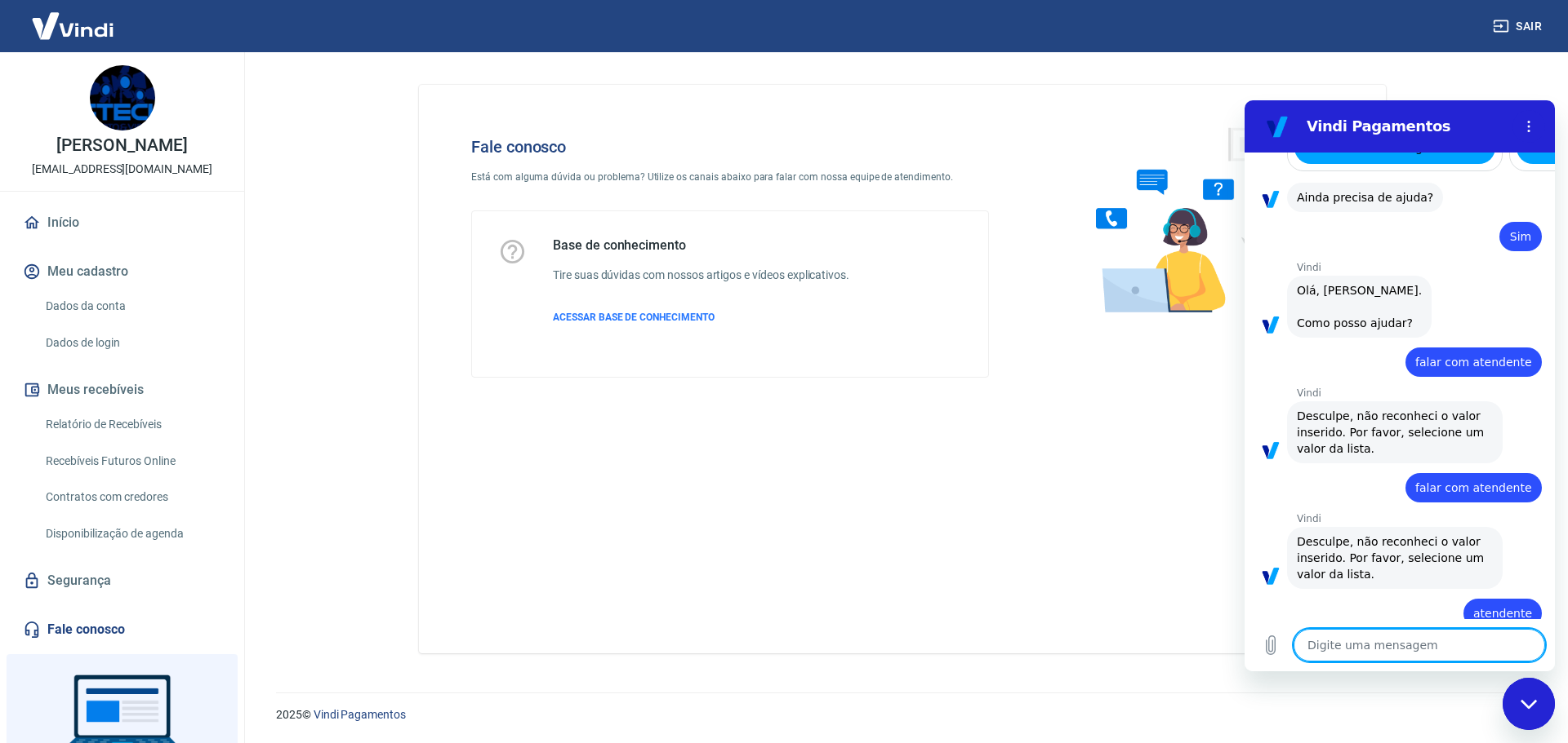
type textarea "a"
type textarea "x"
type textarea "aj"
type textarea "x"
type textarea "aju"
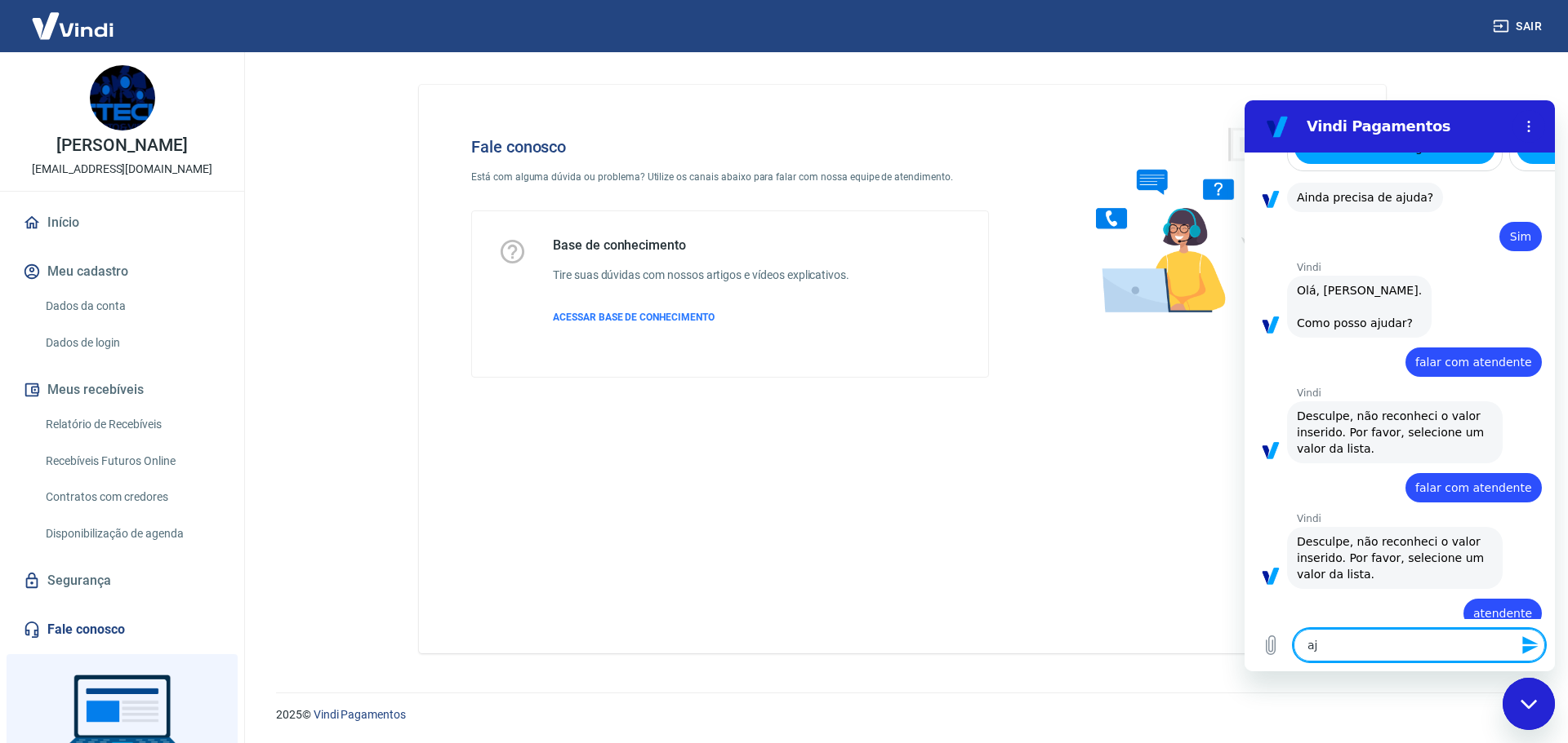
type textarea "x"
type textarea "ajud"
type textarea "x"
type textarea "ajuda"
type textarea "x"
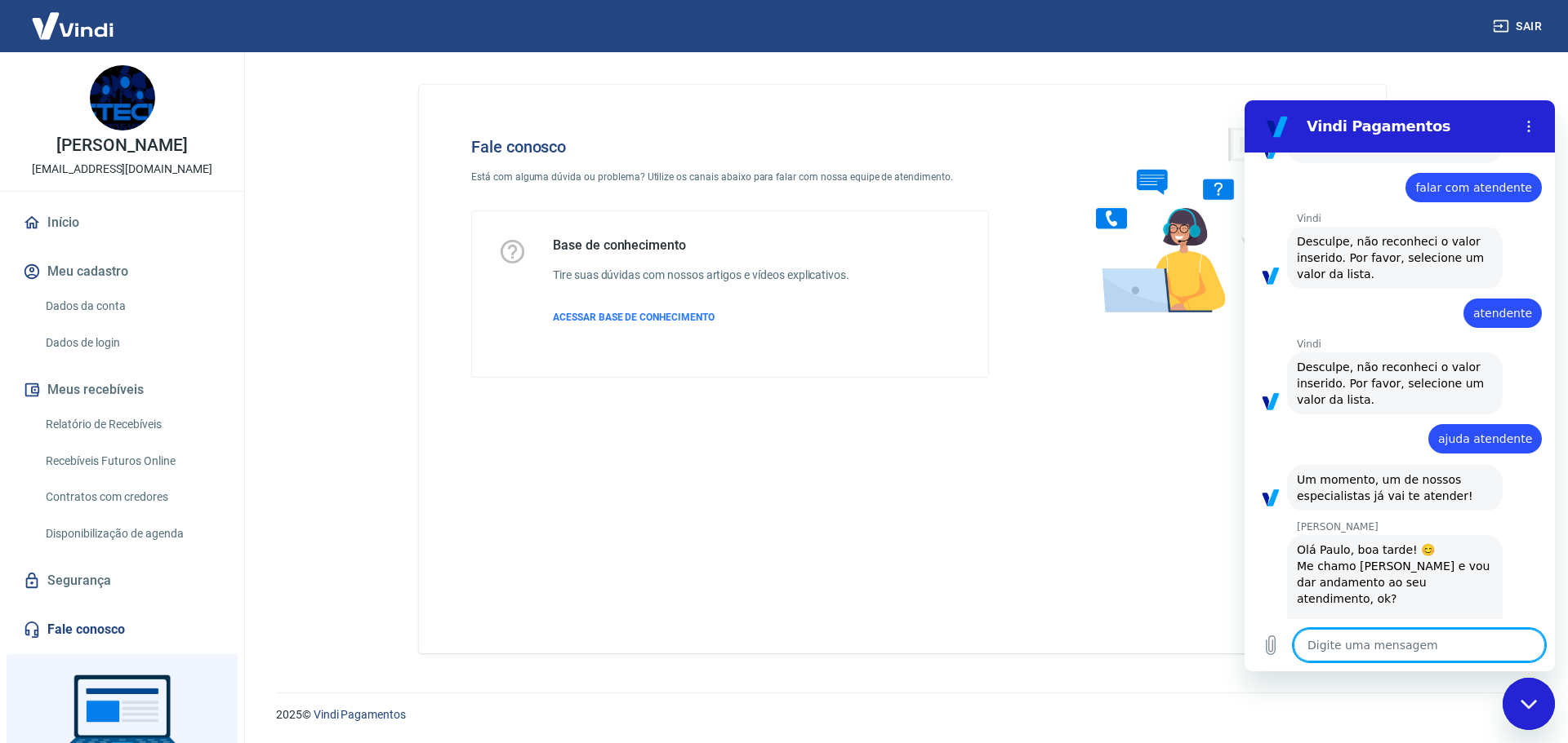
scroll to position [2291, 0]
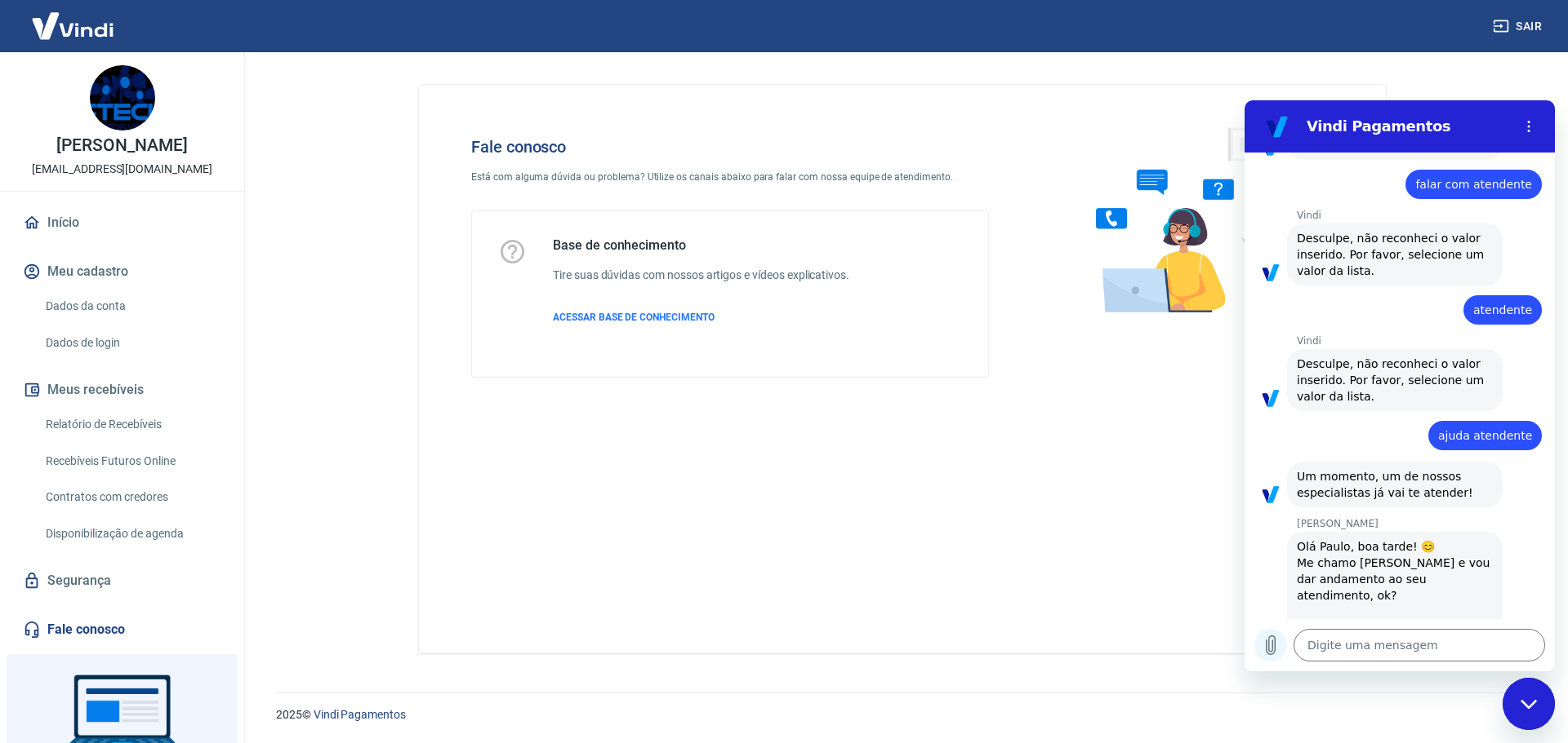
click at [1272, 646] on icon "Carregar arquivo" at bounding box center [1271, 645] width 9 height 19
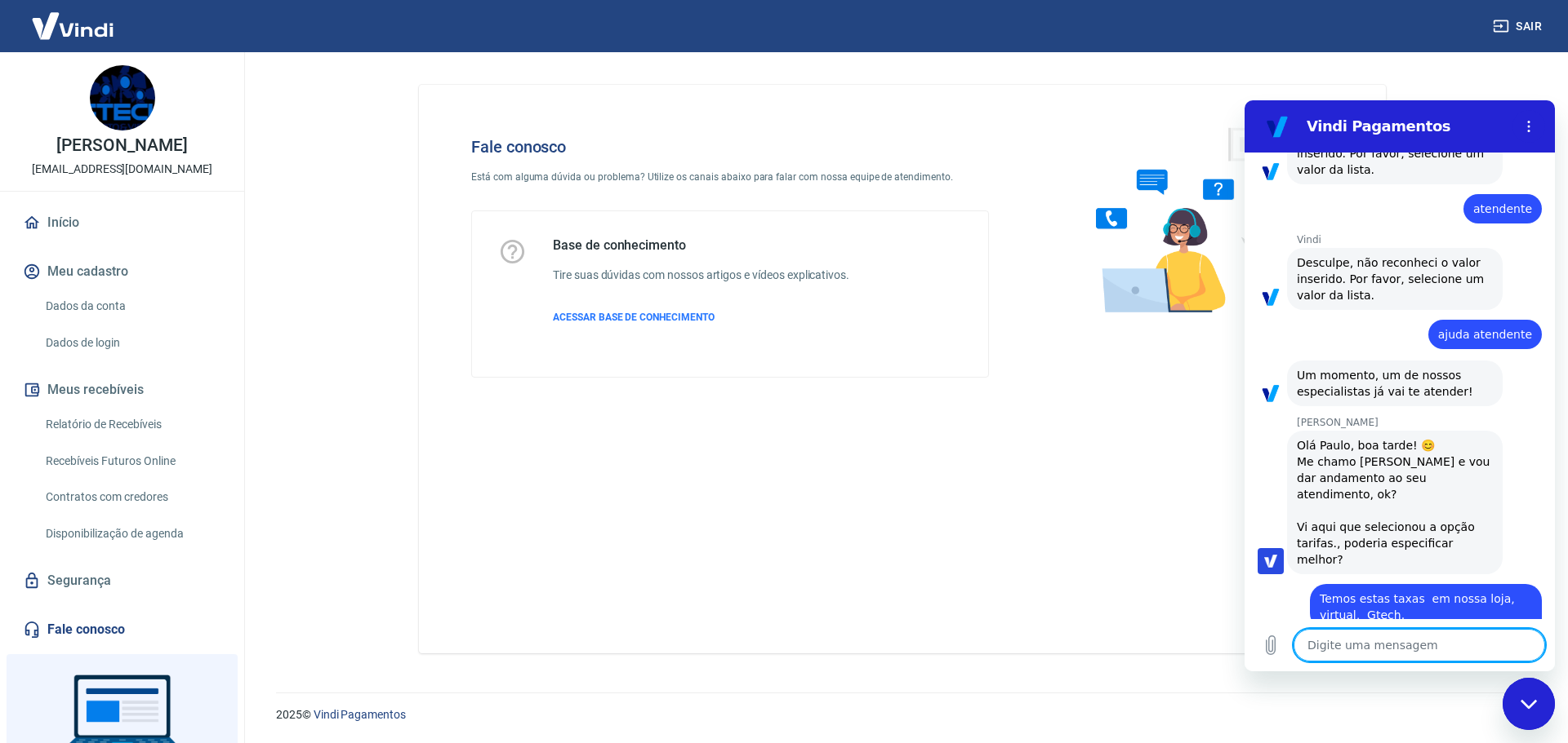
click at [1350, 639] on textarea at bounding box center [1418, 645] width 251 height 33
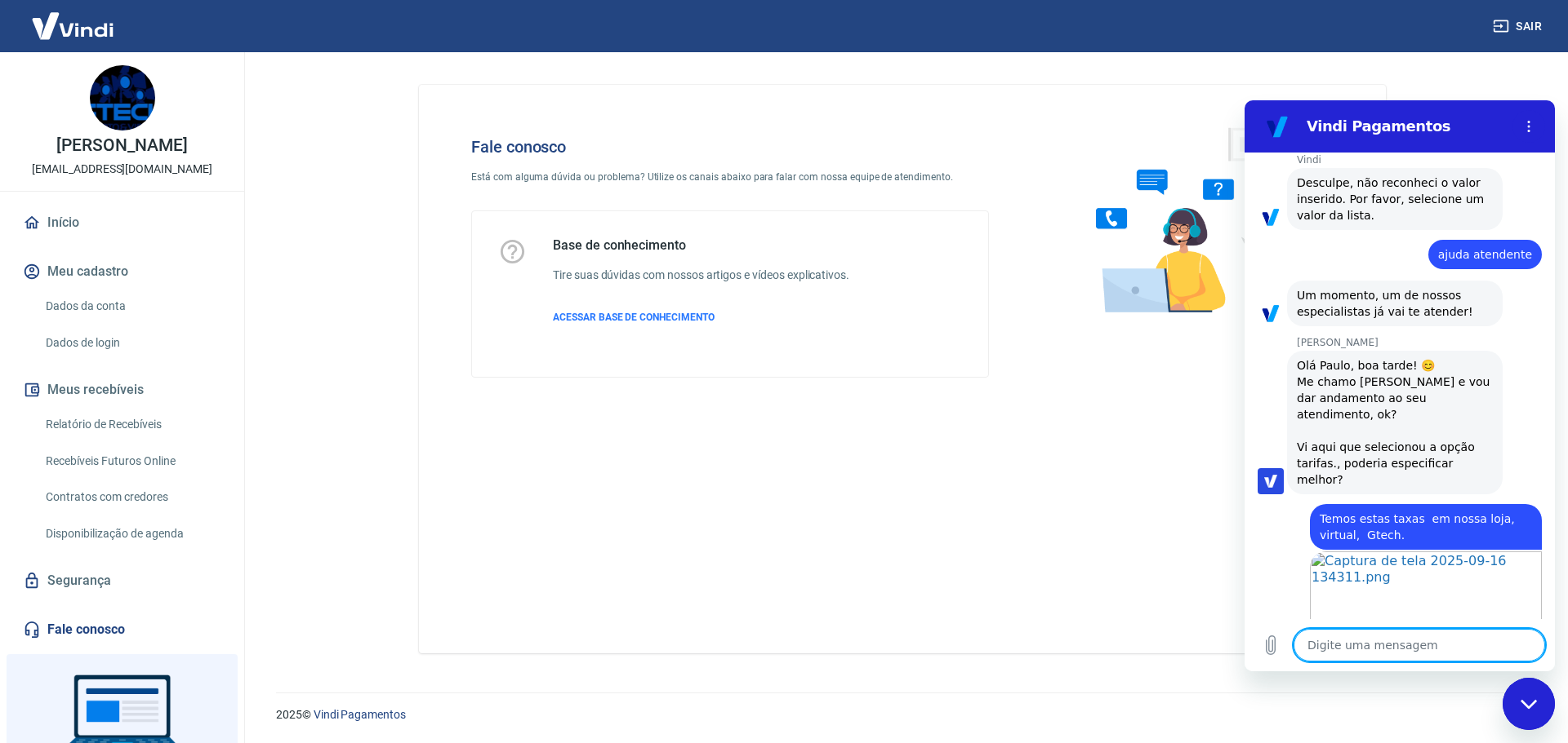
scroll to position [2475, 0]
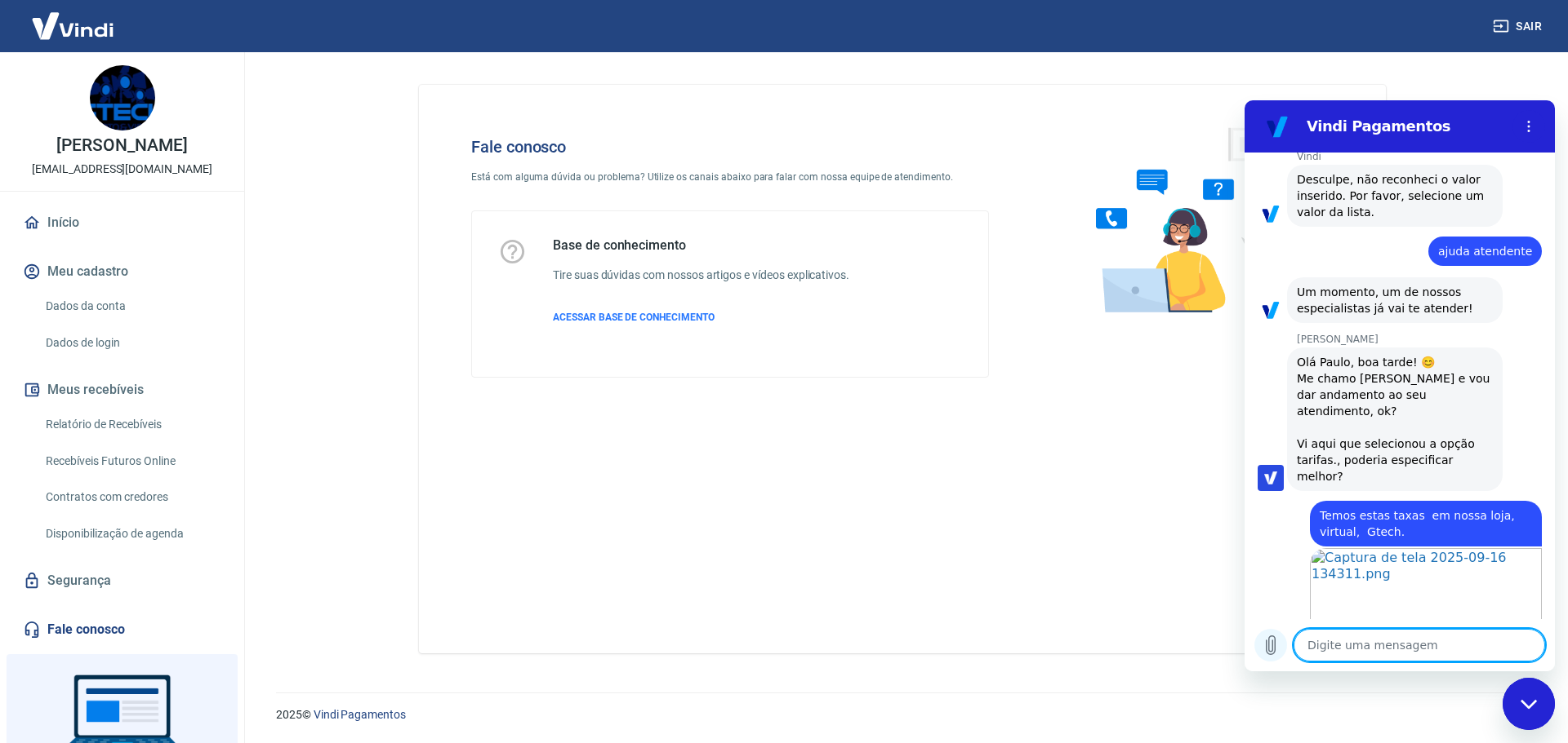
click at [1268, 646] on icon "Carregar arquivo" at bounding box center [1269, 644] width 19 height 19
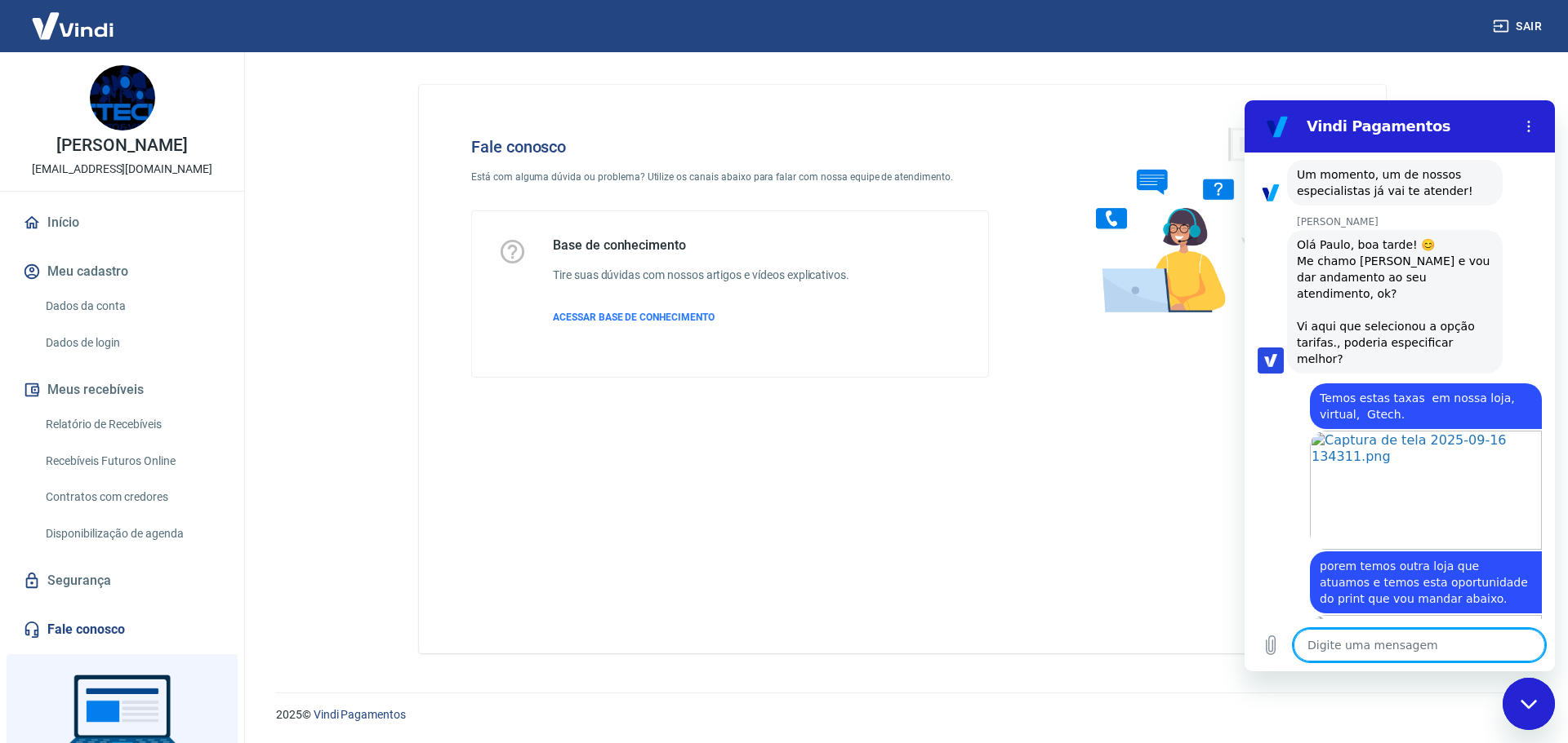
scroll to position [2596, 0]
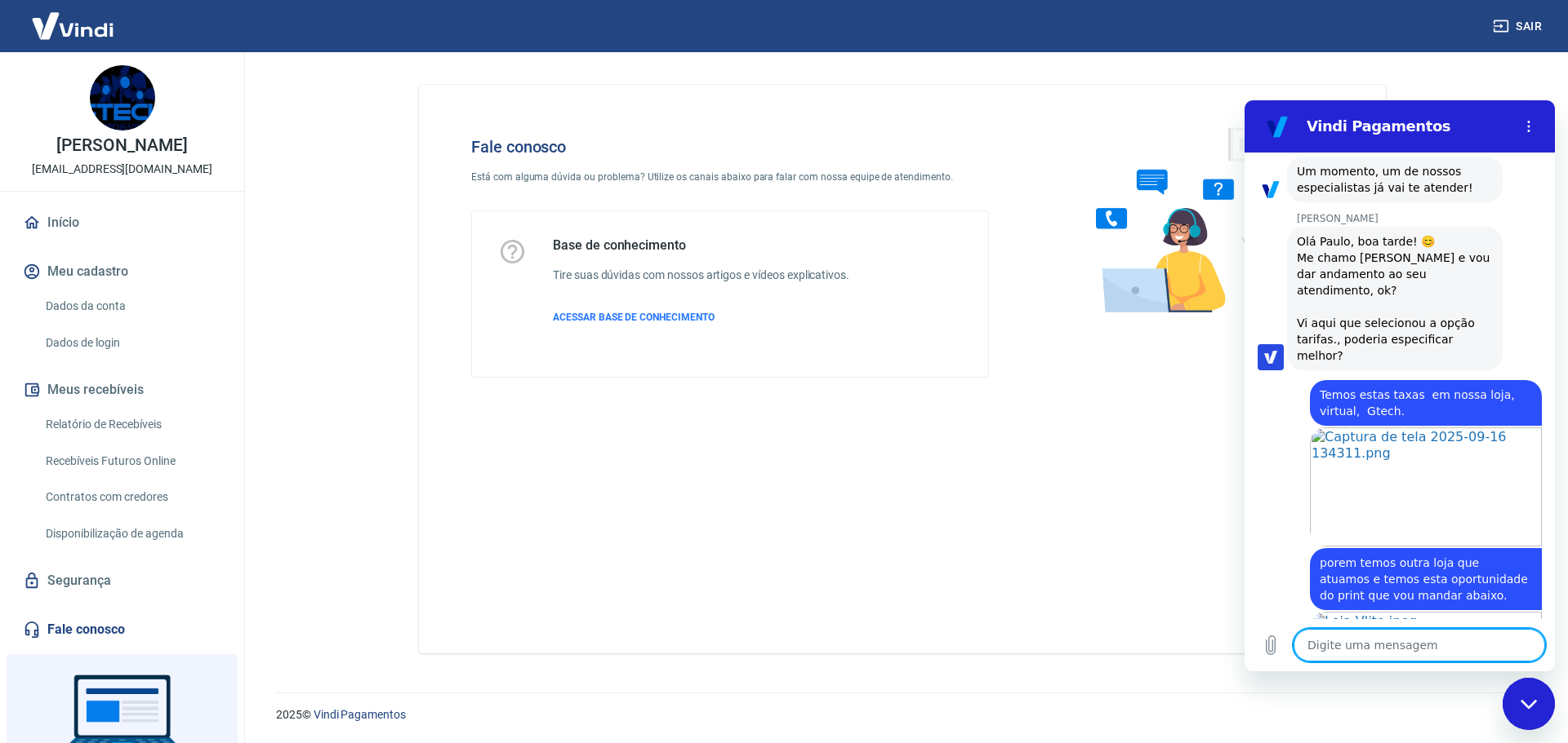
click at [1364, 644] on textarea at bounding box center [1418, 645] width 251 height 33
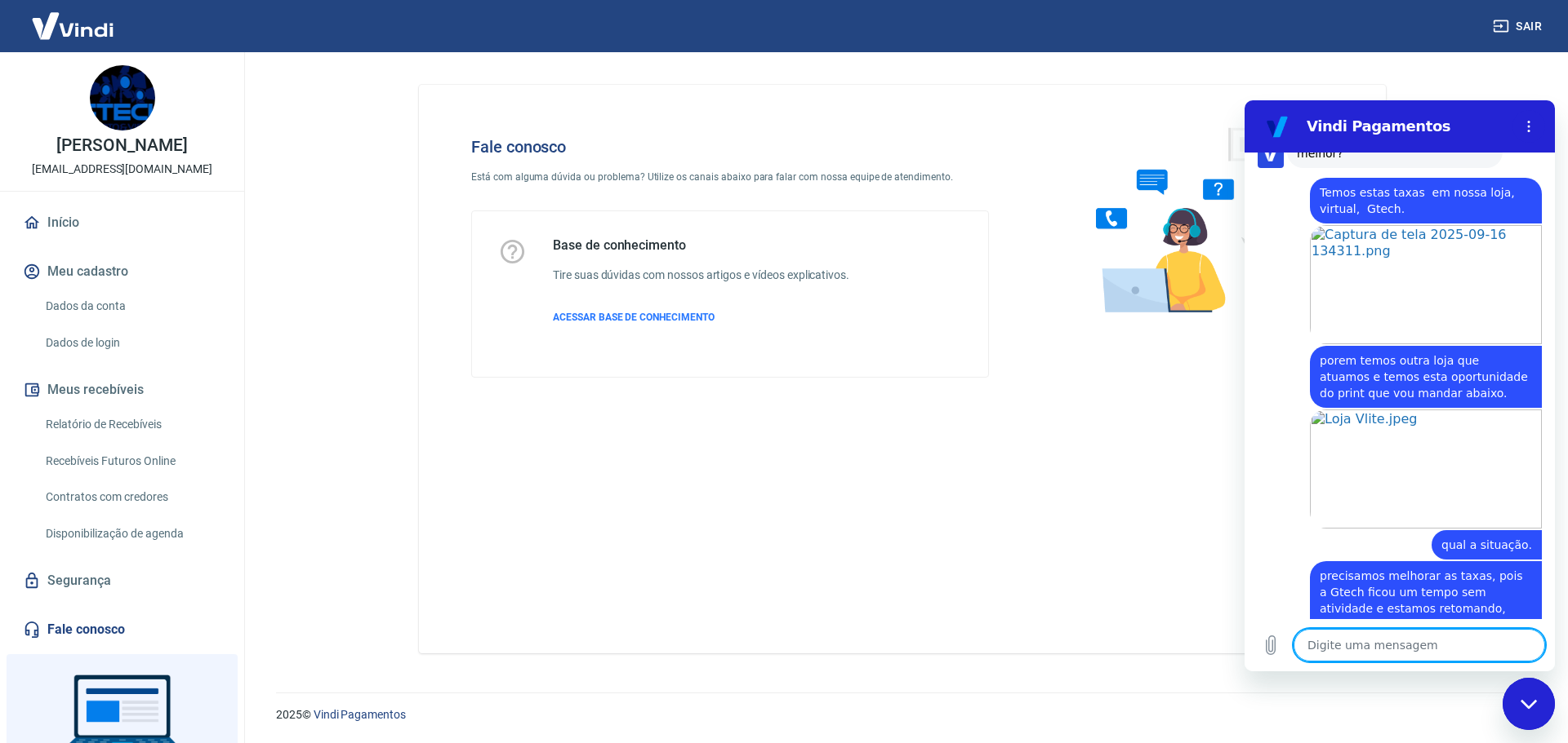
scroll to position [2801, 0]
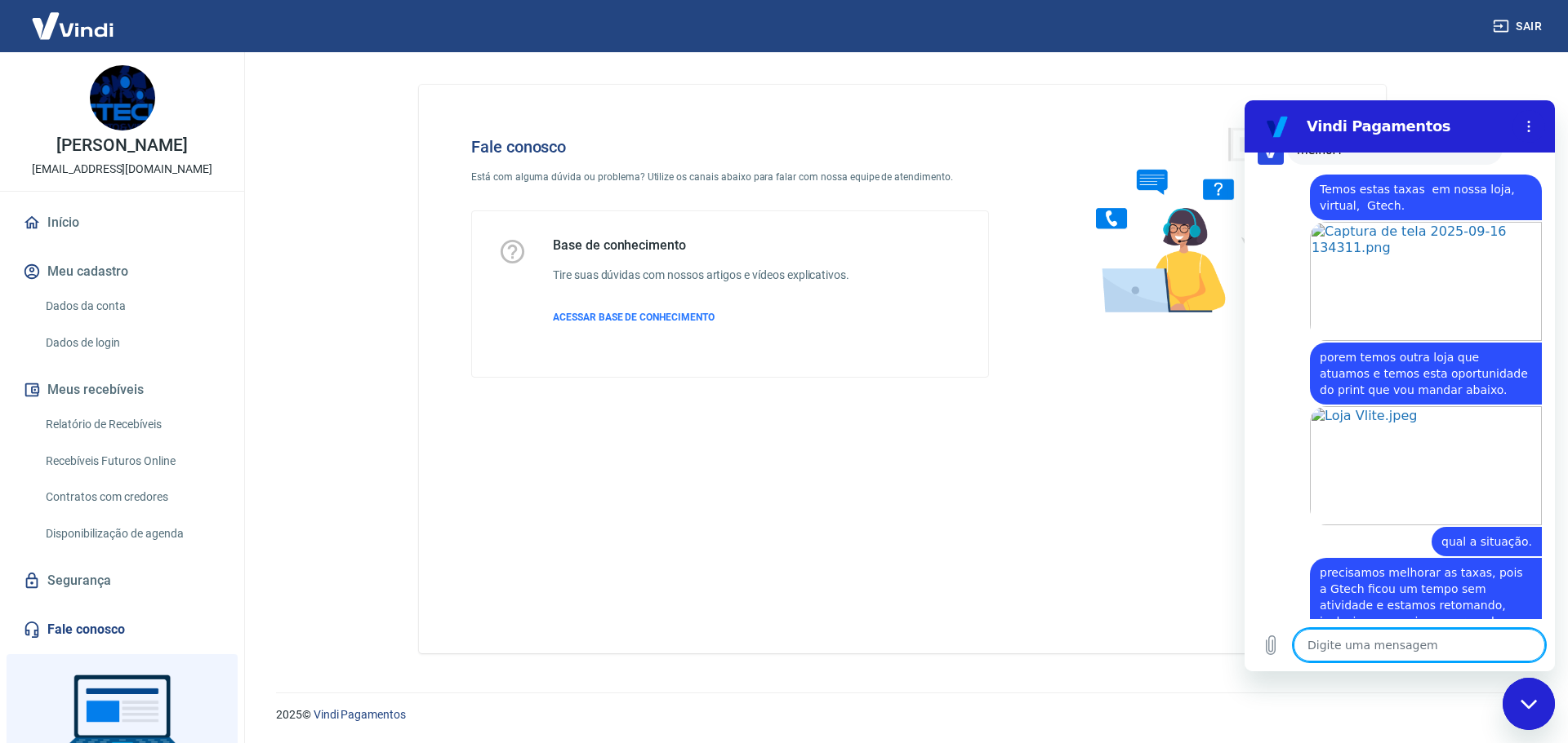
paste textarea "[URL][DOMAIN_NAME]"
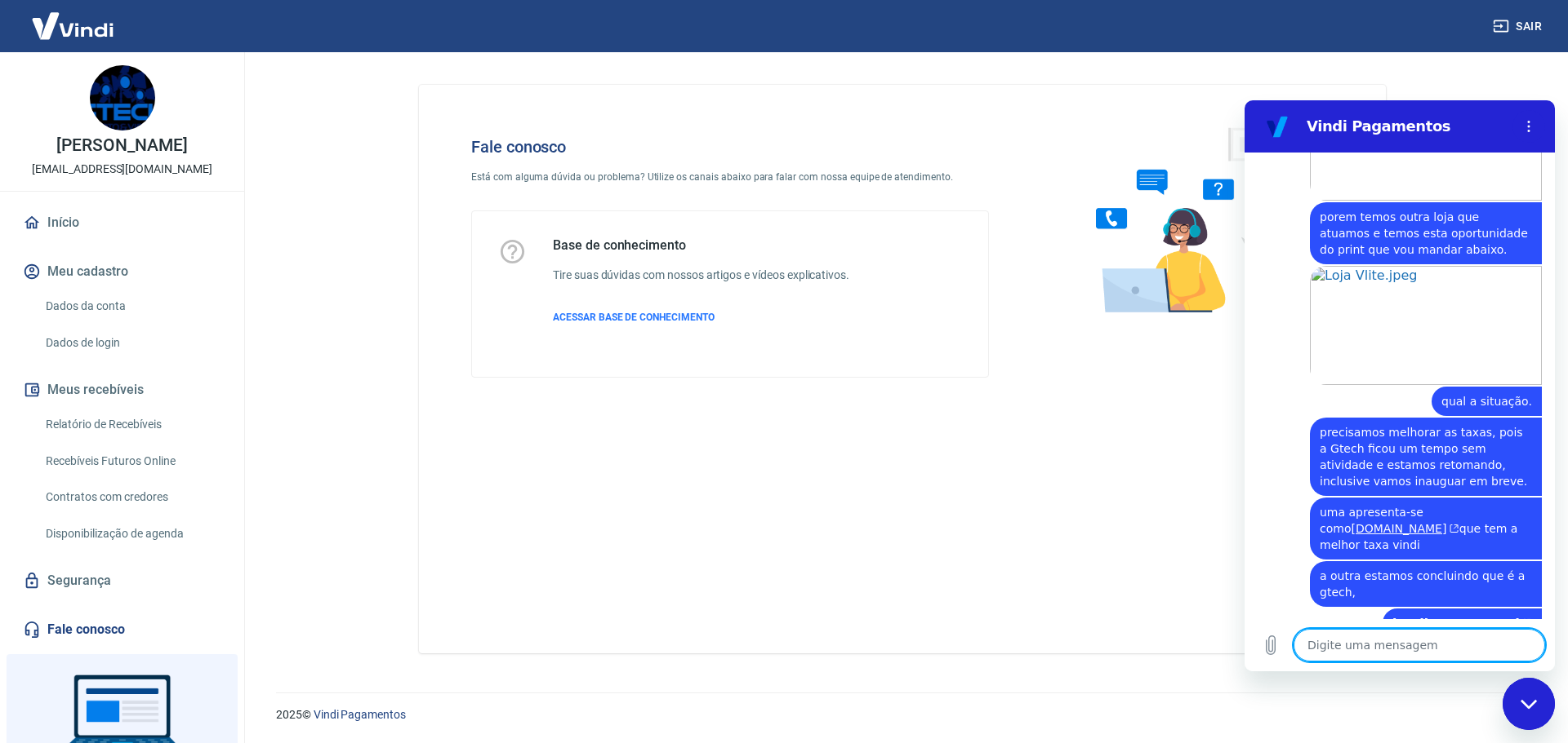
scroll to position [2981, 0]
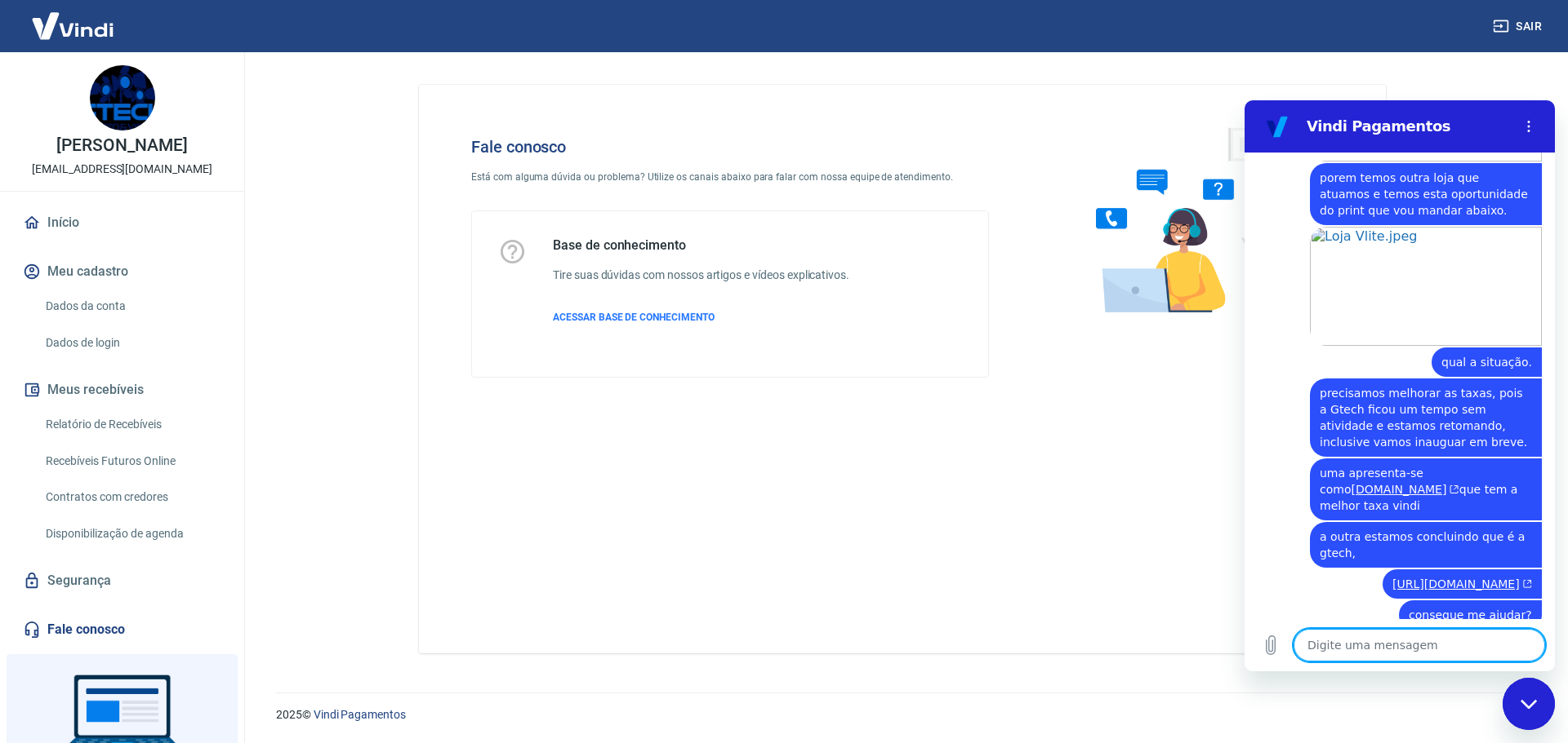
click at [1369, 642] on textarea at bounding box center [1418, 645] width 251 height 33
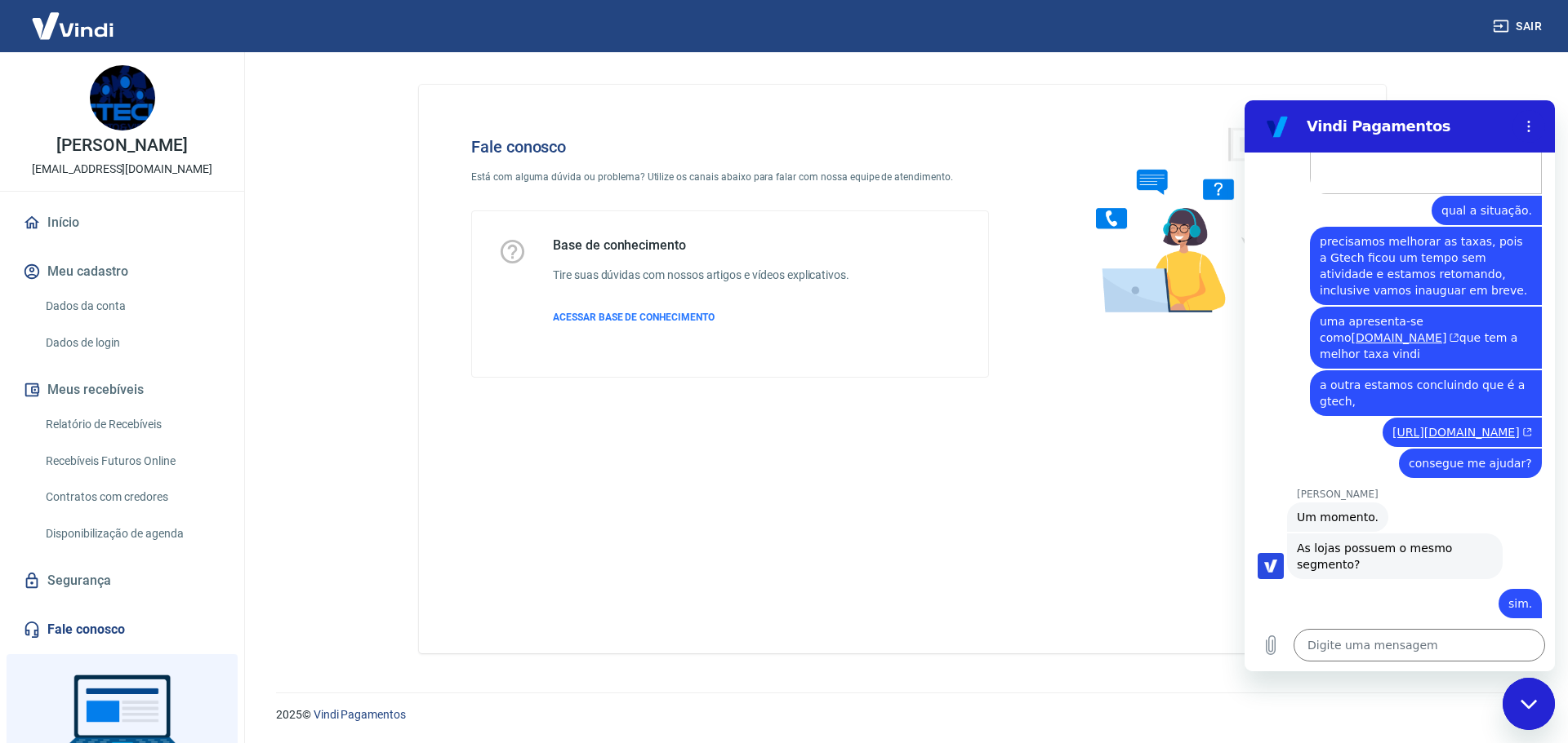
scroll to position [3136, 0]
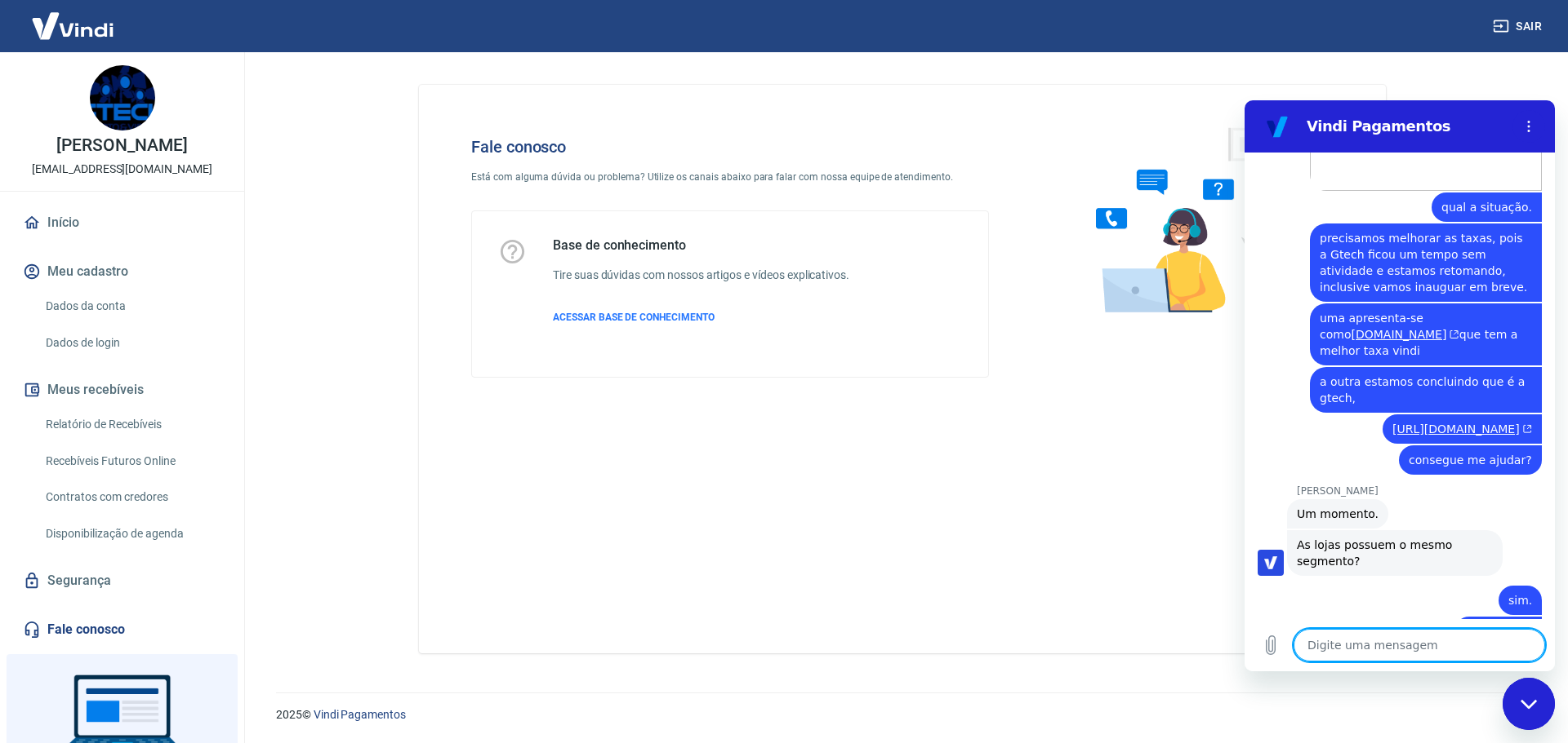
click at [1321, 636] on textarea at bounding box center [1418, 645] width 251 height 33
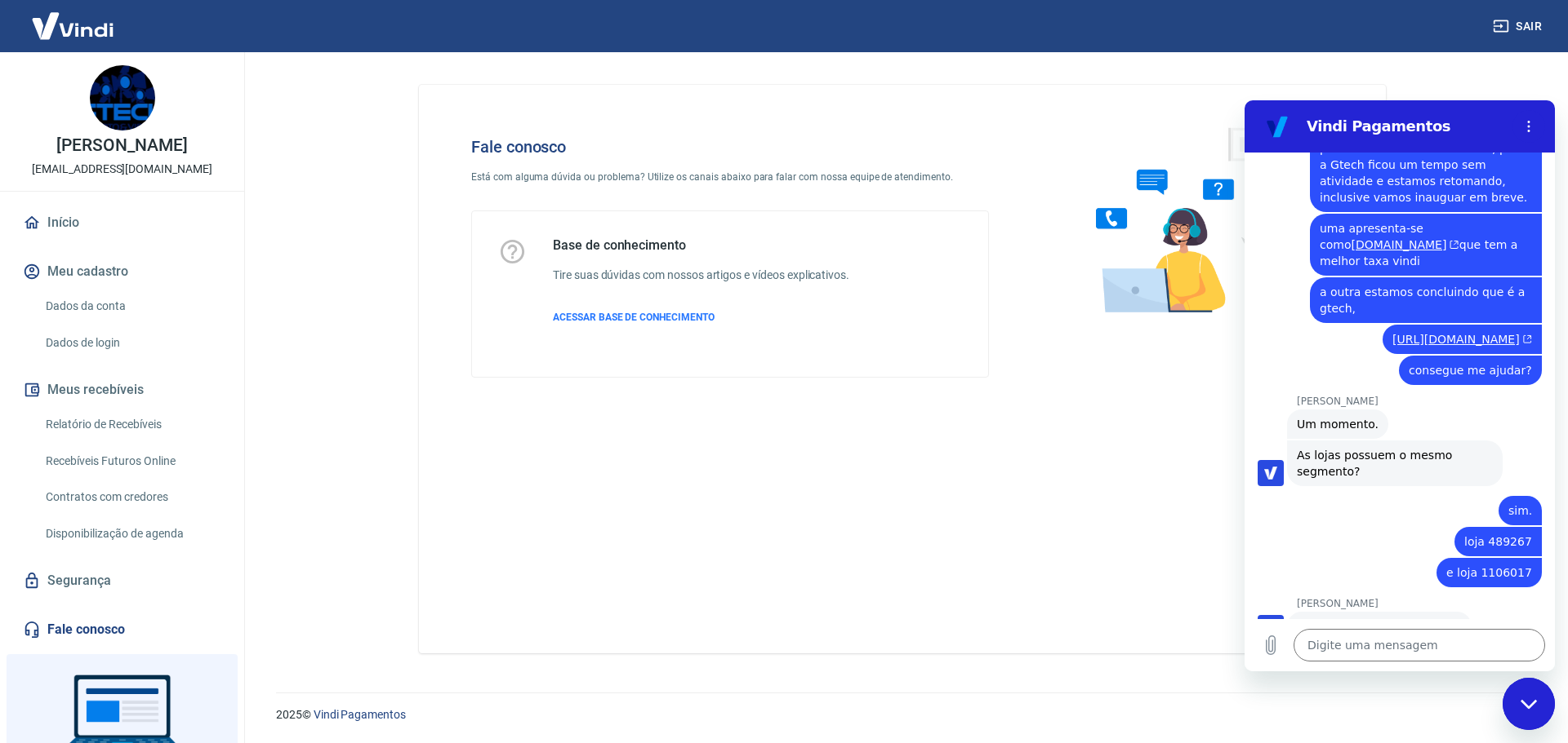
scroll to position [3229, 0]
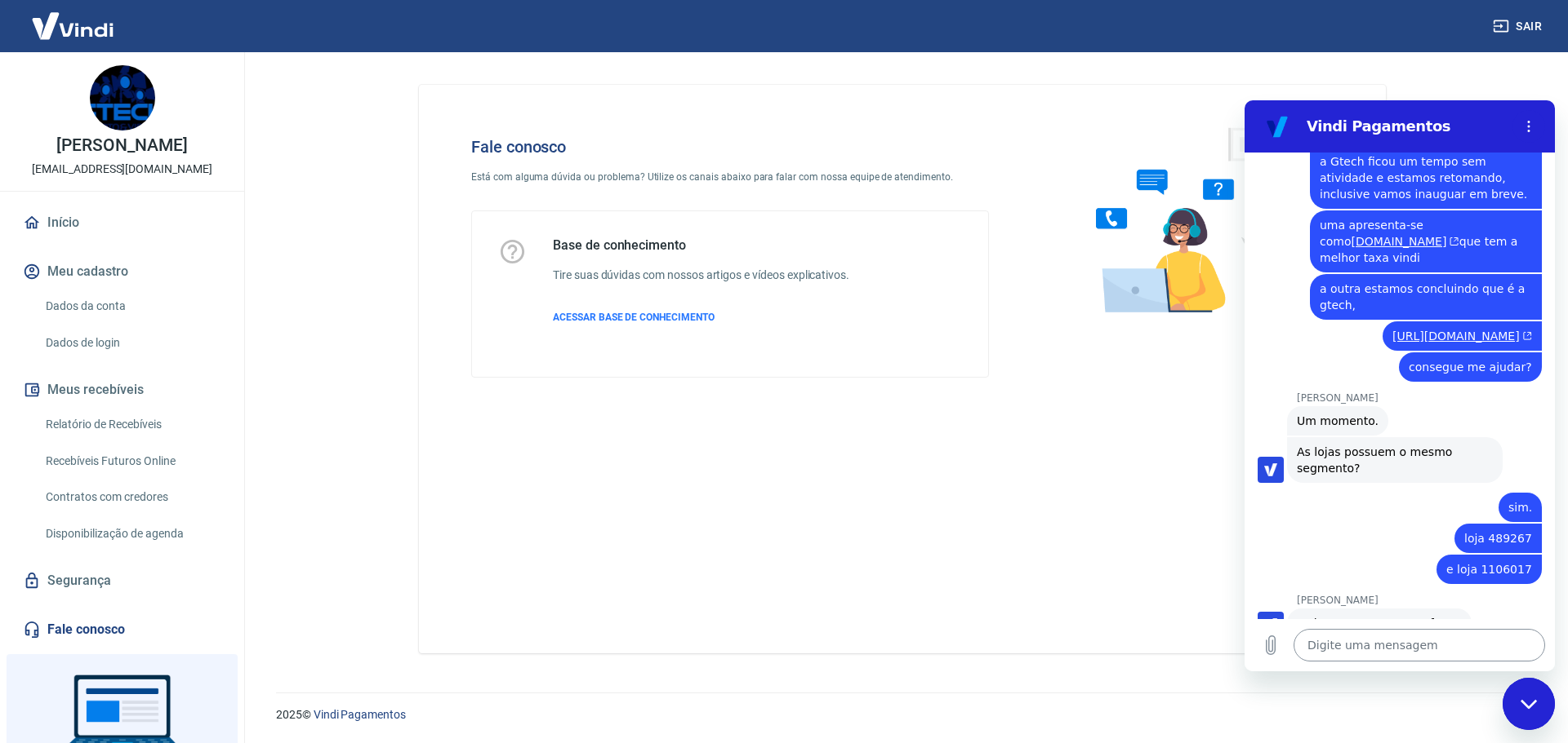
click at [1340, 652] on textarea at bounding box center [1418, 645] width 251 height 33
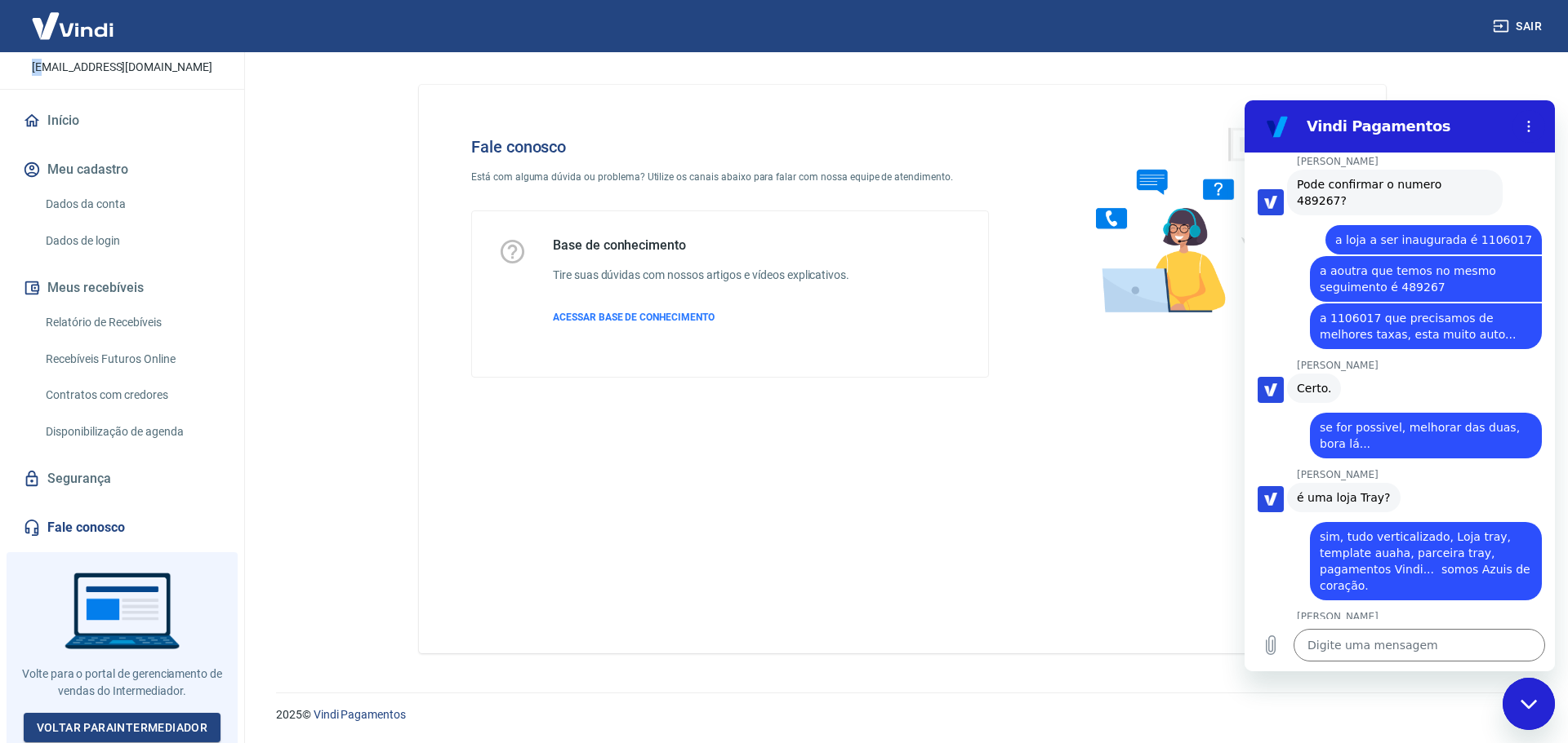
scroll to position [91, 0]
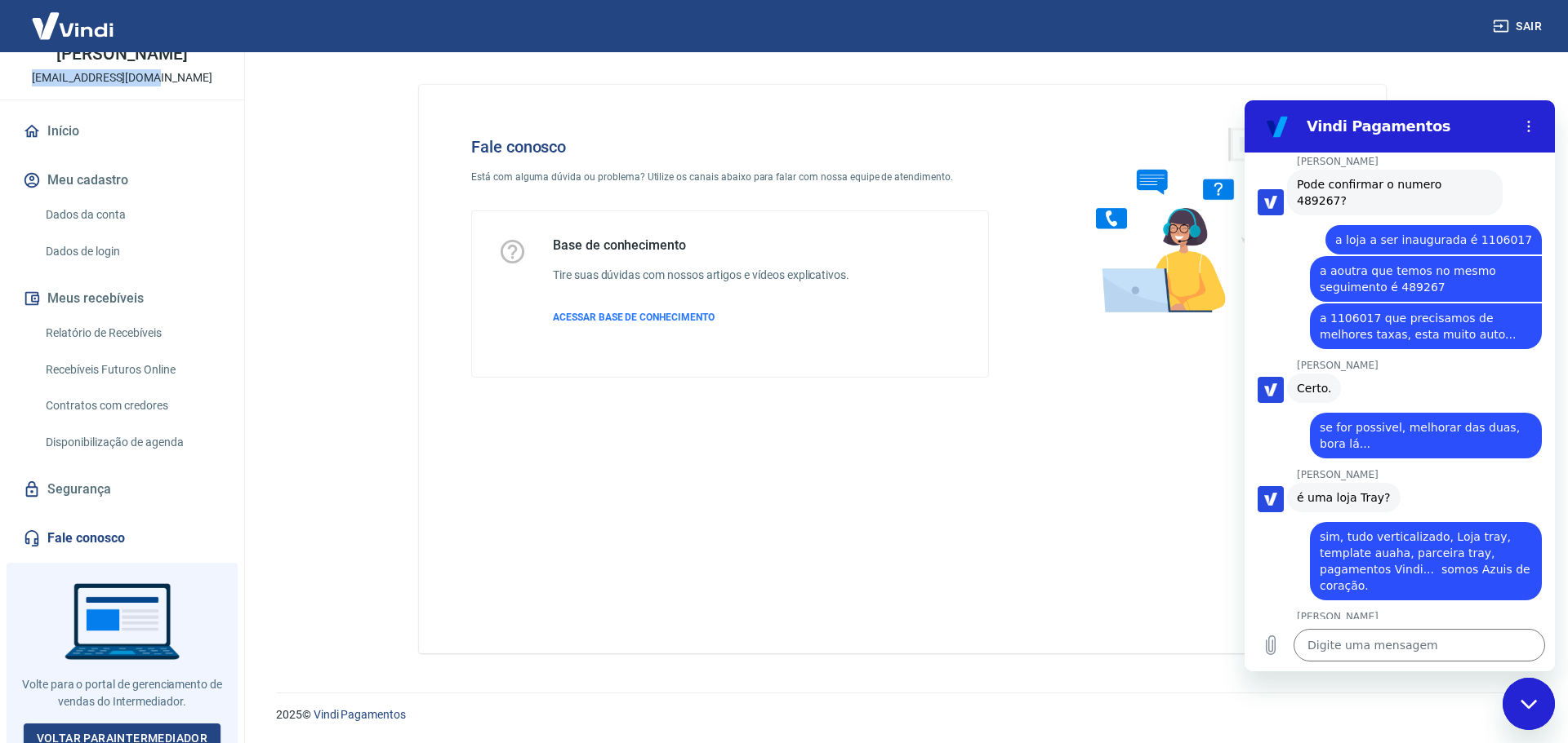
drag, startPoint x: 47, startPoint y: 60, endPoint x: 191, endPoint y: 98, distance: 148.9
click at [184, 75] on div "[PERSON_NAME] [EMAIL_ADDRESS][DOMAIN_NAME]" at bounding box center [121, 30] width 244 height 139
copy p "[EMAIL_ADDRESS][DOMAIN_NAME]"
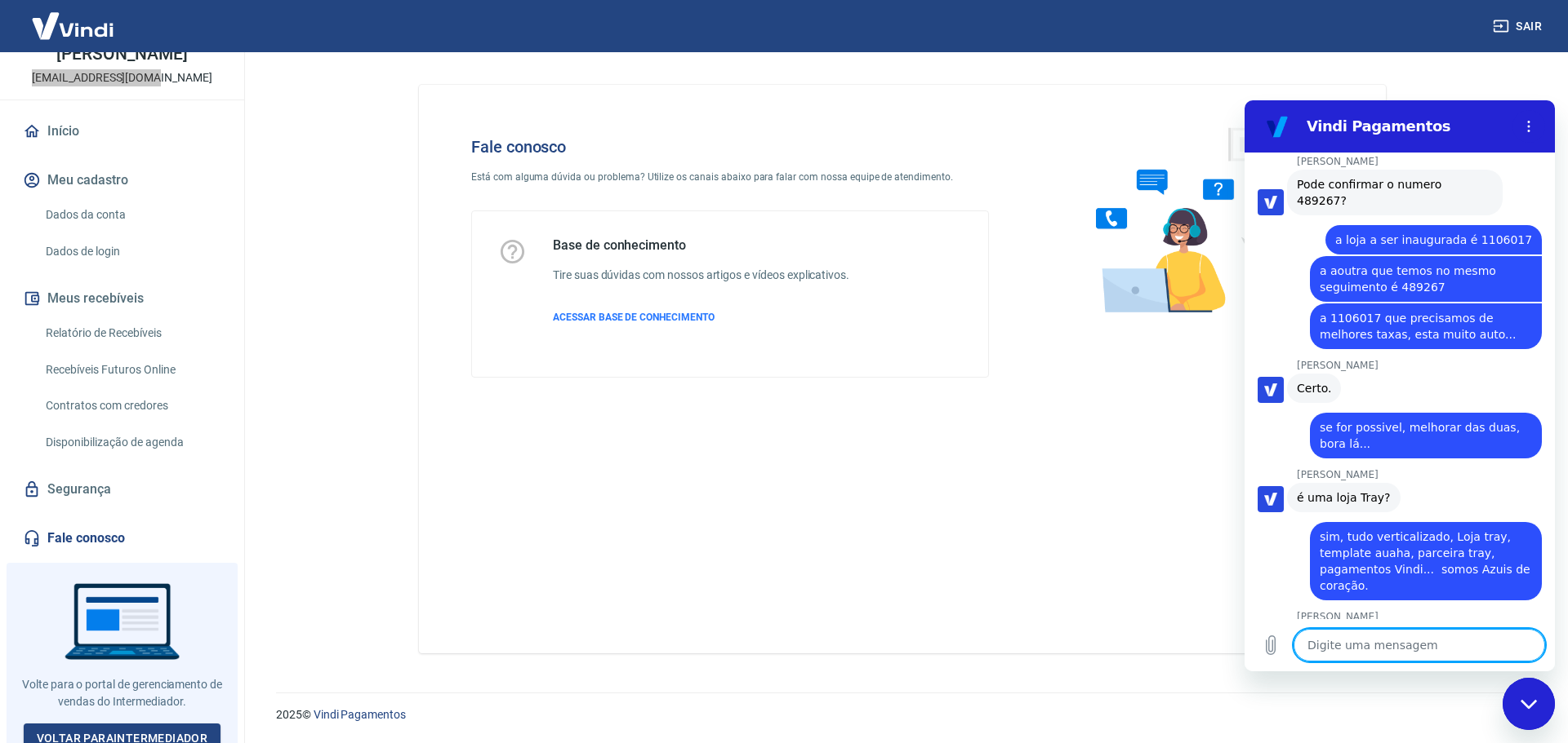
click at [1361, 638] on textarea at bounding box center [1418, 645] width 251 height 33
paste textarea "[EMAIL_ADDRESS][DOMAIN_NAME]"
click at [1527, 651] on icon "Enviar mensagem" at bounding box center [1530, 645] width 16 height 18
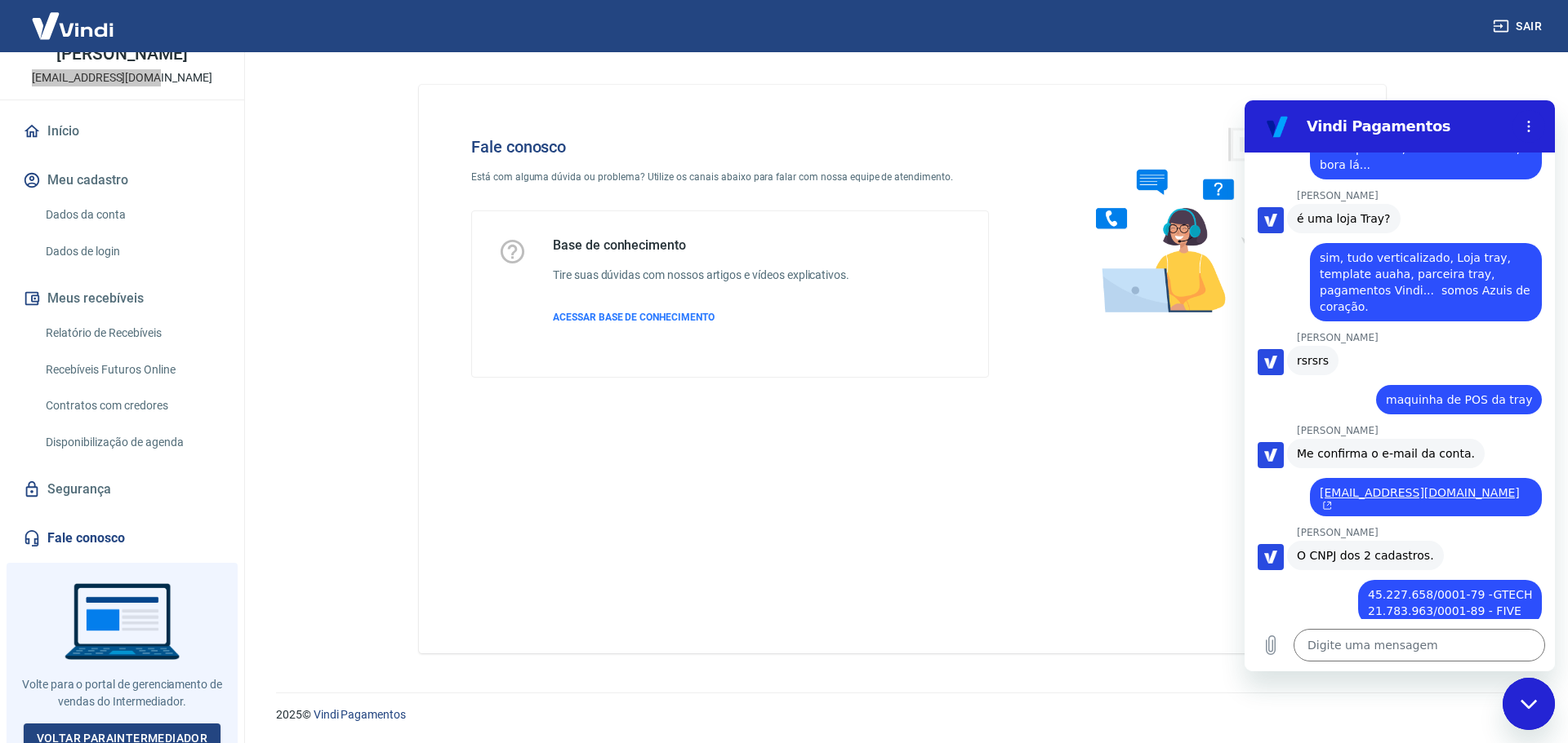
scroll to position [4044, 0]
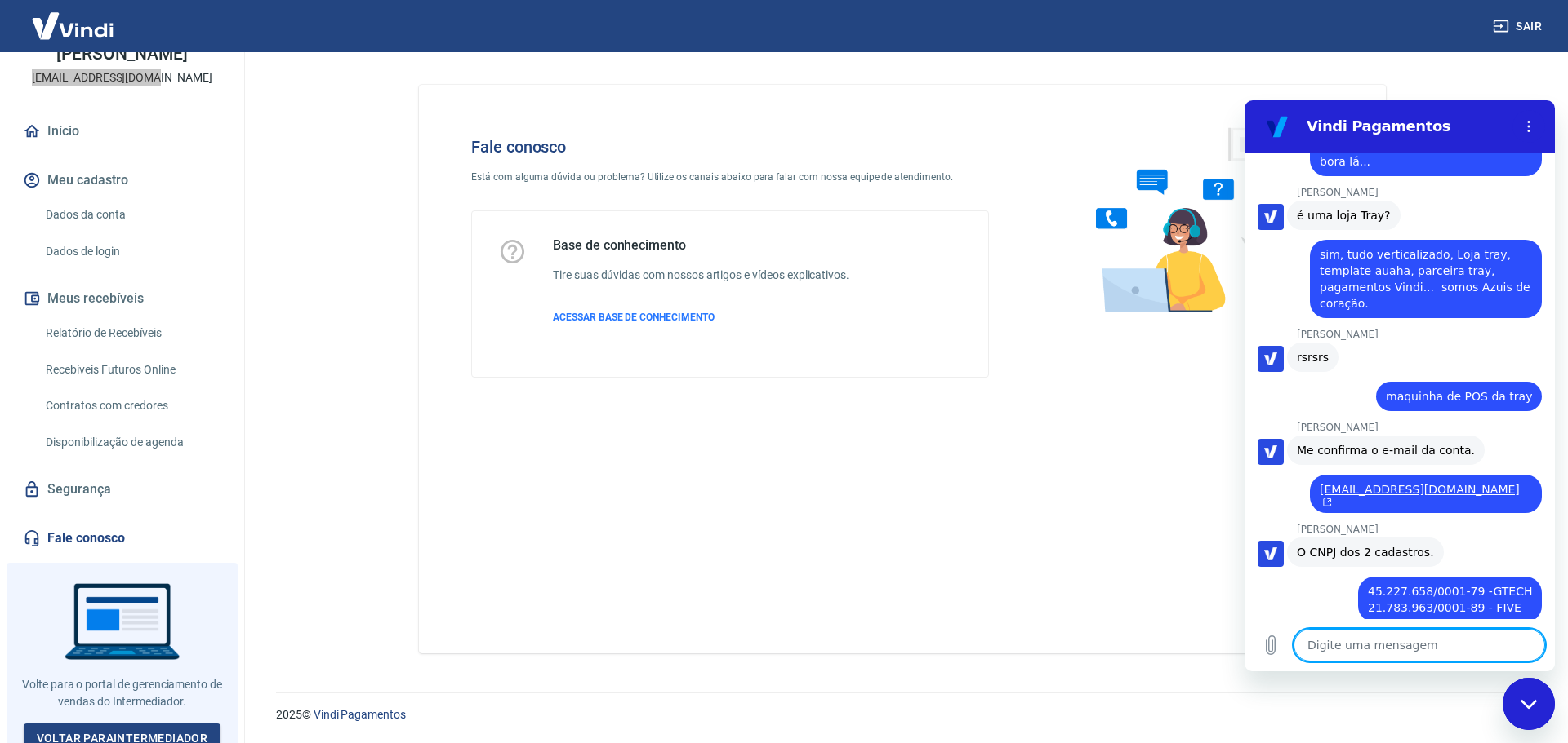
click at [1323, 641] on textarea at bounding box center [1418, 645] width 251 height 33
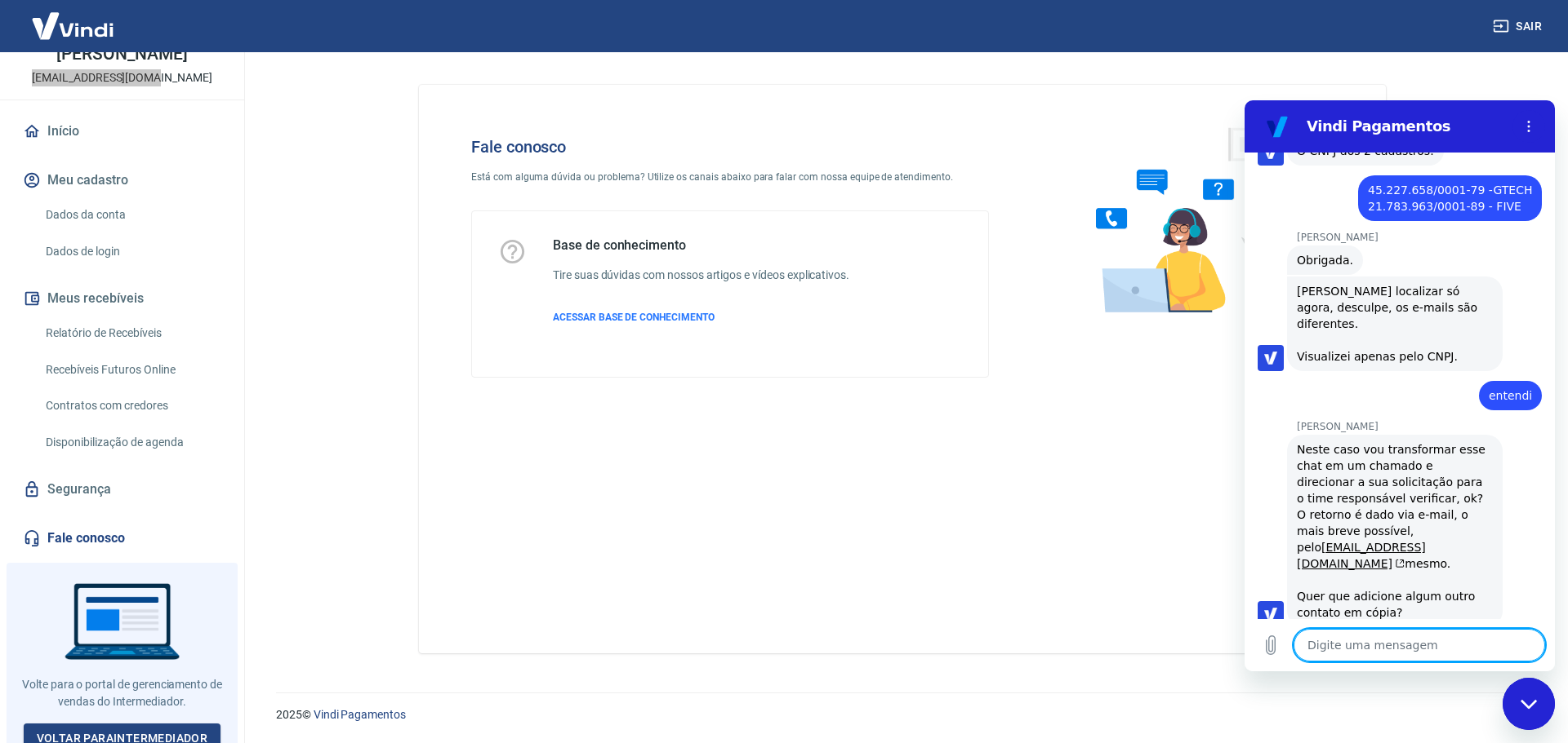
scroll to position [4448, 0]
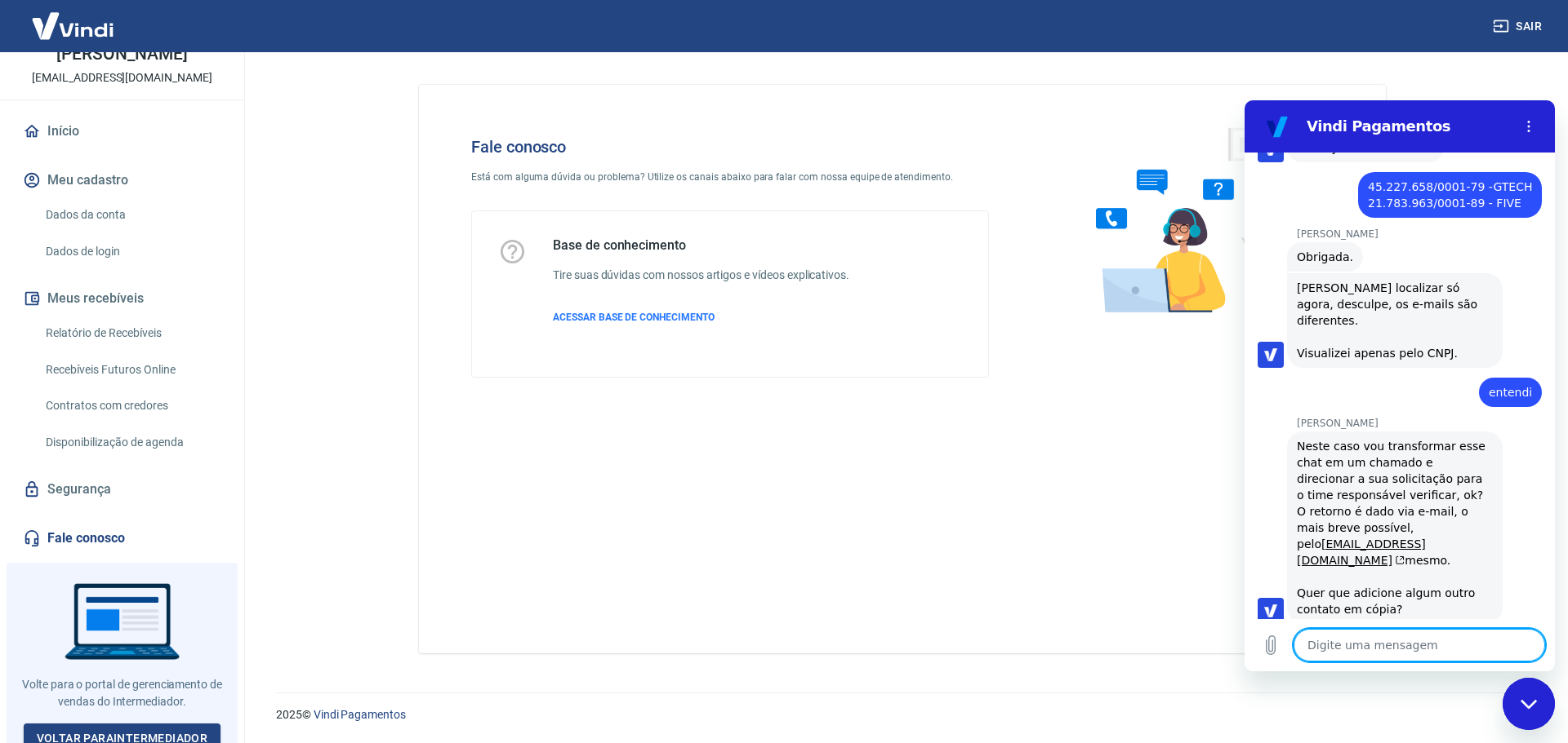
click at [844, 533] on div "Fale conosco Está com alguma dúvida ou problema? Utilize os canais abaixo para …" at bounding box center [902, 369] width 967 height 569
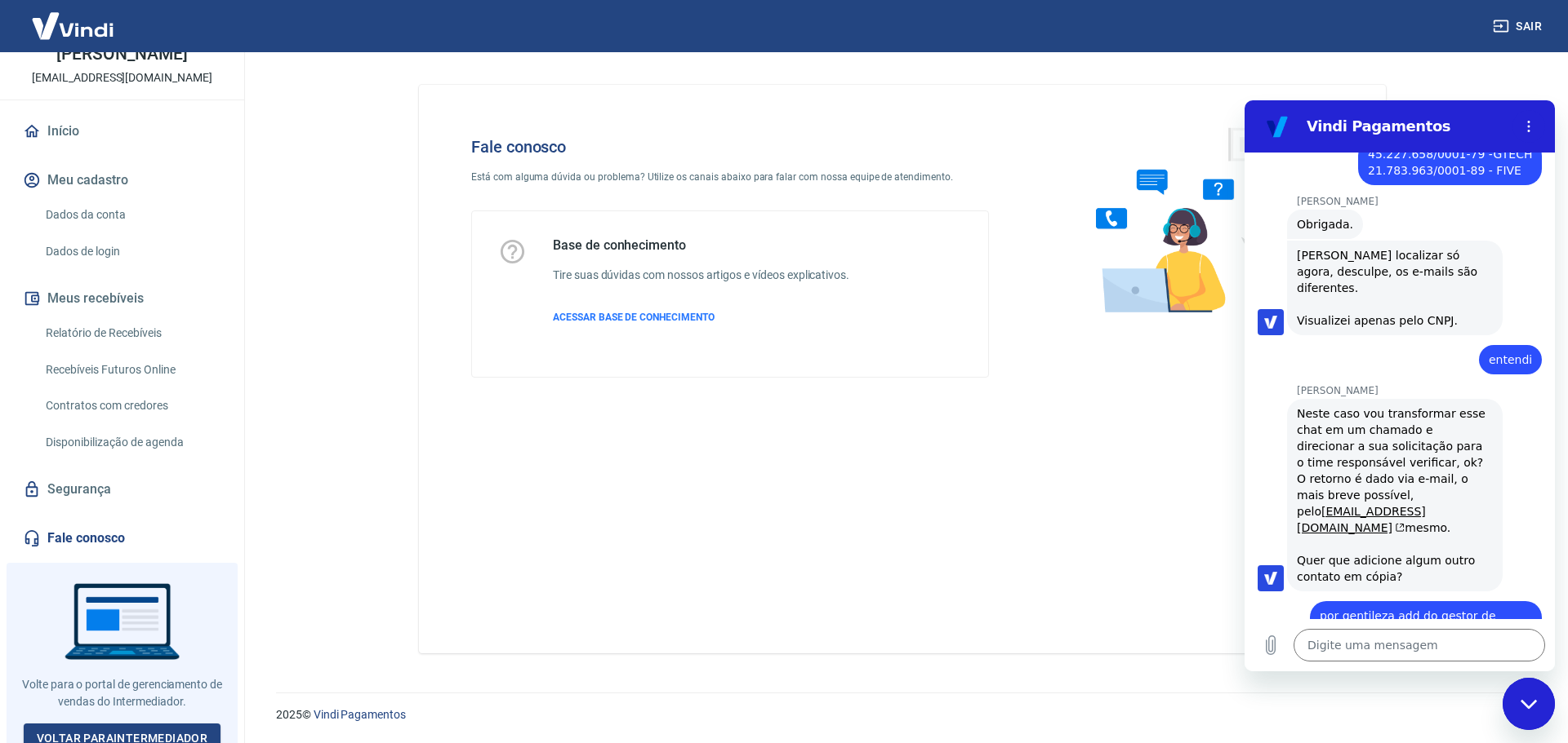
scroll to position [4479, 0]
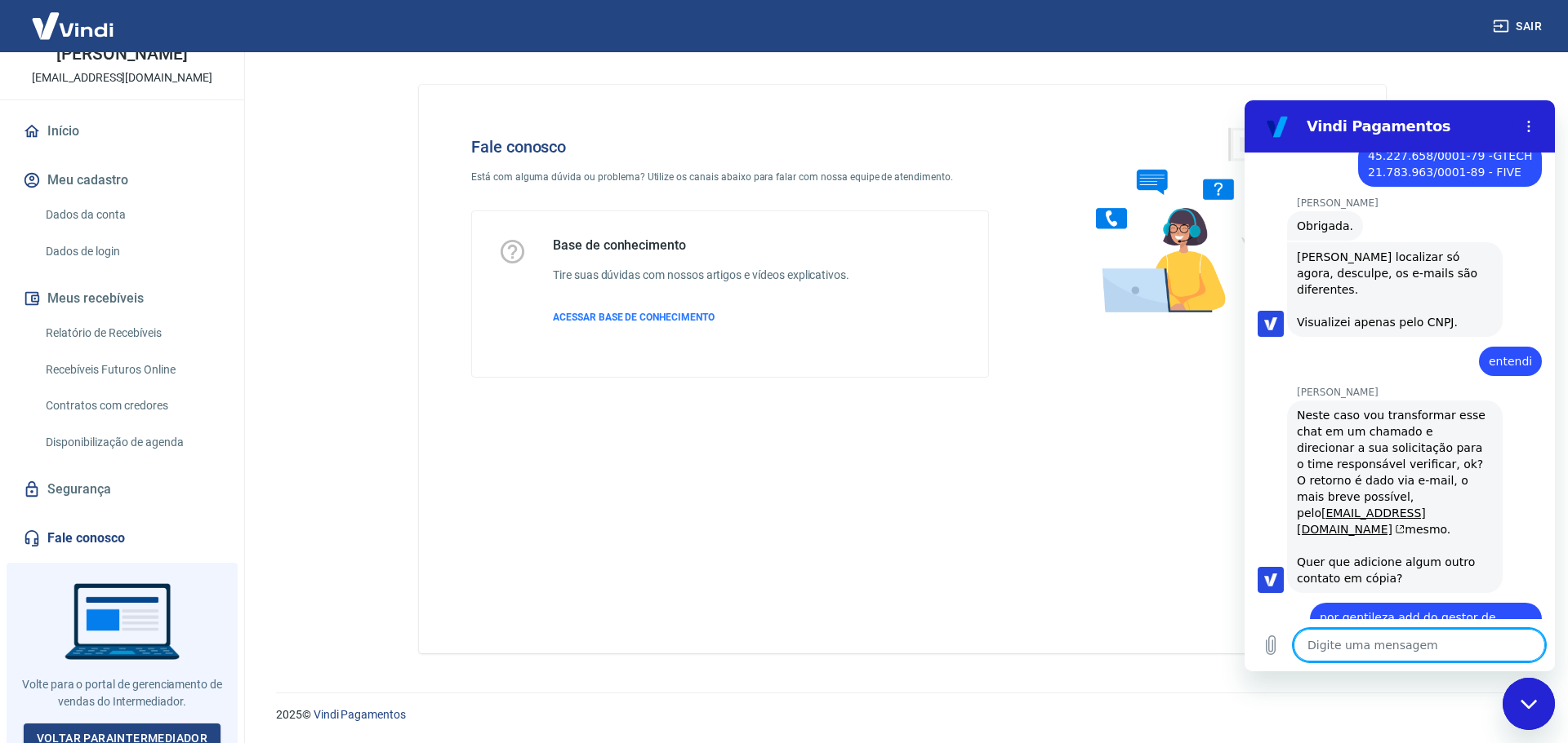
click at [1360, 648] on textarea at bounding box center [1418, 645] width 251 height 33
click at [1173, 521] on div "Fale conosco Está com alguma dúvida ou problema? Utilize os canais abaixo para …" at bounding box center [902, 369] width 967 height 569
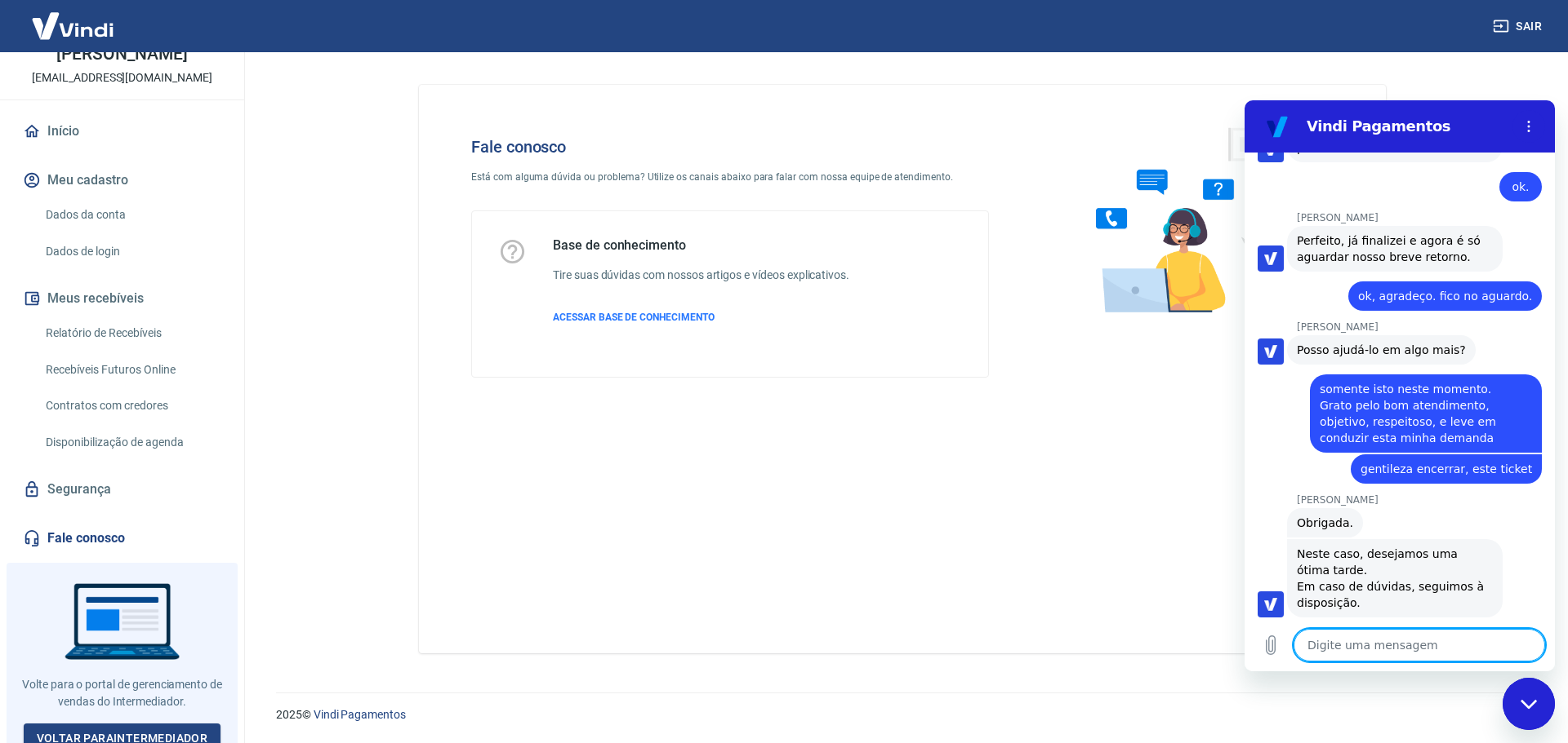
scroll to position [5072, 0]
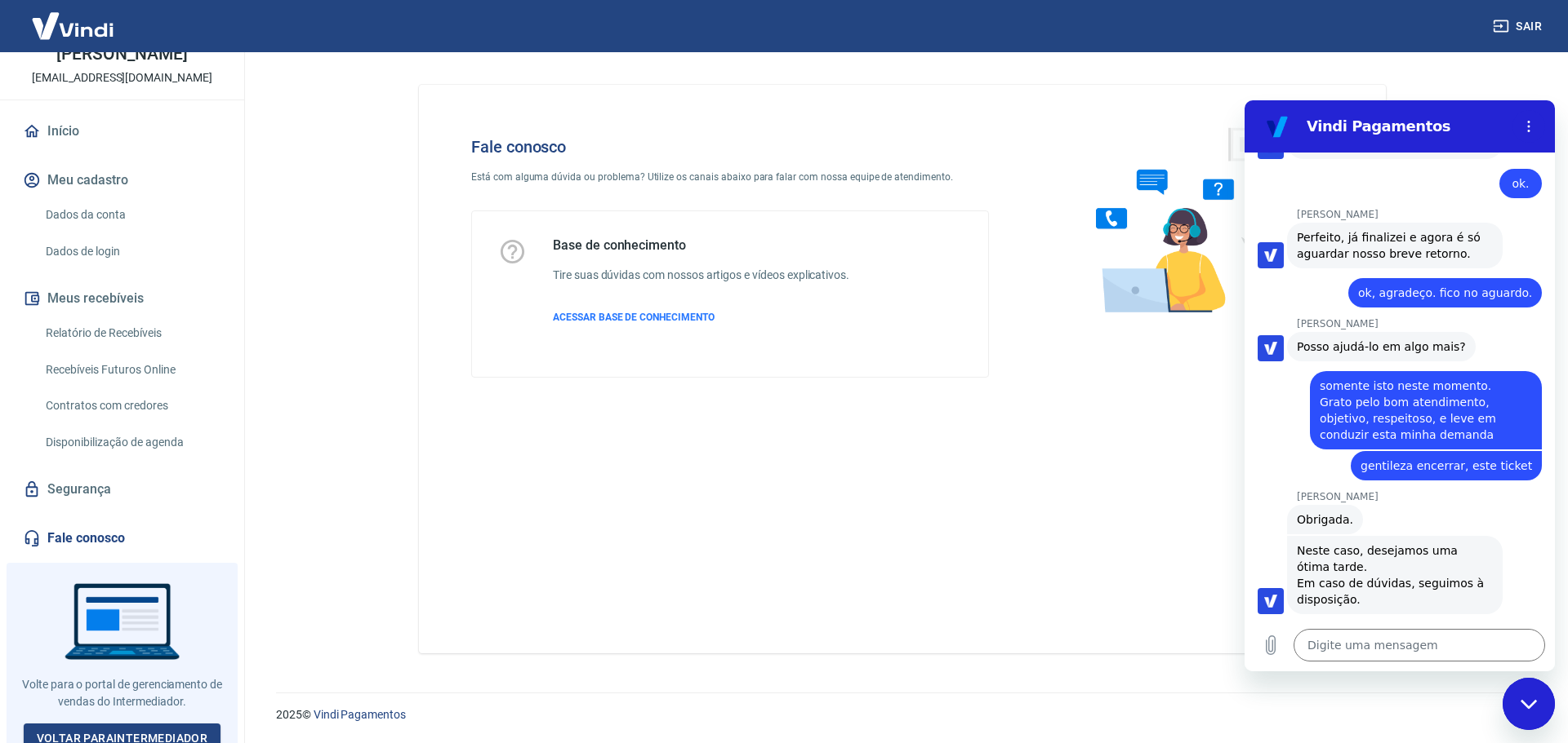
click at [1386, 719] on link "[URL][DOMAIN_NAME]" at bounding box center [1366, 726] width 140 height 13
click at [1522, 129] on icon "Menu de opções" at bounding box center [1529, 126] width 13 height 13
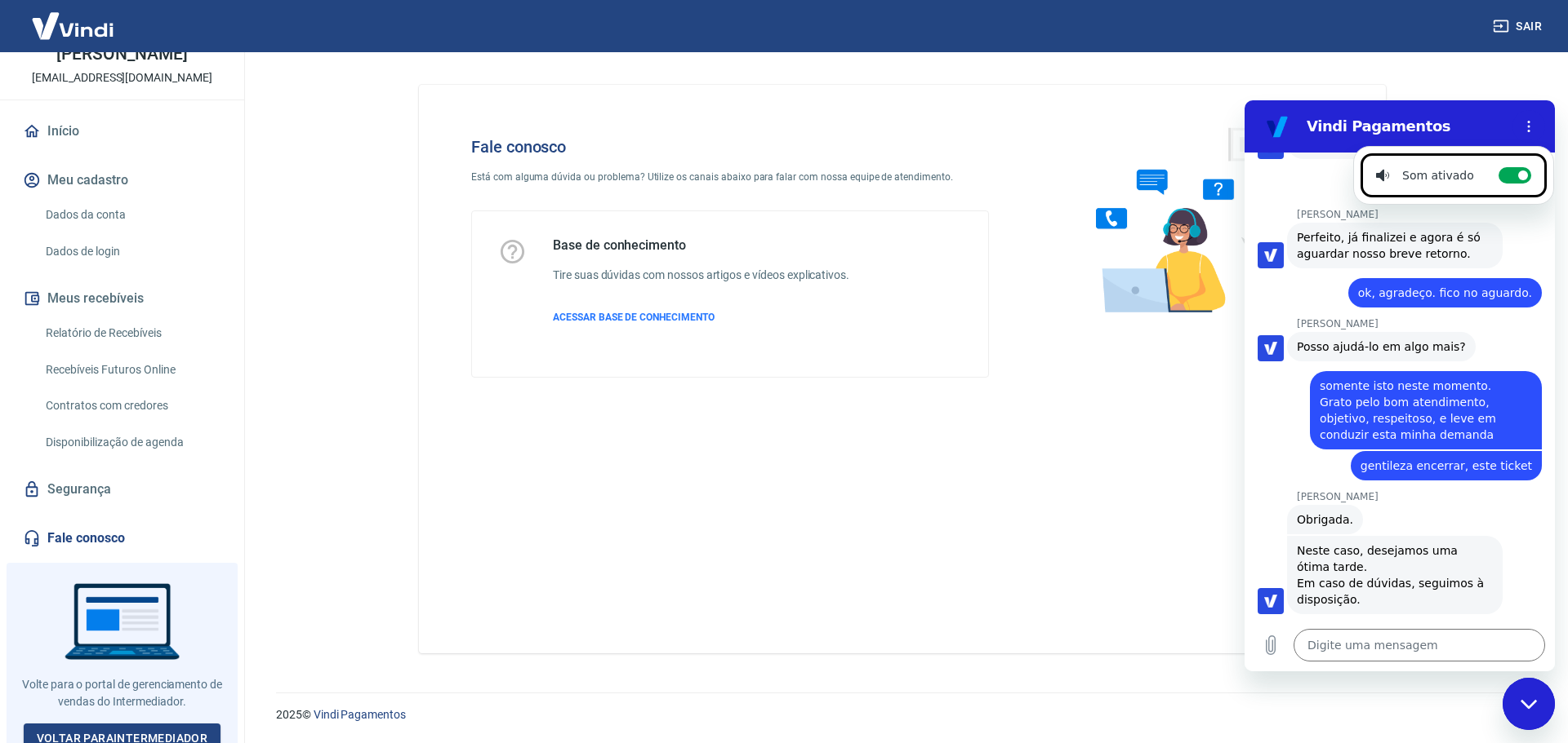
click at [1526, 676] on div "[PERSON_NAME] diz: Se possível, peço que avalie meu atendimento pelo link do Go…" at bounding box center [1405, 740] width 297 height 129
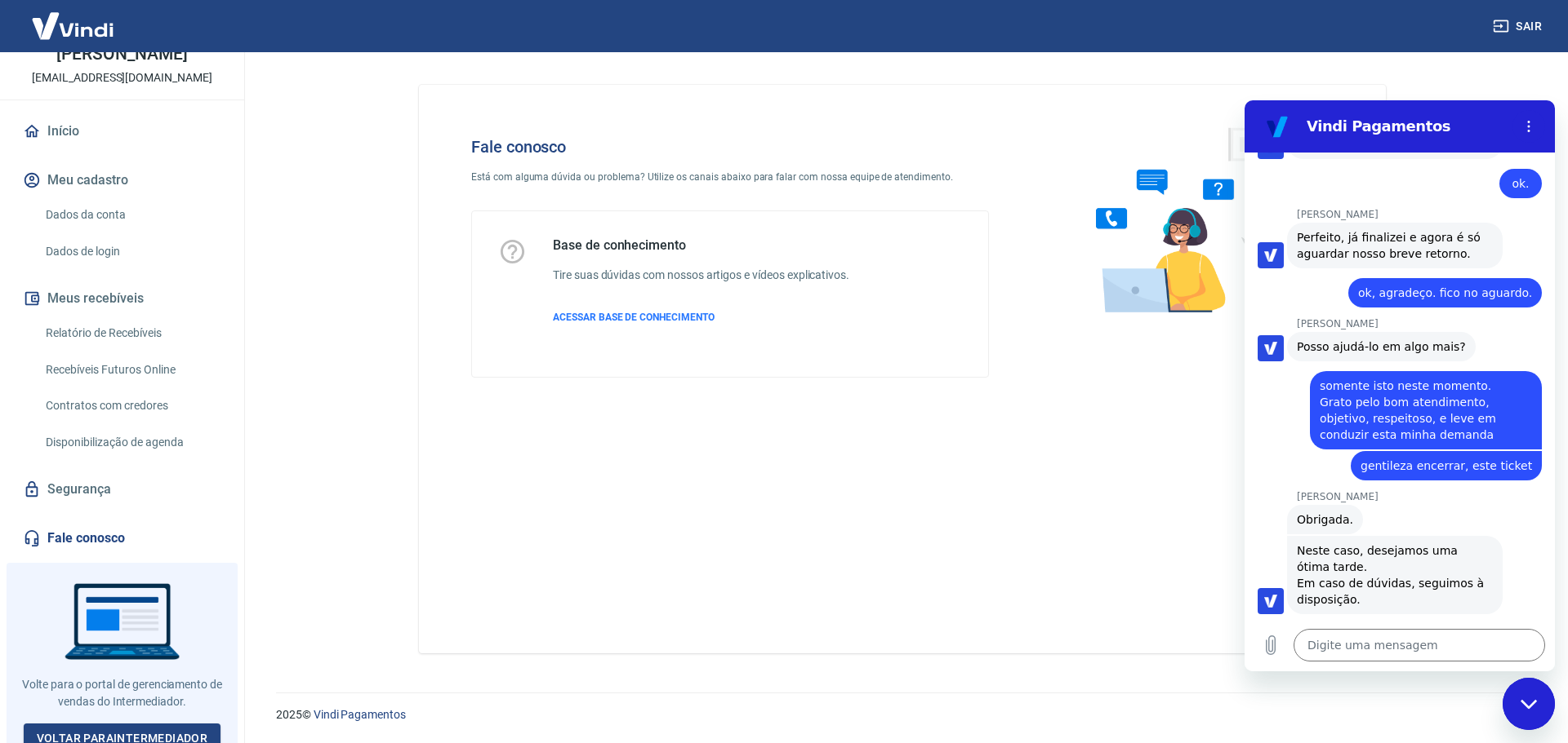
click at [1542, 719] on div "Fechar janela de mensagens" at bounding box center [1529, 705] width 49 height 49
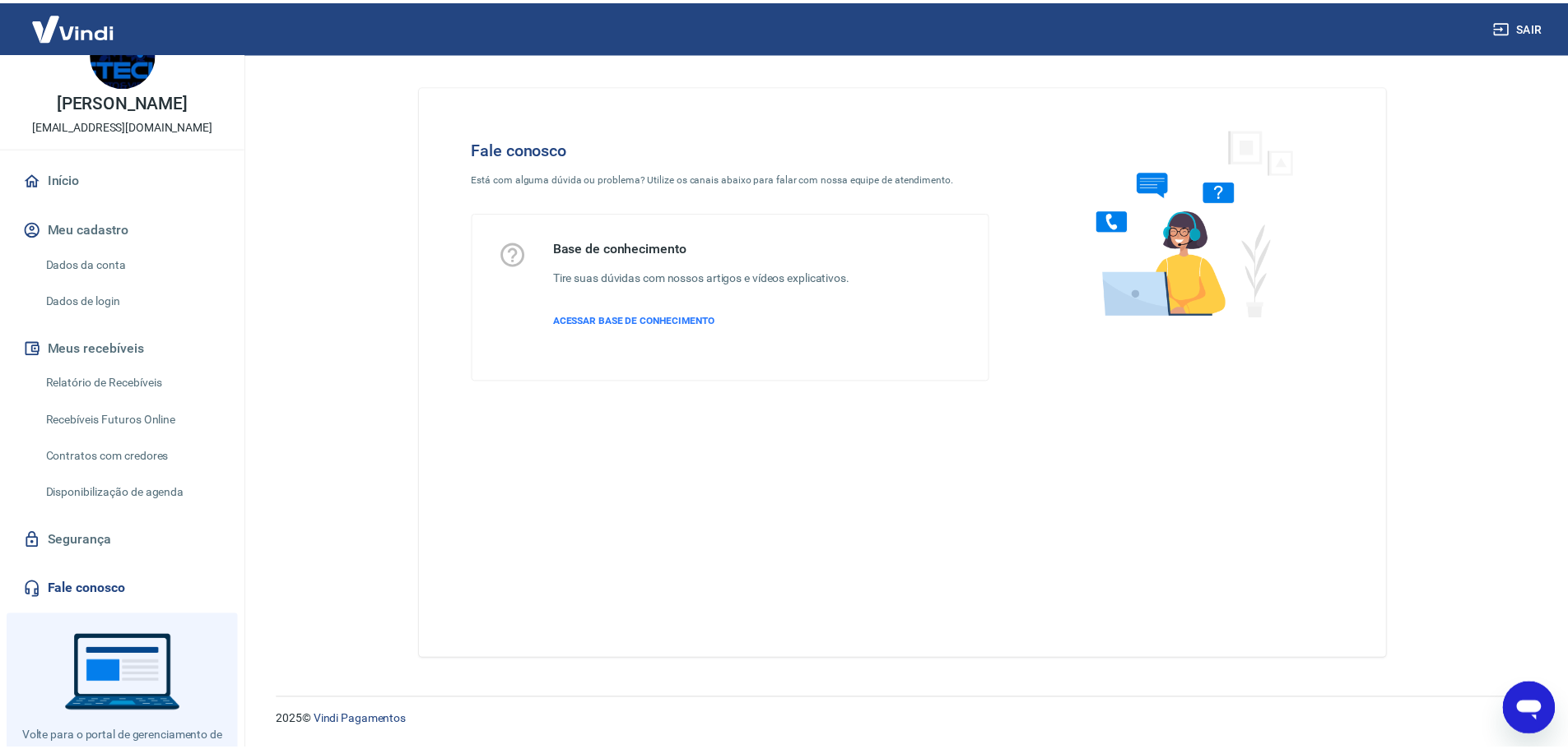
scroll to position [0, 0]
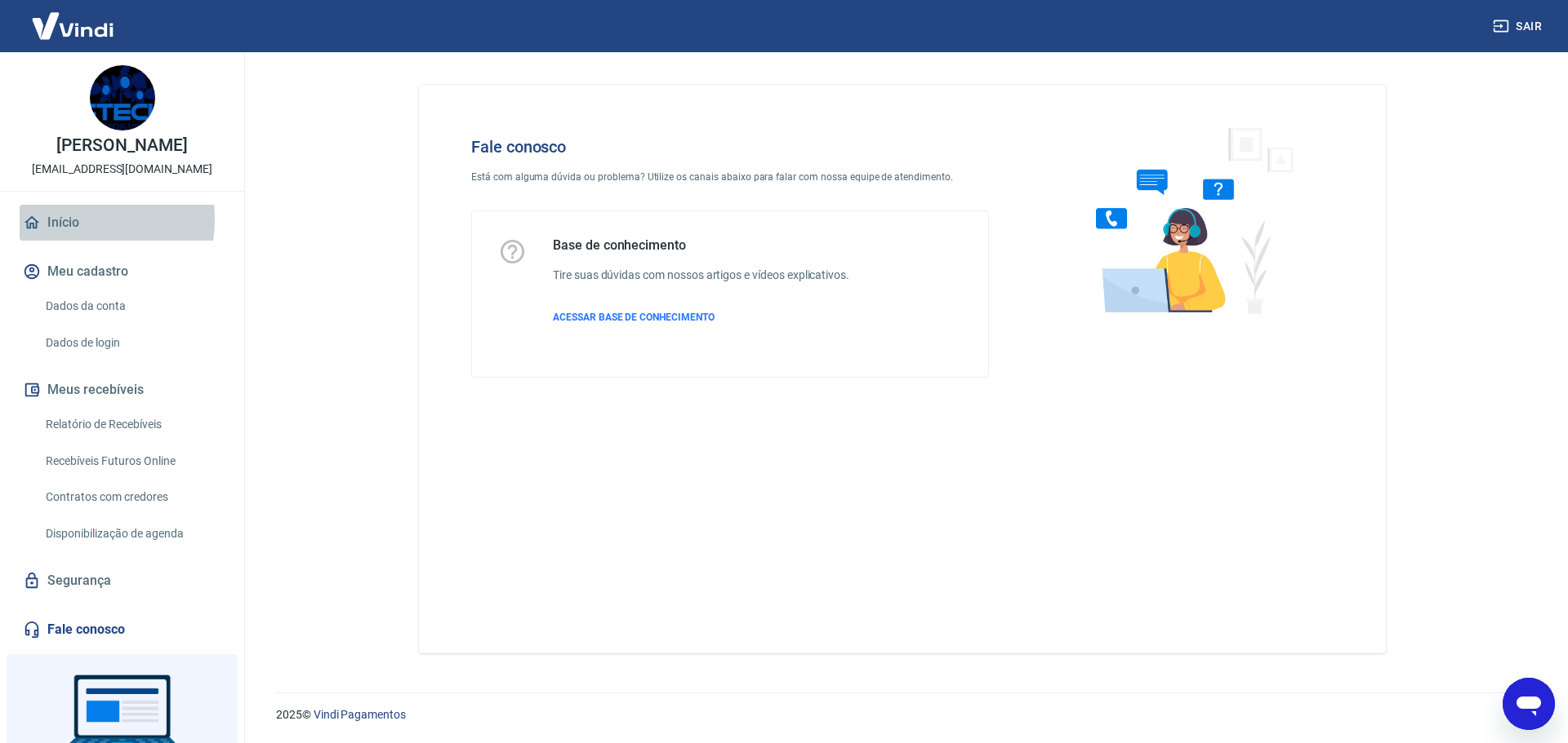
click at [53, 219] on link "Início" at bounding box center [121, 222] width 205 height 36
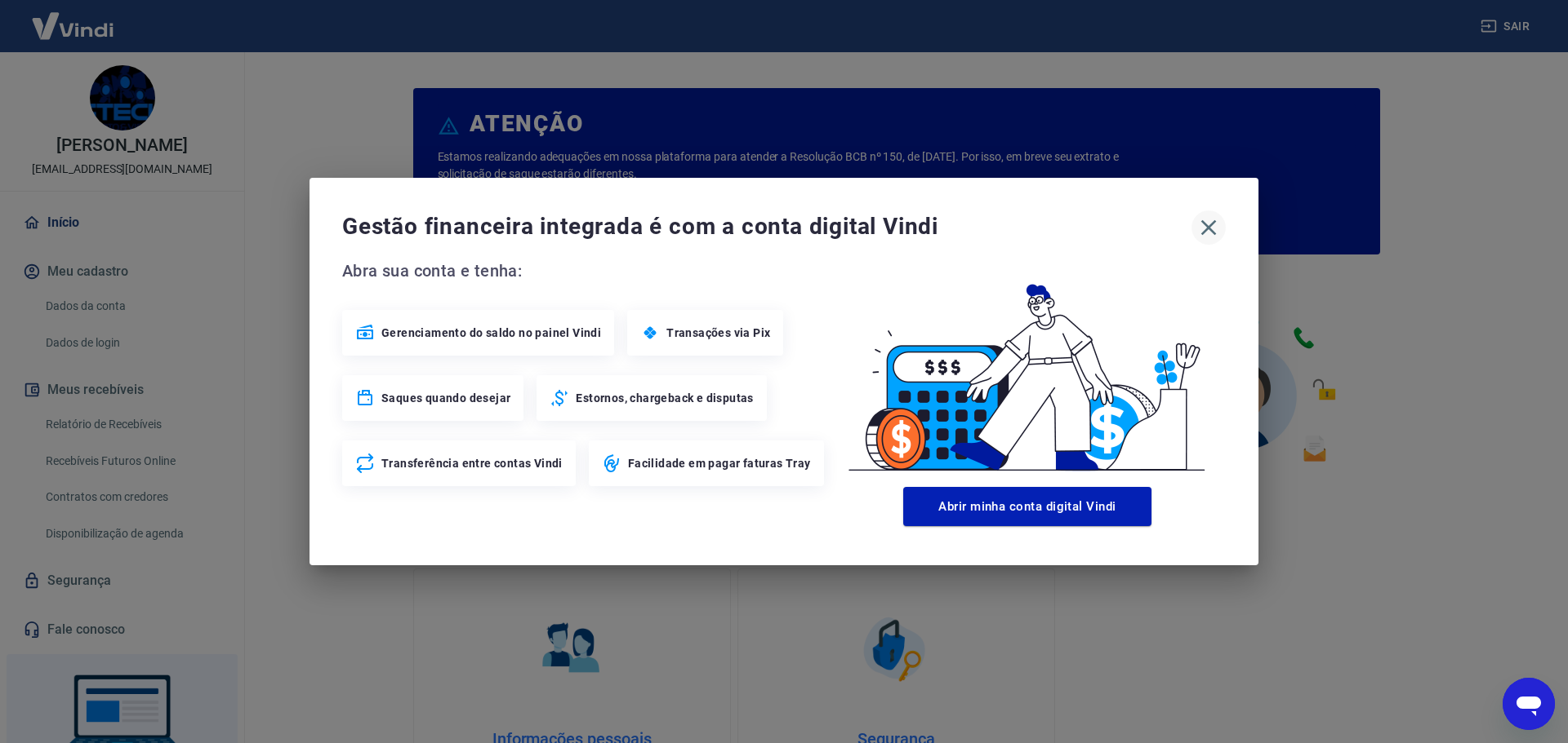
click at [1210, 227] on icon "button" at bounding box center [1208, 227] width 26 height 26
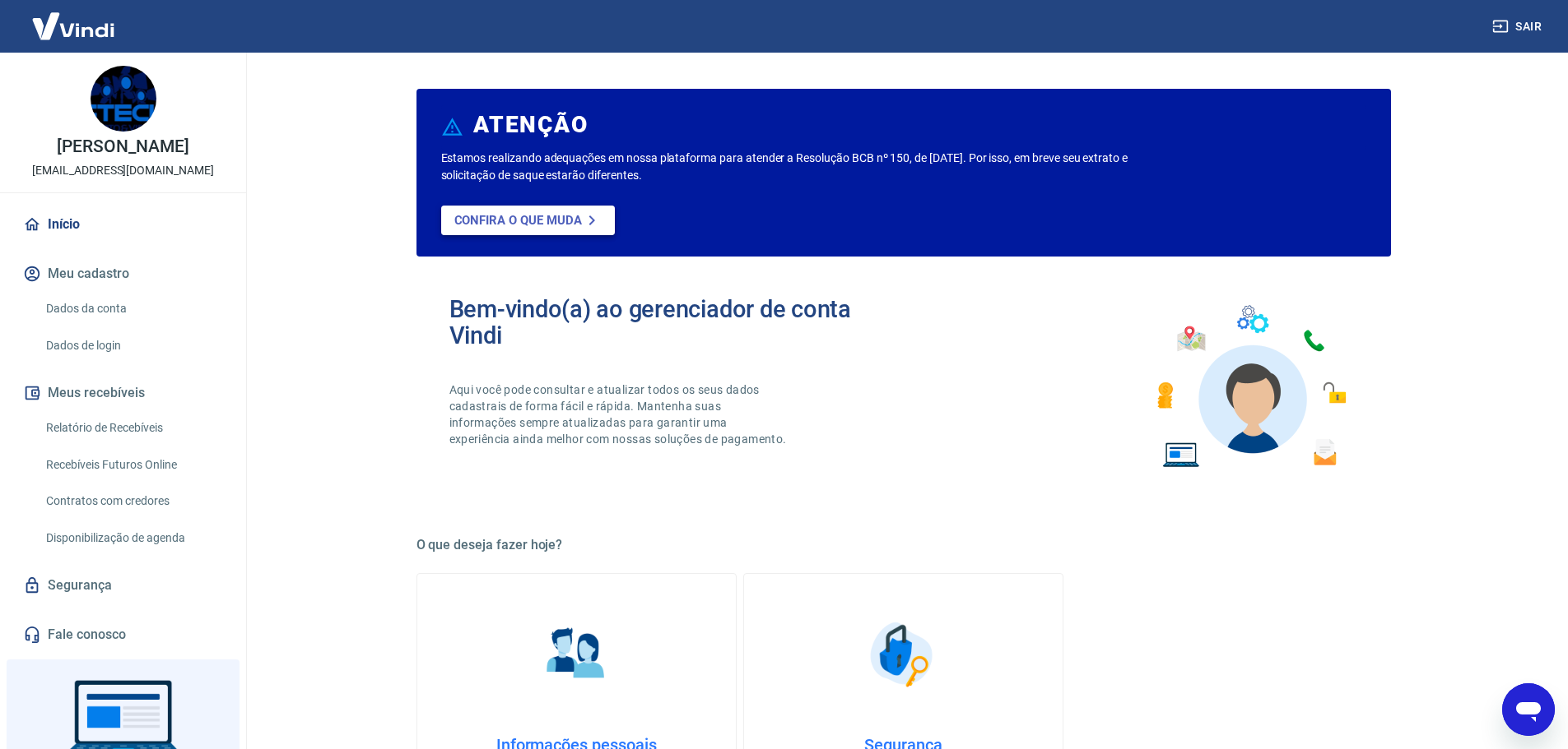
click at [501, 225] on p "Confira o que muda" at bounding box center [518, 221] width 128 height 15
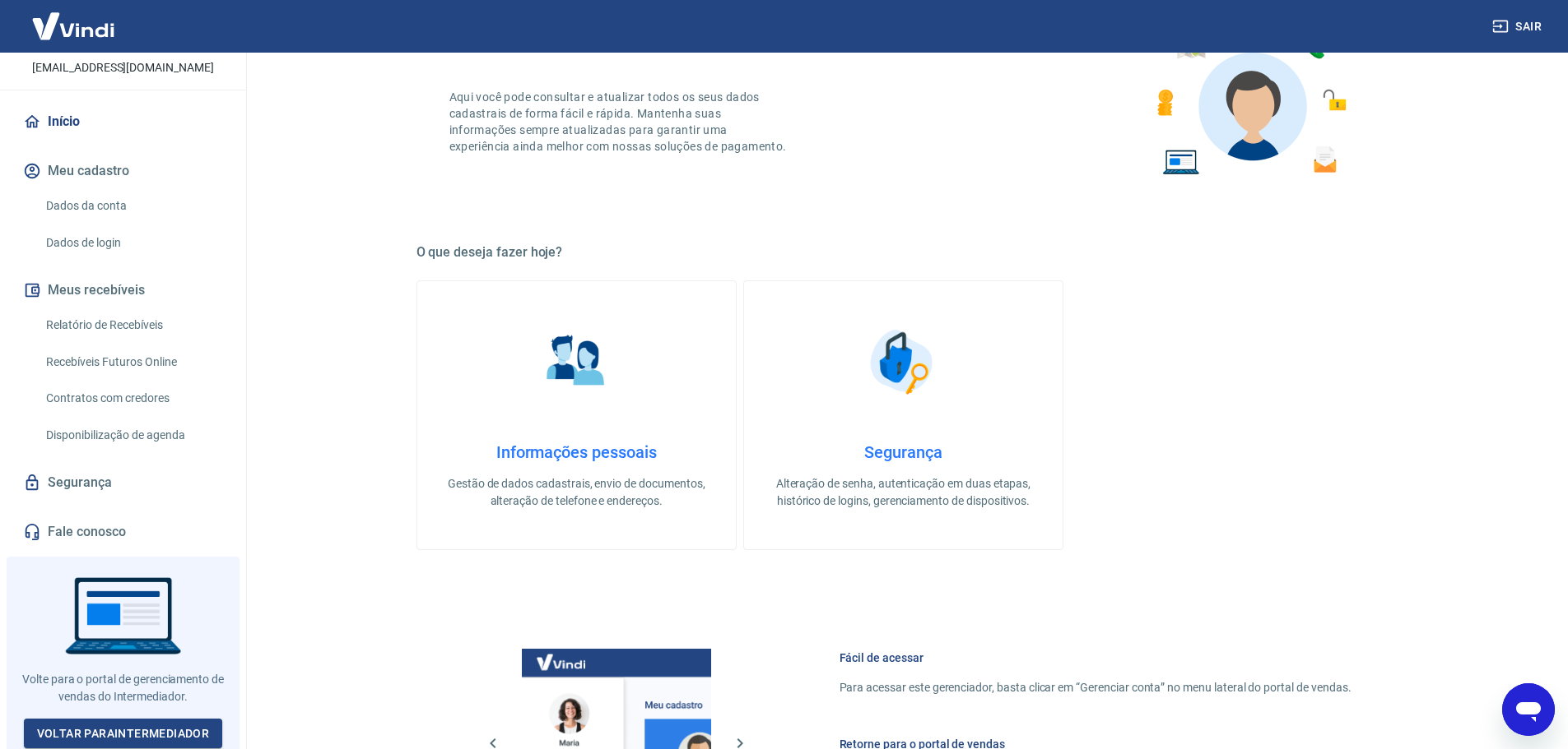
scroll to position [329, 0]
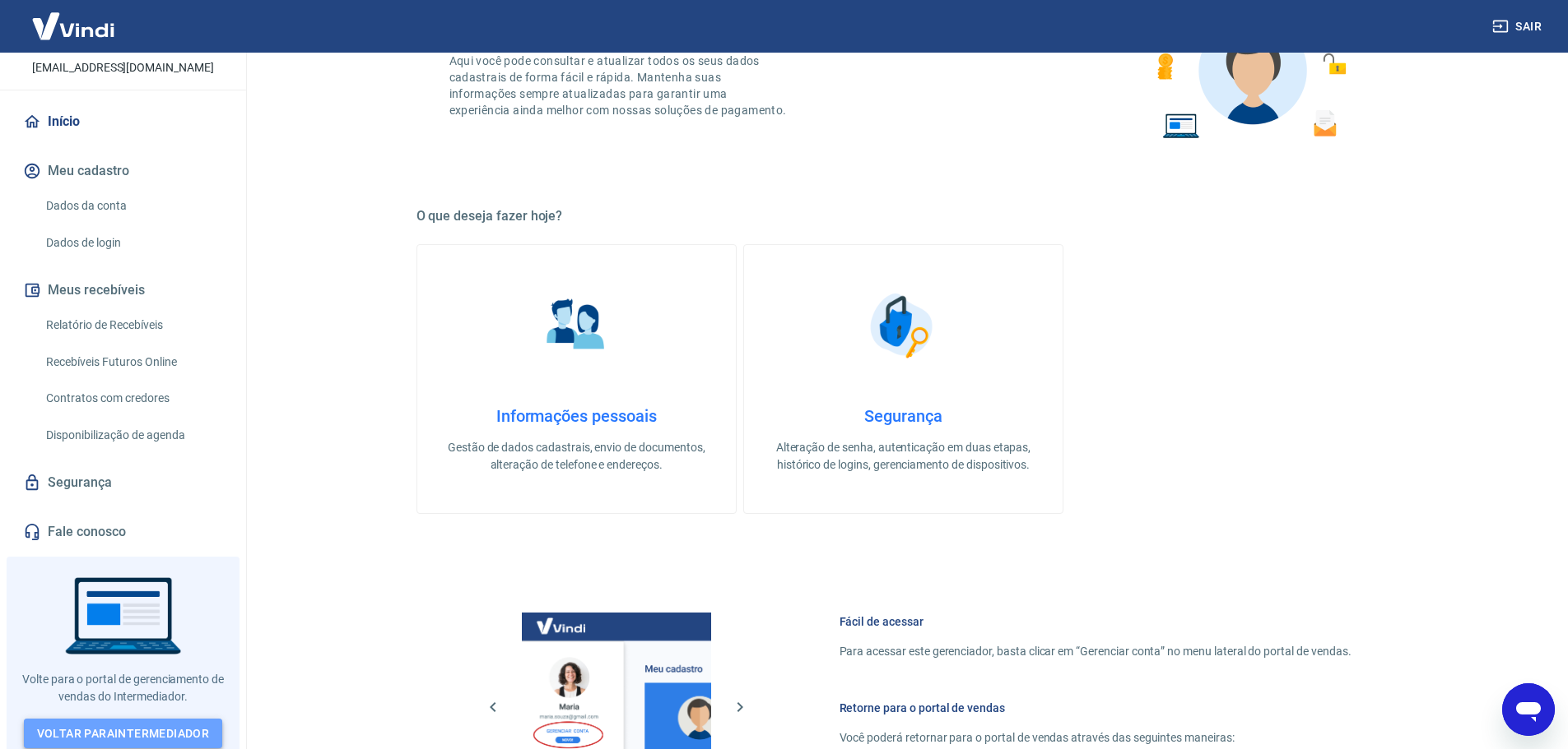
click at [91, 719] on link "Voltar para Intermediador" at bounding box center [123, 733] width 199 height 30
